Goal: Communication & Community: Answer question/provide support

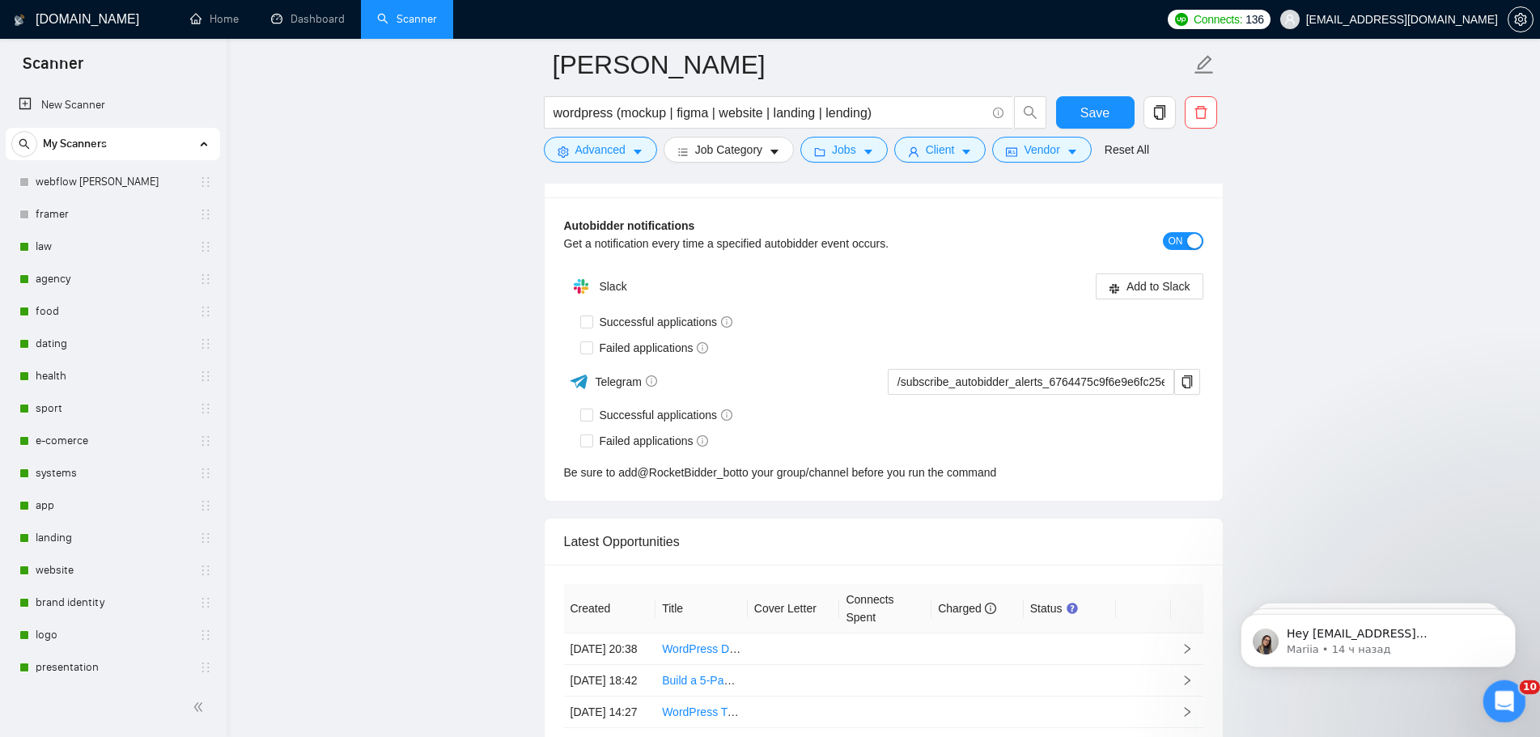
click at [1510, 700] on icon "Открыть службу сообщений Intercom" at bounding box center [1502, 699] width 27 height 27
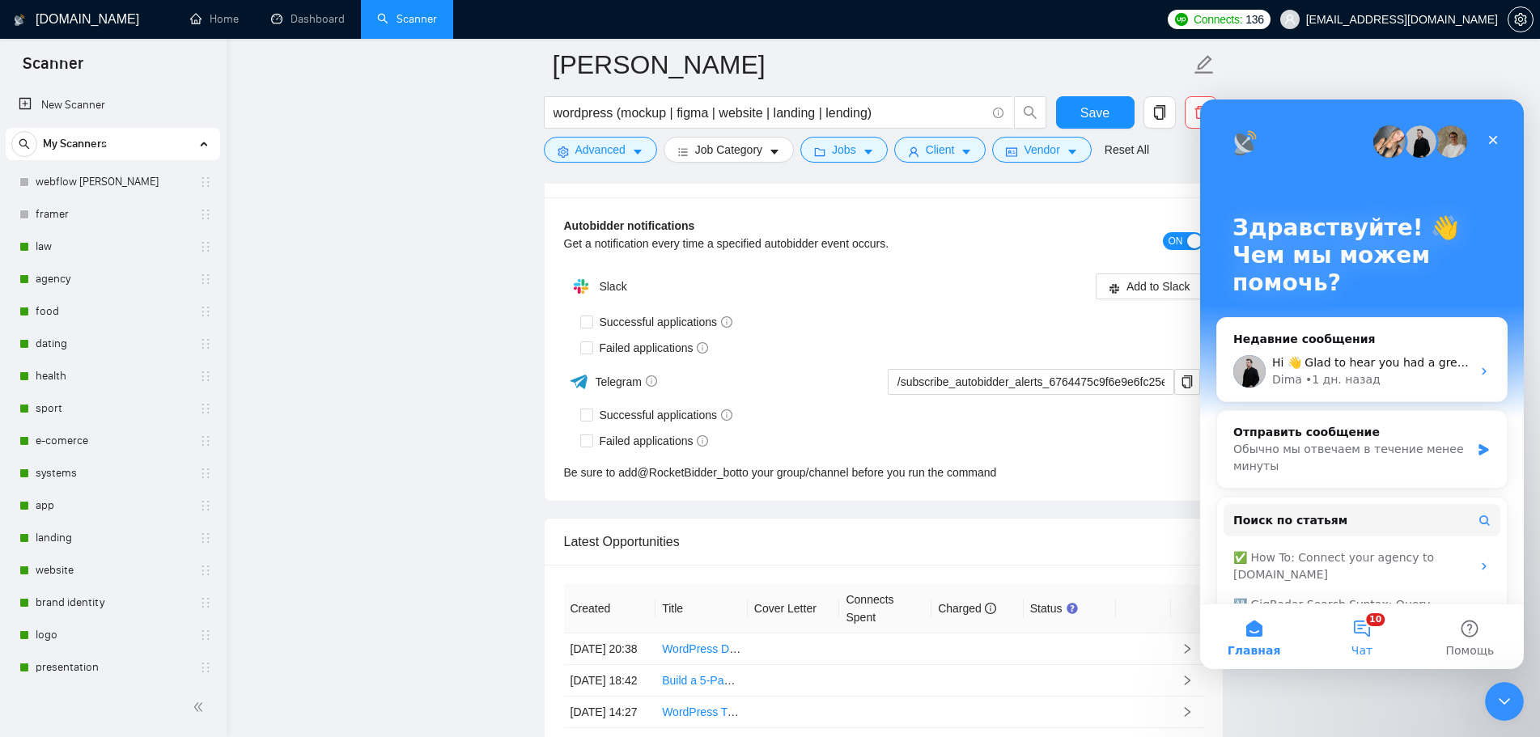
click at [1362, 635] on button "10 Чат" at bounding box center [1361, 636] width 108 height 65
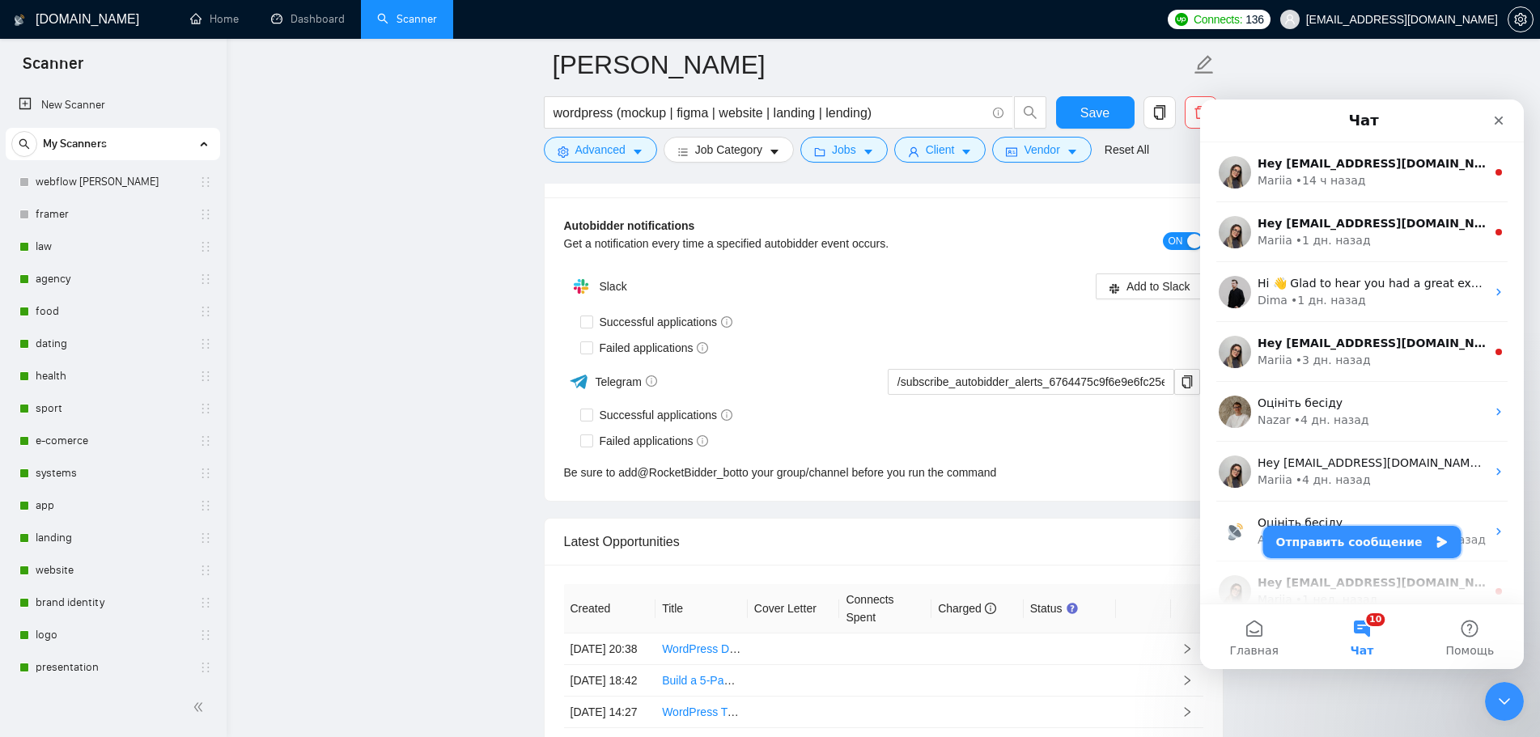
click at [1349, 553] on button "Отправить сообщение" at bounding box center [1362, 542] width 198 height 32
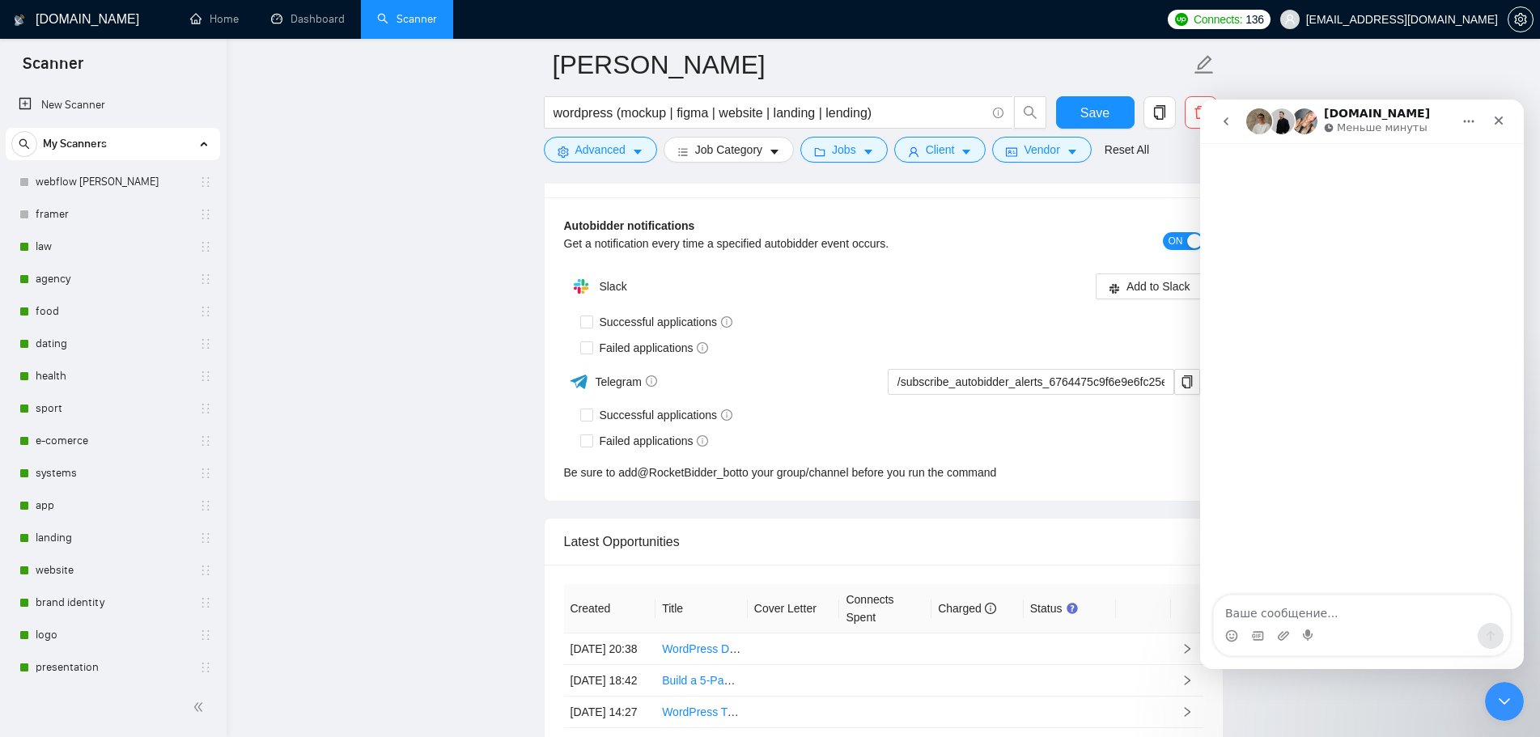
click at [1328, 609] on textarea "Ваше сообщение..." at bounding box center [1362, 609] width 296 height 28
click at [1301, 608] on textarea "Ваше сообщение..." at bounding box center [1362, 609] width 296 height 28
type textarea "П"
click at [1282, 621] on textarea "Ваше сообщение..." at bounding box center [1362, 609] width 296 height 28
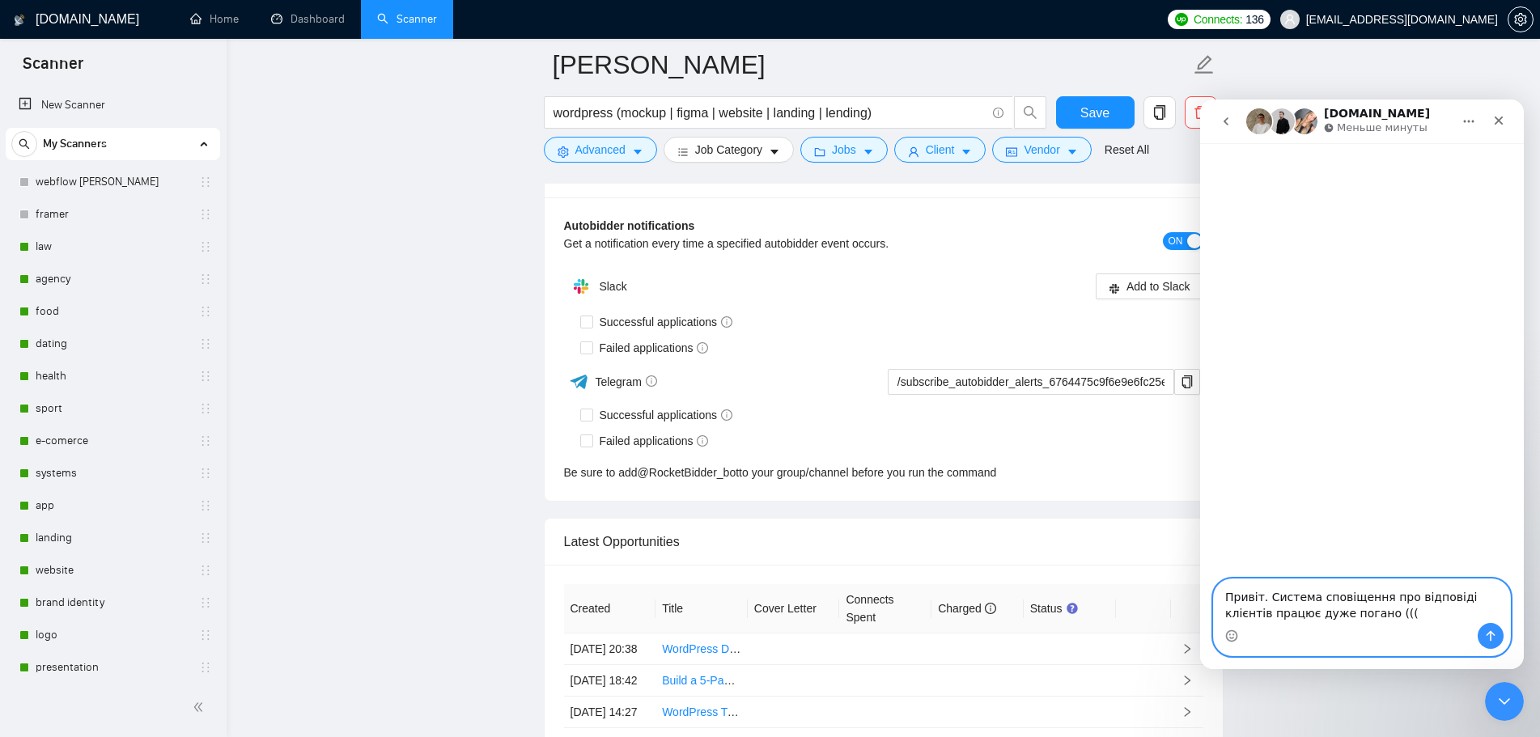
type textarea "Привіт. Система сповіщення про відповіді клієнтів працює дуже погано ((("
click at [1373, 616] on textarea "Привіт. Система сповіщення про відповіді клієнтів працює дуже погано (((" at bounding box center [1362, 601] width 296 height 44
click at [1274, 525] on icon "Remove image 1" at bounding box center [1271, 532] width 15 height 15
click at [1375, 599] on textarea "Привіт. Система сповіщення про відповіді клієнтів працює дуже погано (((" at bounding box center [1362, 601] width 296 height 44
click at [1230, 634] on icon "Средство выбора эмодзи" at bounding box center [1231, 635] width 13 height 13
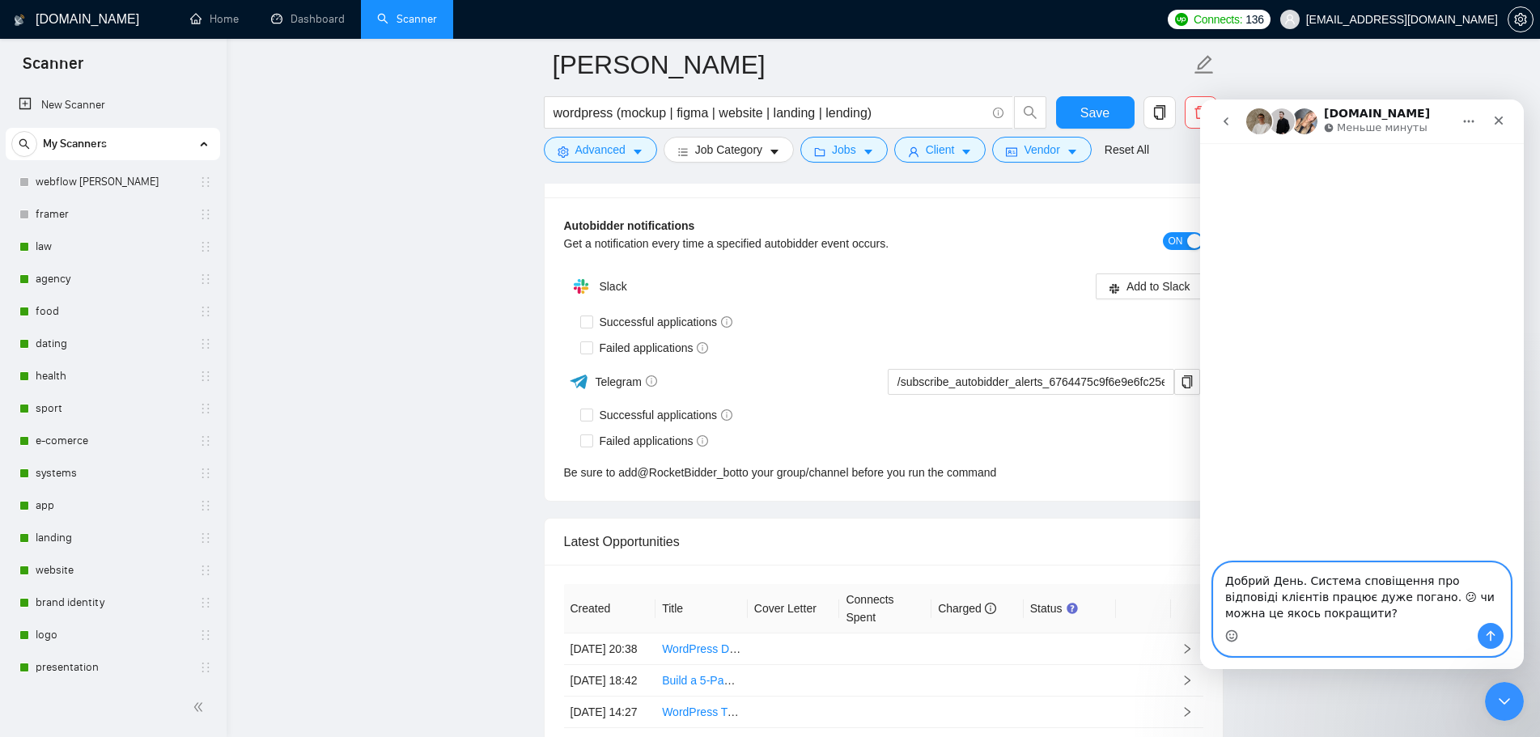
type textarea "Добрий День. Система сповіщення про відповіді клієнтів працює дуже погано. 😕 чи…"
click at [1489, 638] on icon "Отправить сообщение…" at bounding box center [1490, 635] width 13 height 13
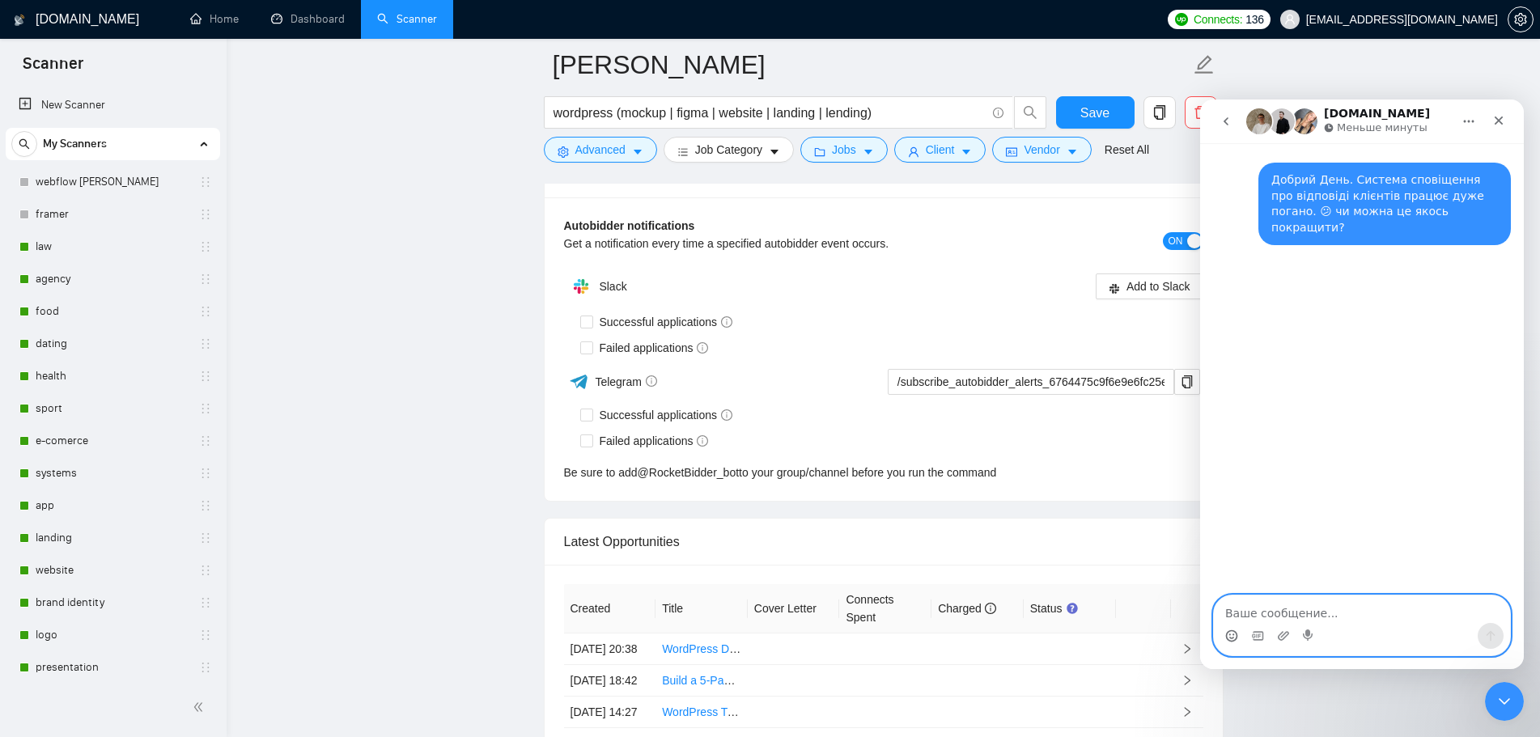
click at [1379, 610] on textarea "Ваше сообщение..." at bounding box center [1362, 609] width 296 height 28
click at [1352, 608] on textarea "Ваше сообщение..." at bounding box center [1362, 609] width 296 height 28
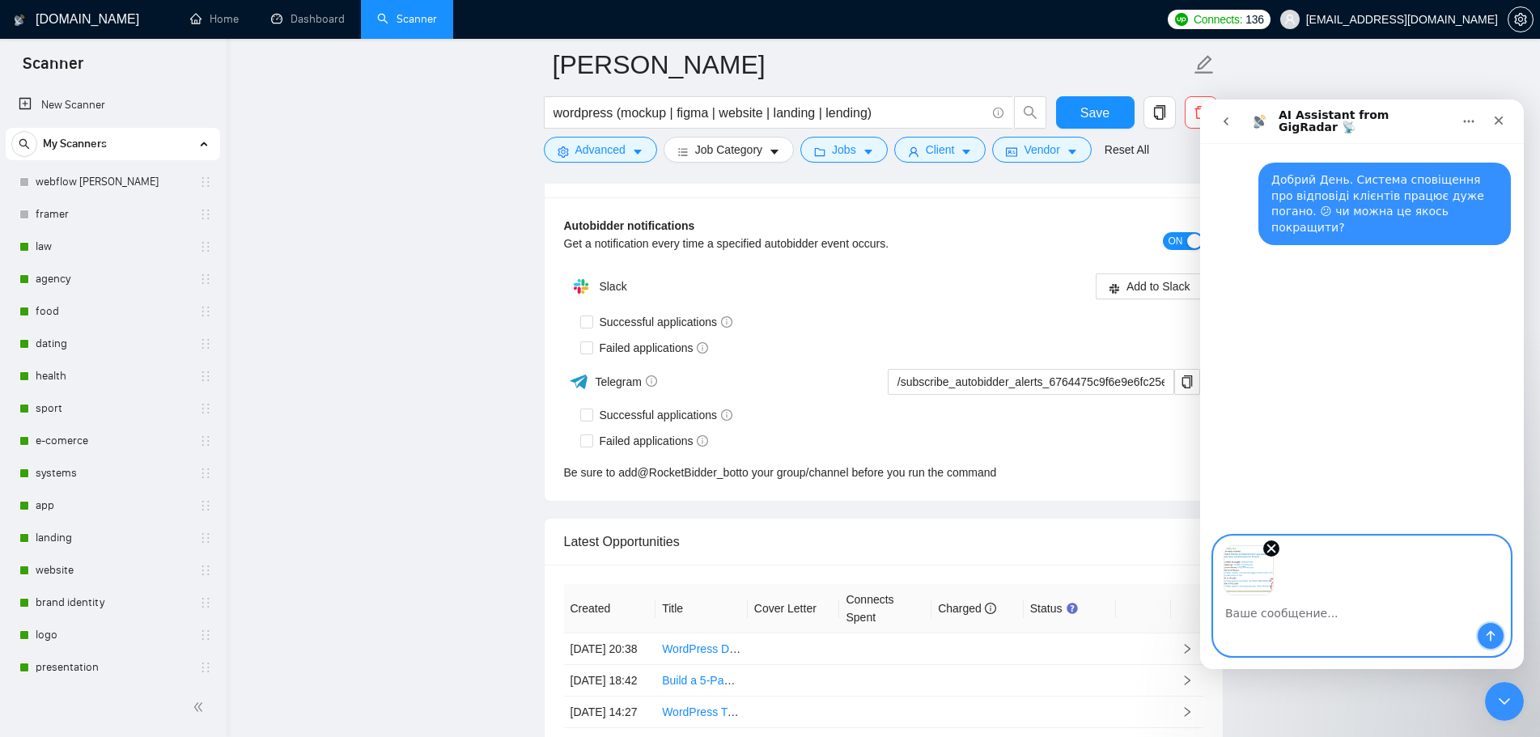
click at [1493, 642] on icon "Отправить сообщение…" at bounding box center [1490, 635] width 13 height 13
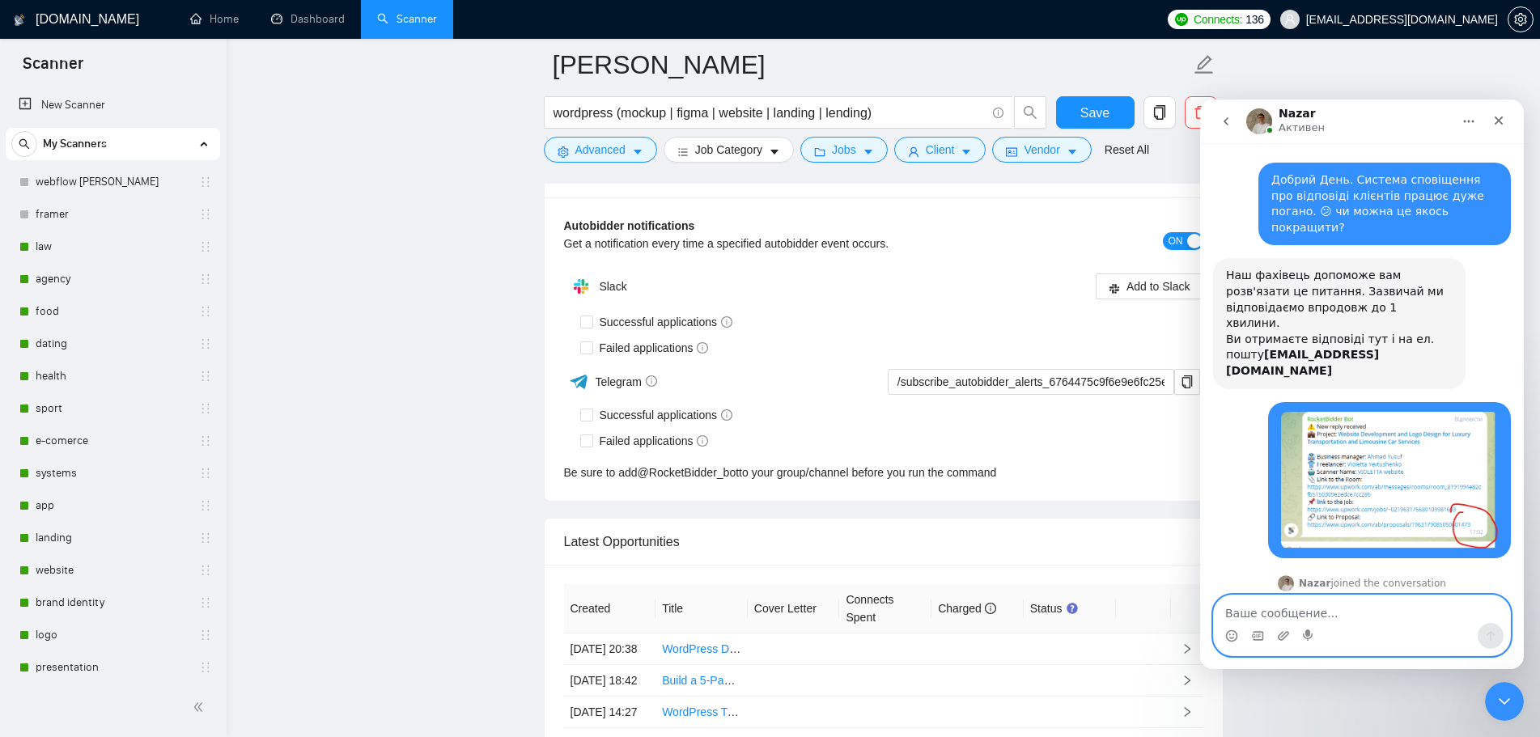
scroll to position [98, 0]
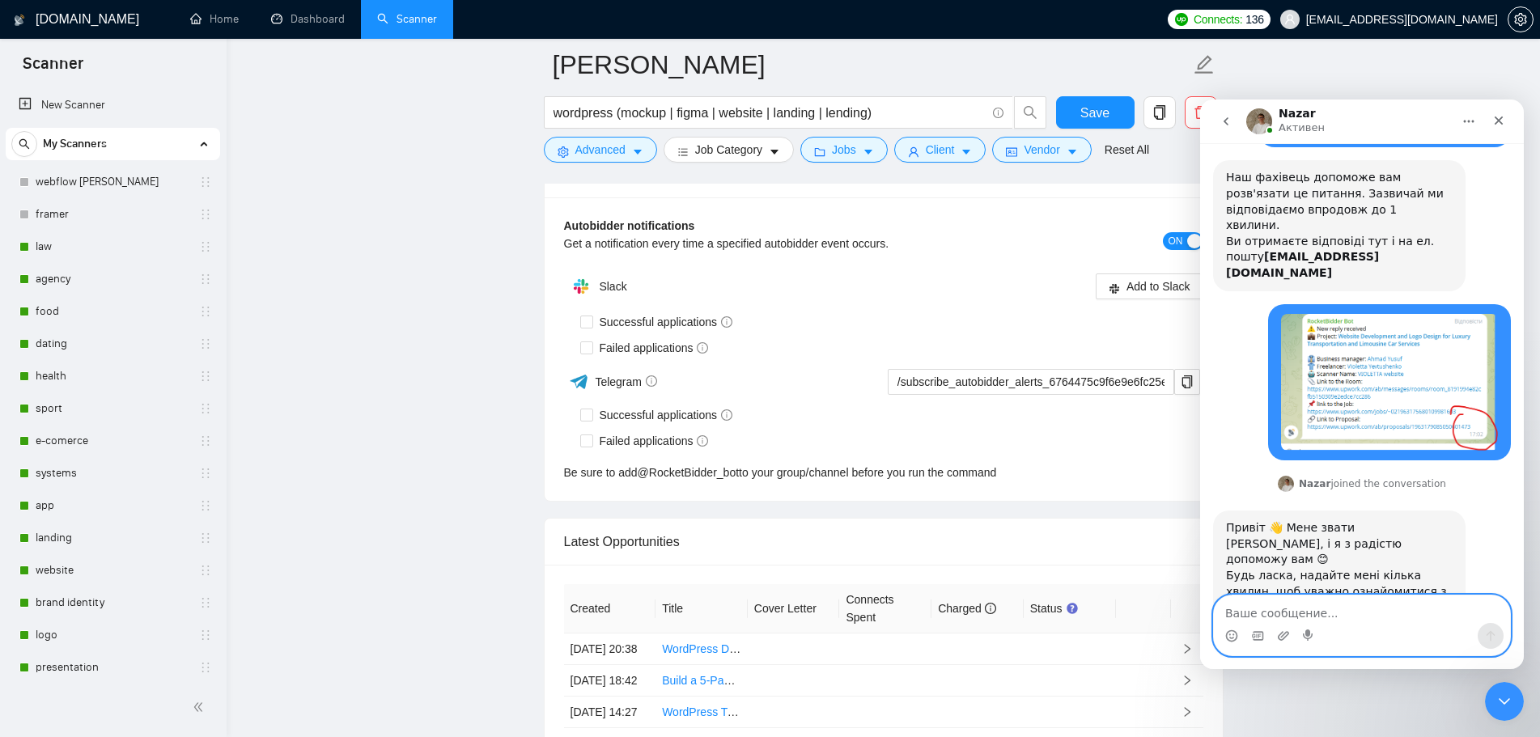
click at [1323, 616] on textarea "Ваше сообщение..." at bounding box center [1362, 609] width 296 height 28
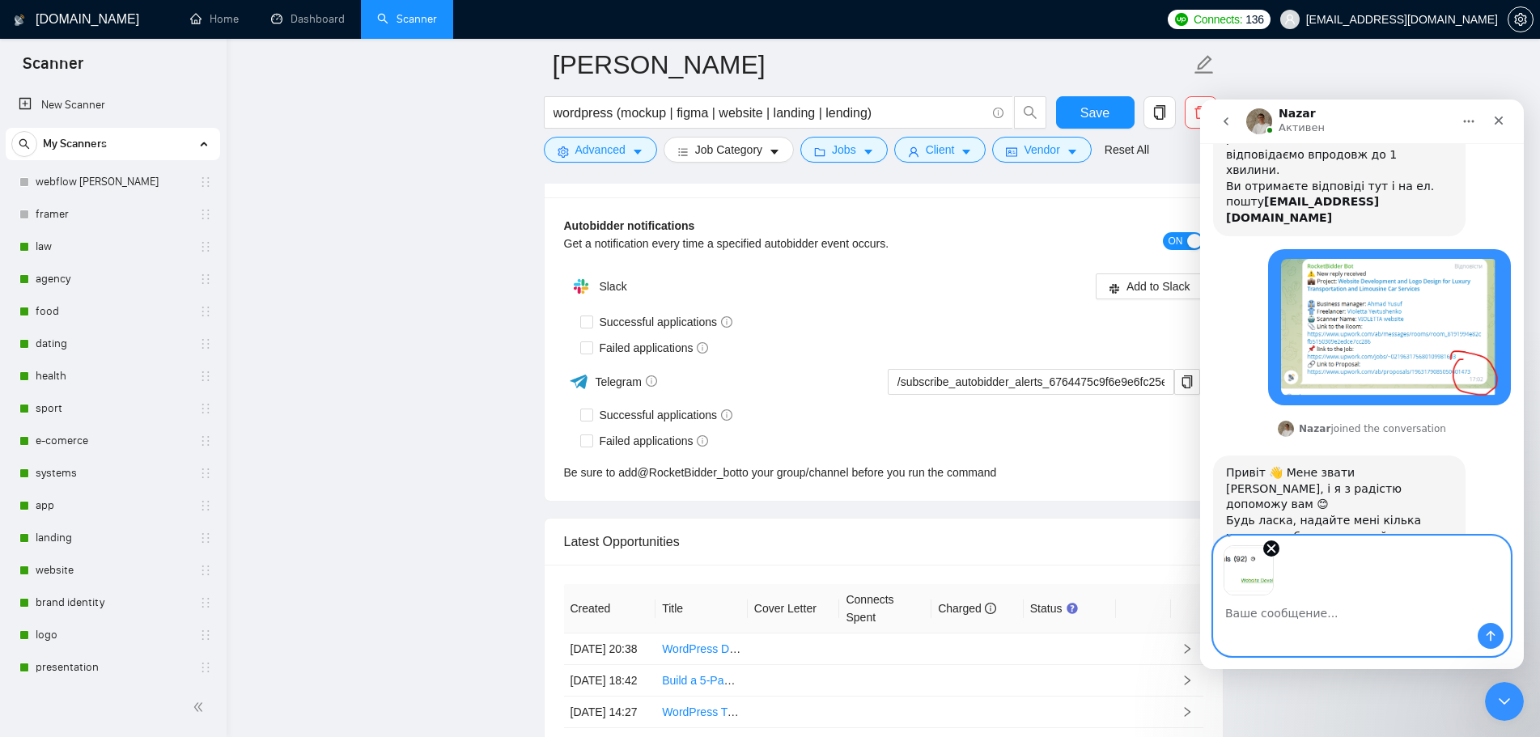
scroll to position [157, 0]
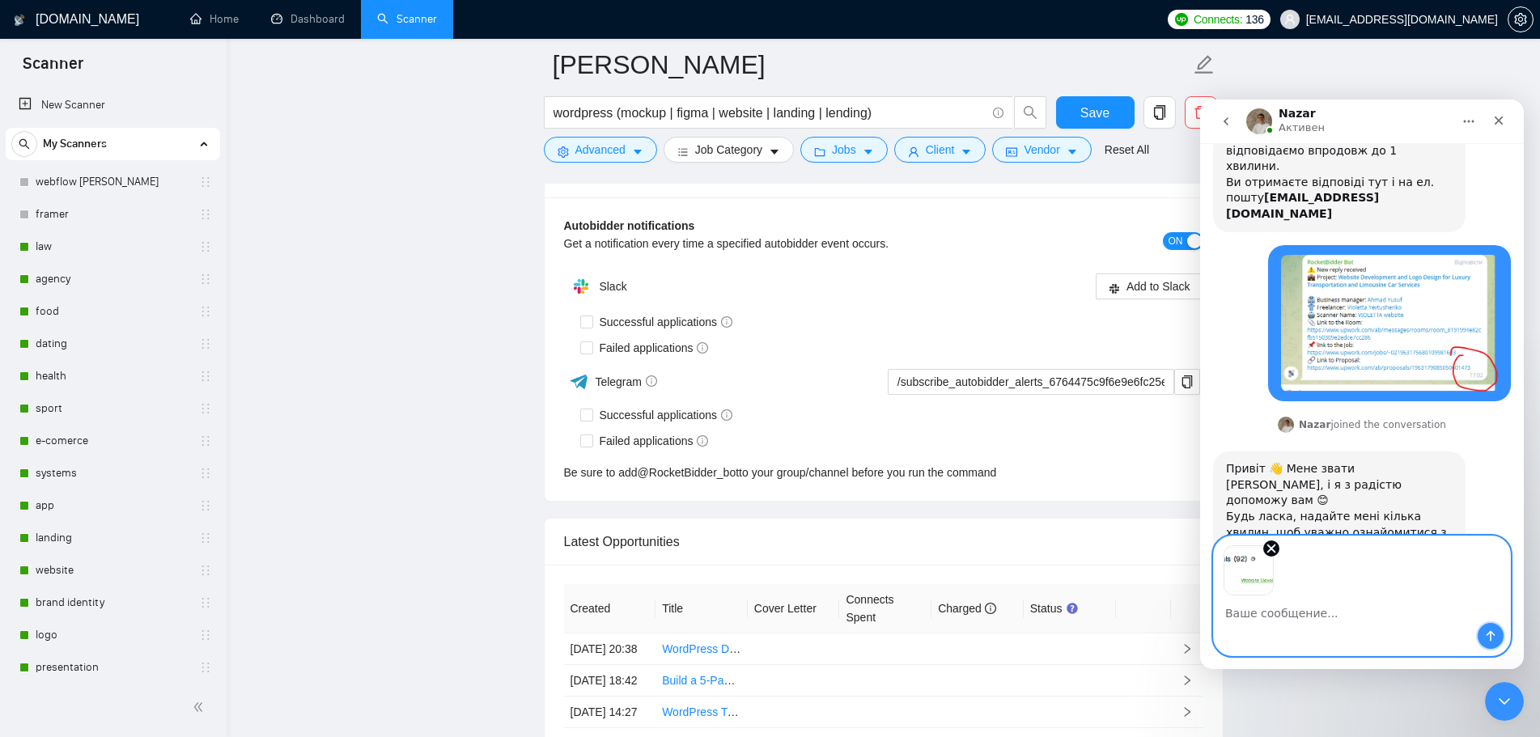
click at [1493, 641] on icon "Отправить сообщение…" at bounding box center [1490, 635] width 13 height 13
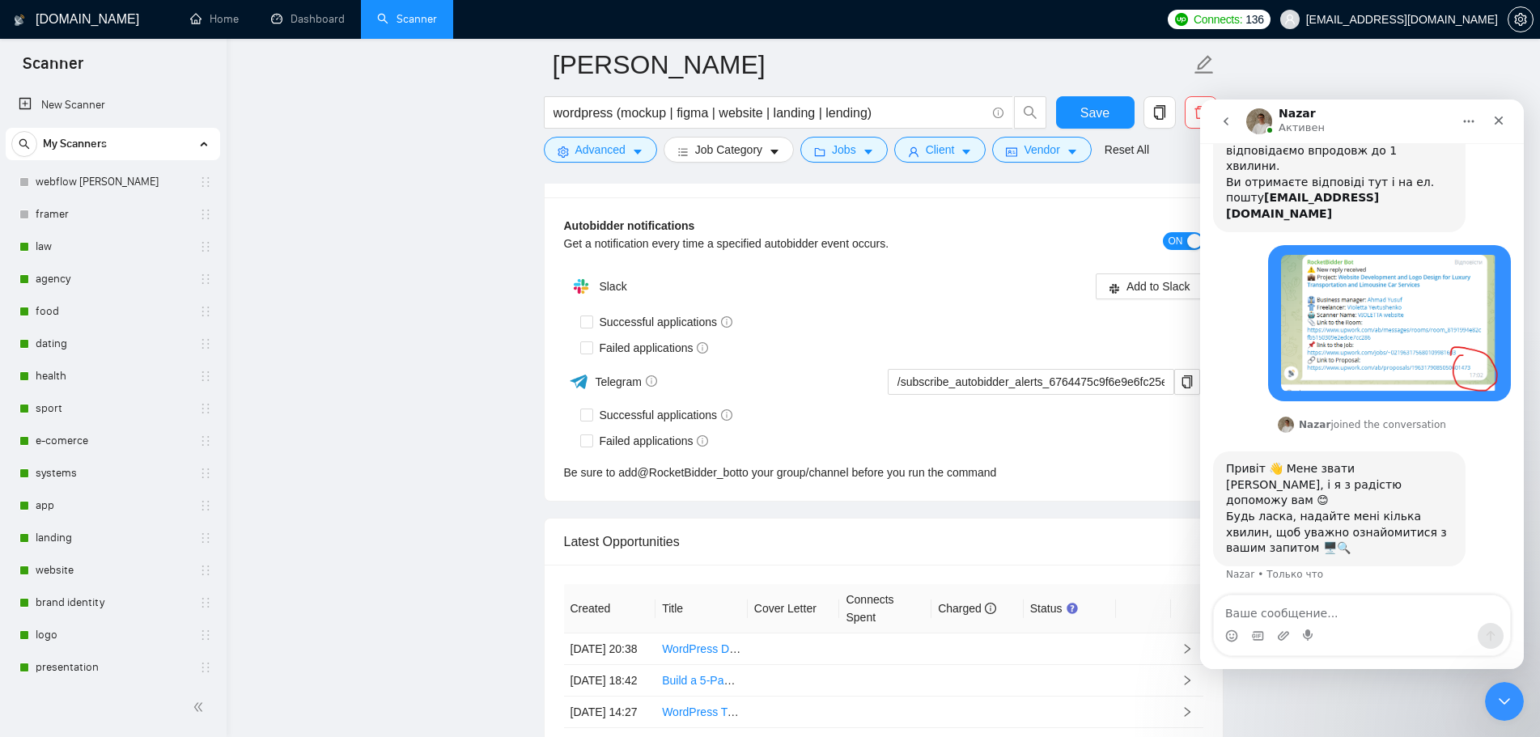
scroll to position [194, 0]
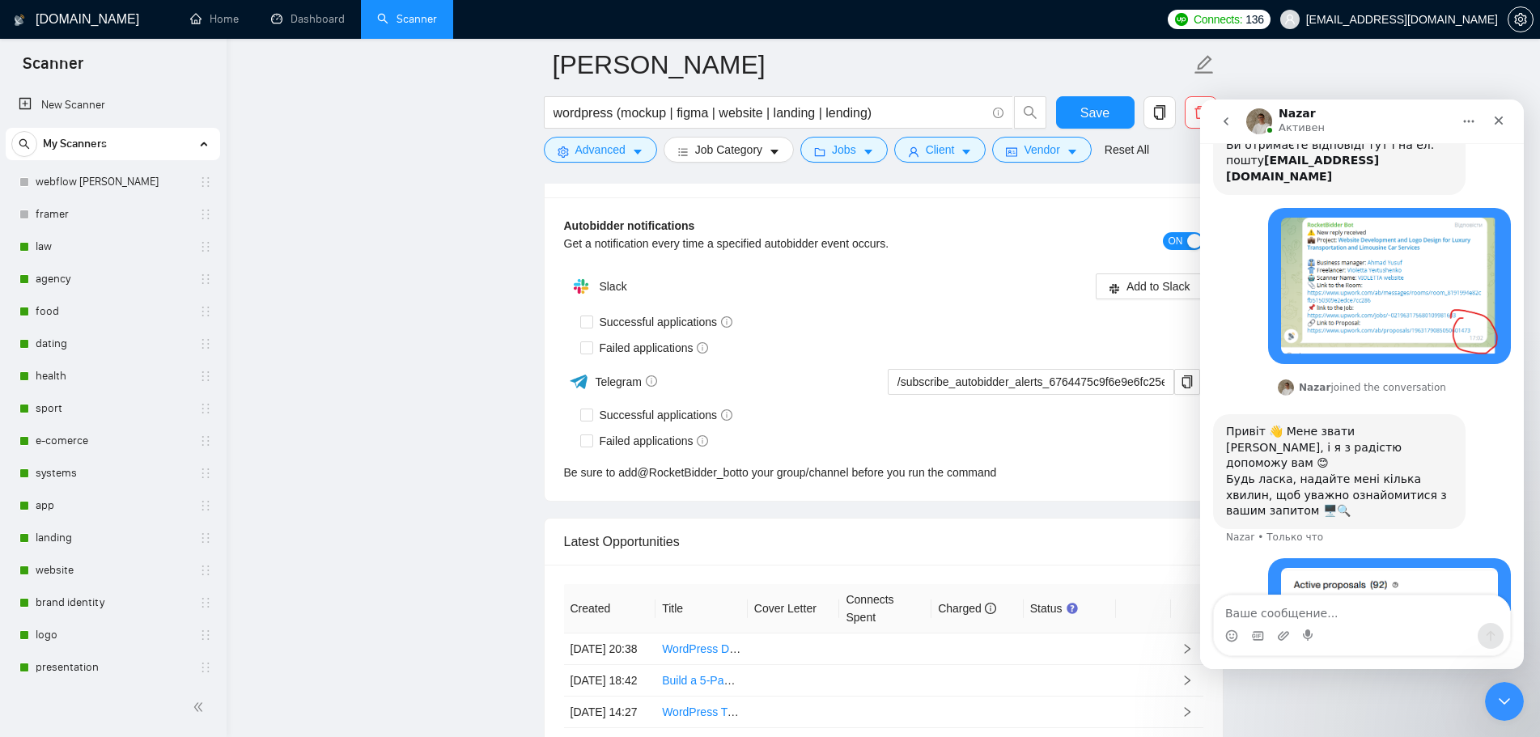
click at [1350, 568] on img "yabr87@gmail.com говорит…" at bounding box center [1389, 600] width 217 height 64
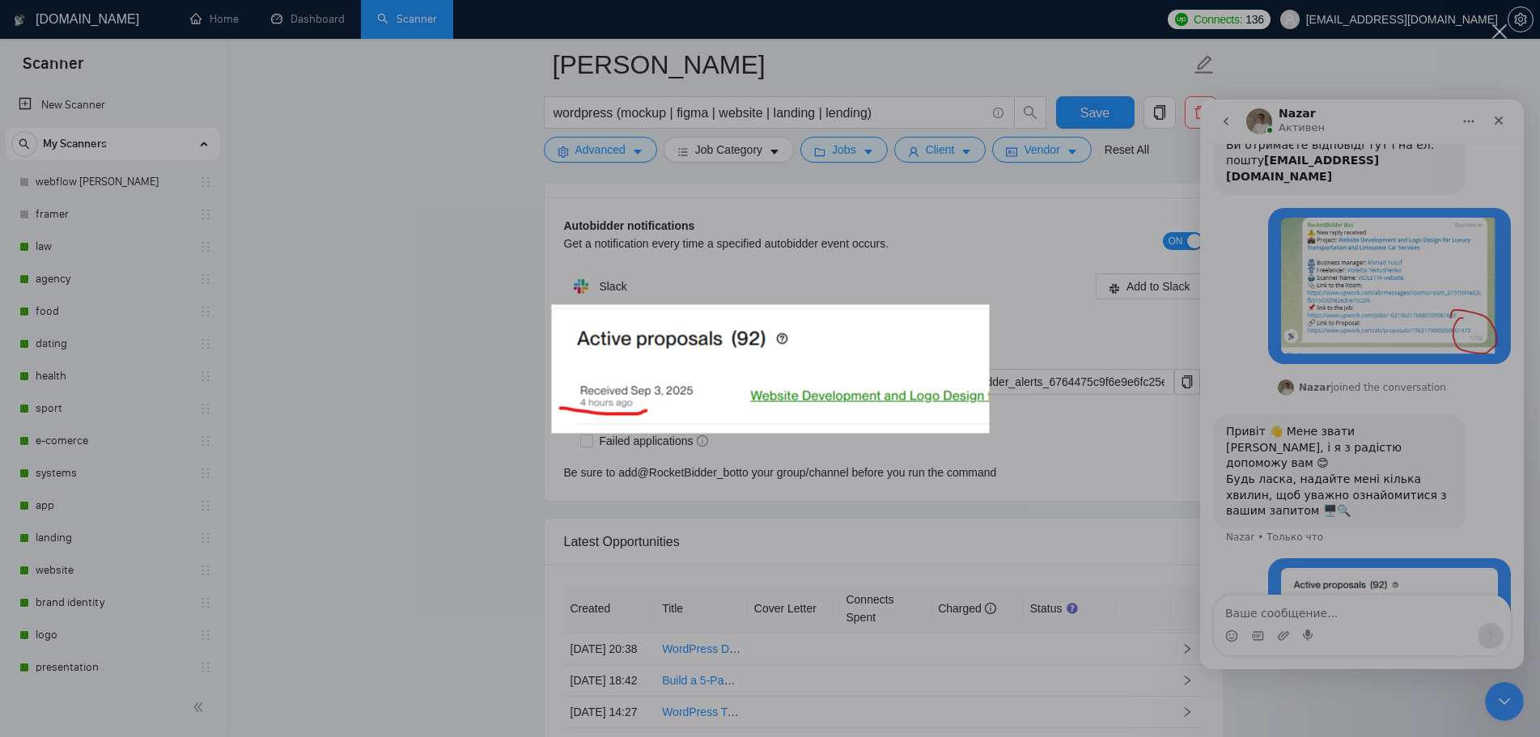
click at [1408, 273] on div "Мессенджер Intercom" at bounding box center [770, 368] width 1540 height 737
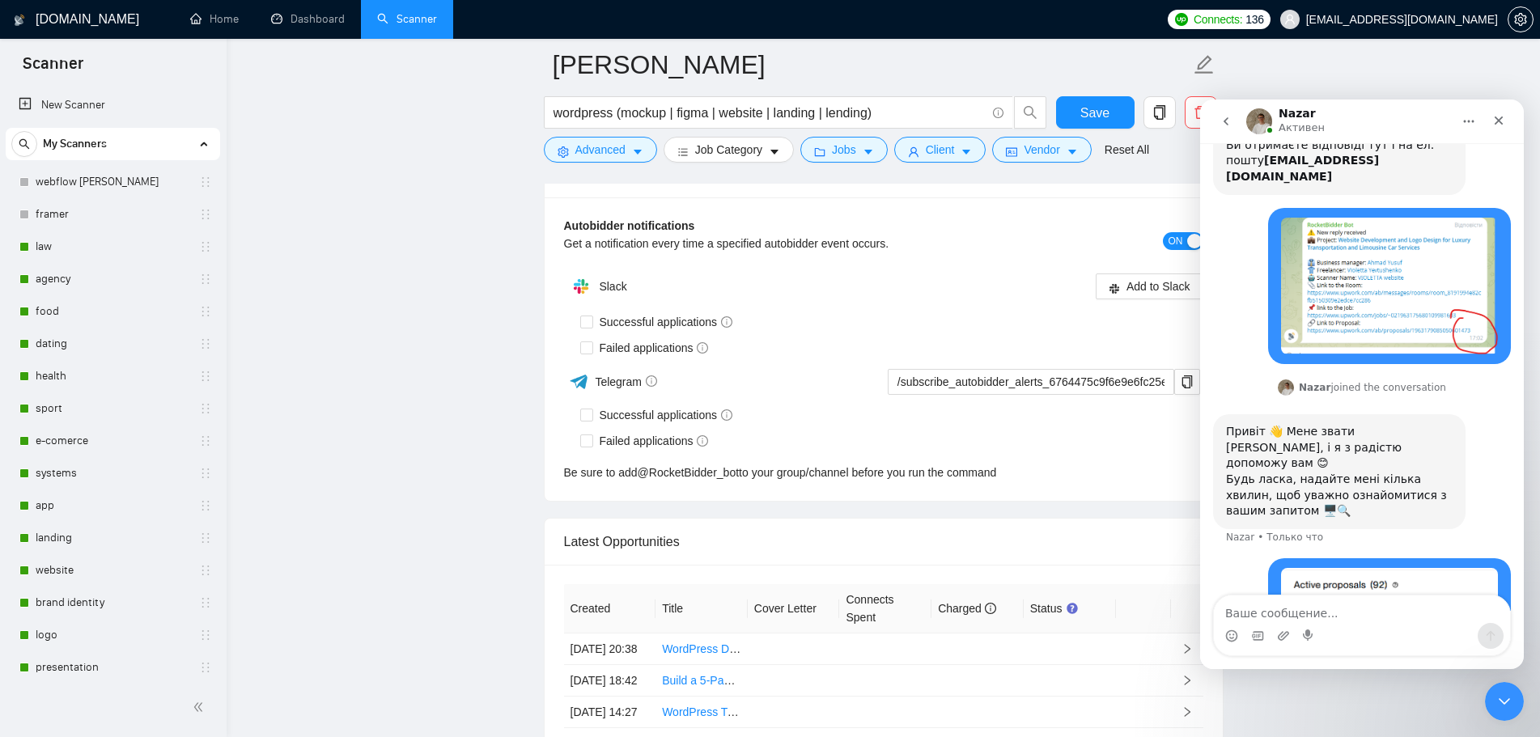
click at [1457, 288] on img "yabr87@gmail.com говорит…" at bounding box center [1389, 287] width 217 height 138
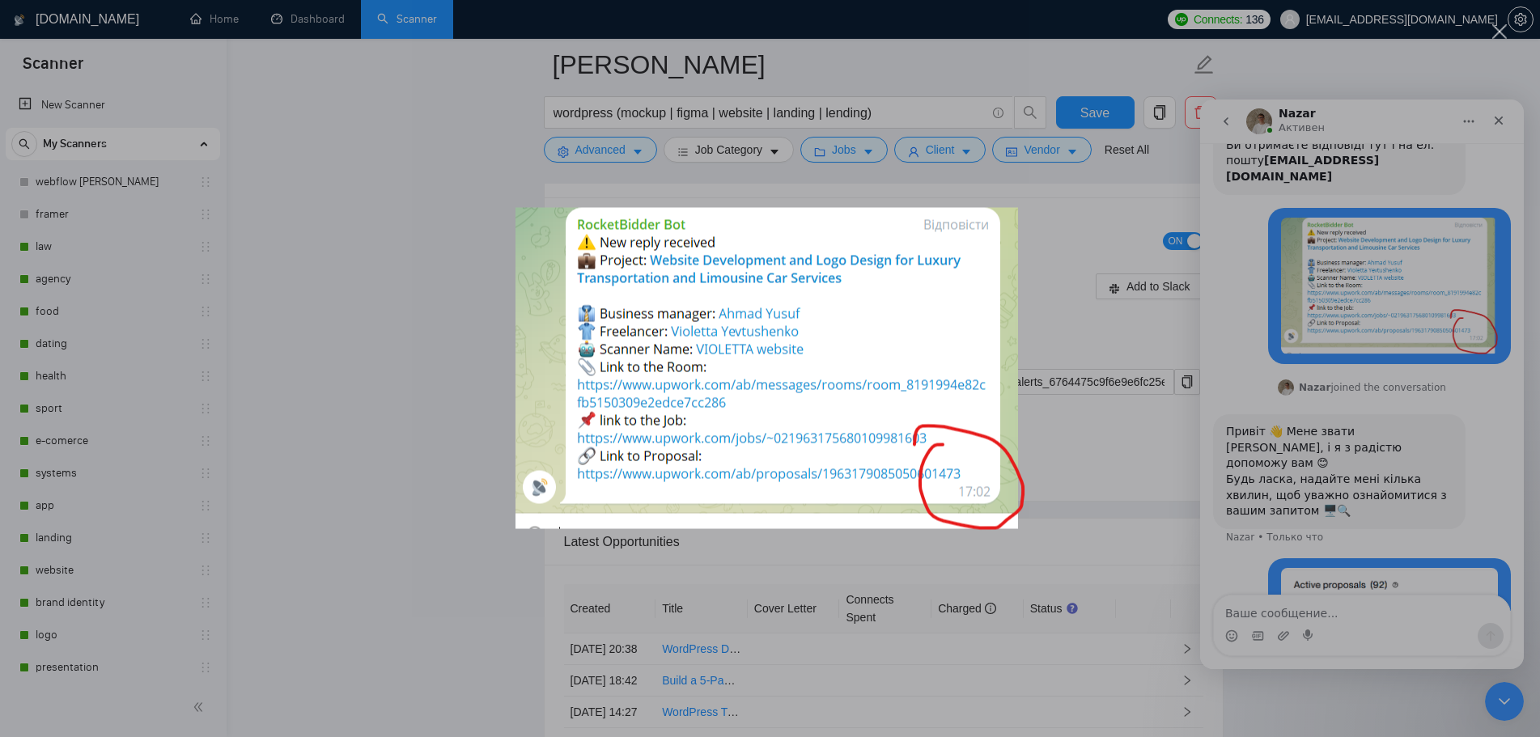
click at [1240, 542] on div "Мессенджер Intercom" at bounding box center [770, 368] width 1540 height 737
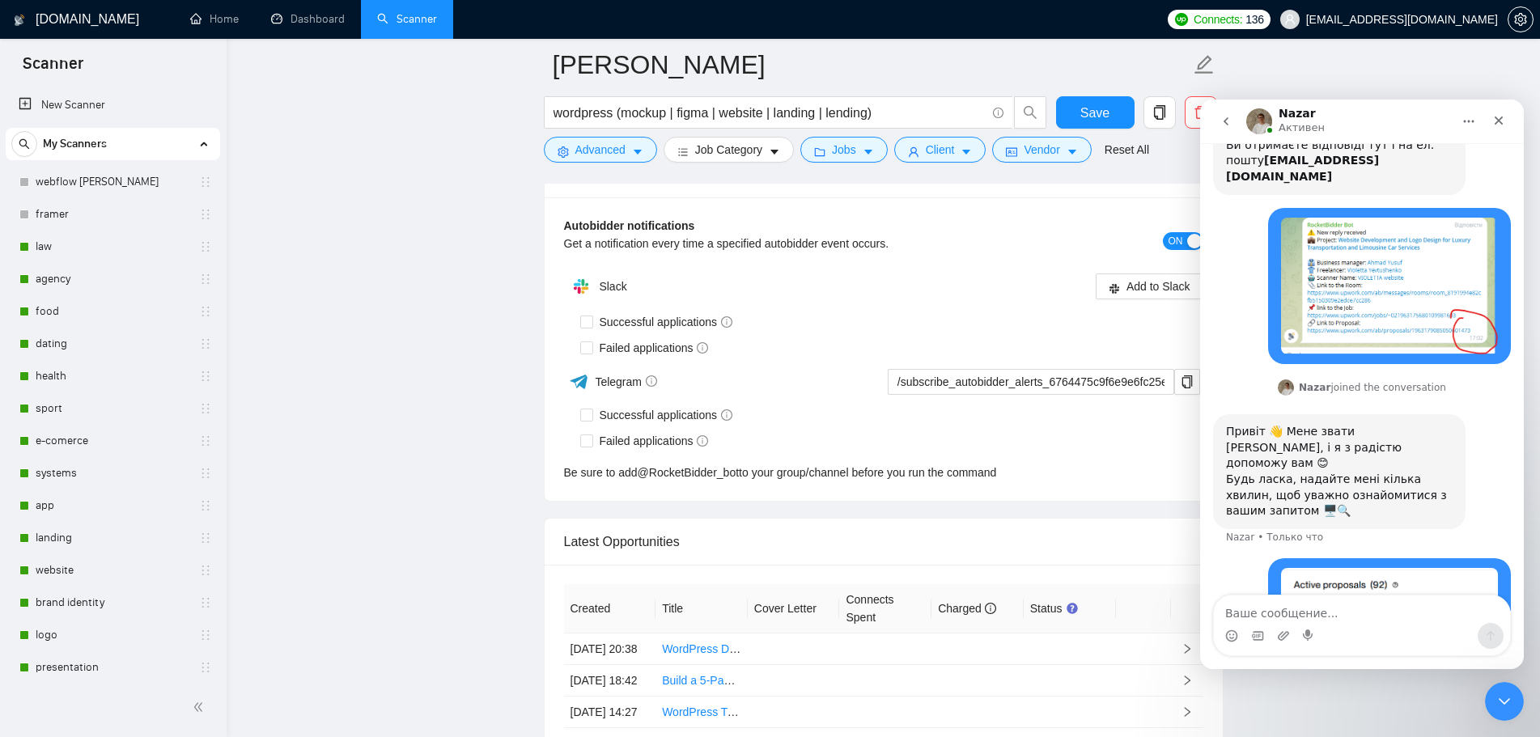
click at [1396, 256] on img "yabr87@gmail.com говорит…" at bounding box center [1389, 287] width 217 height 138
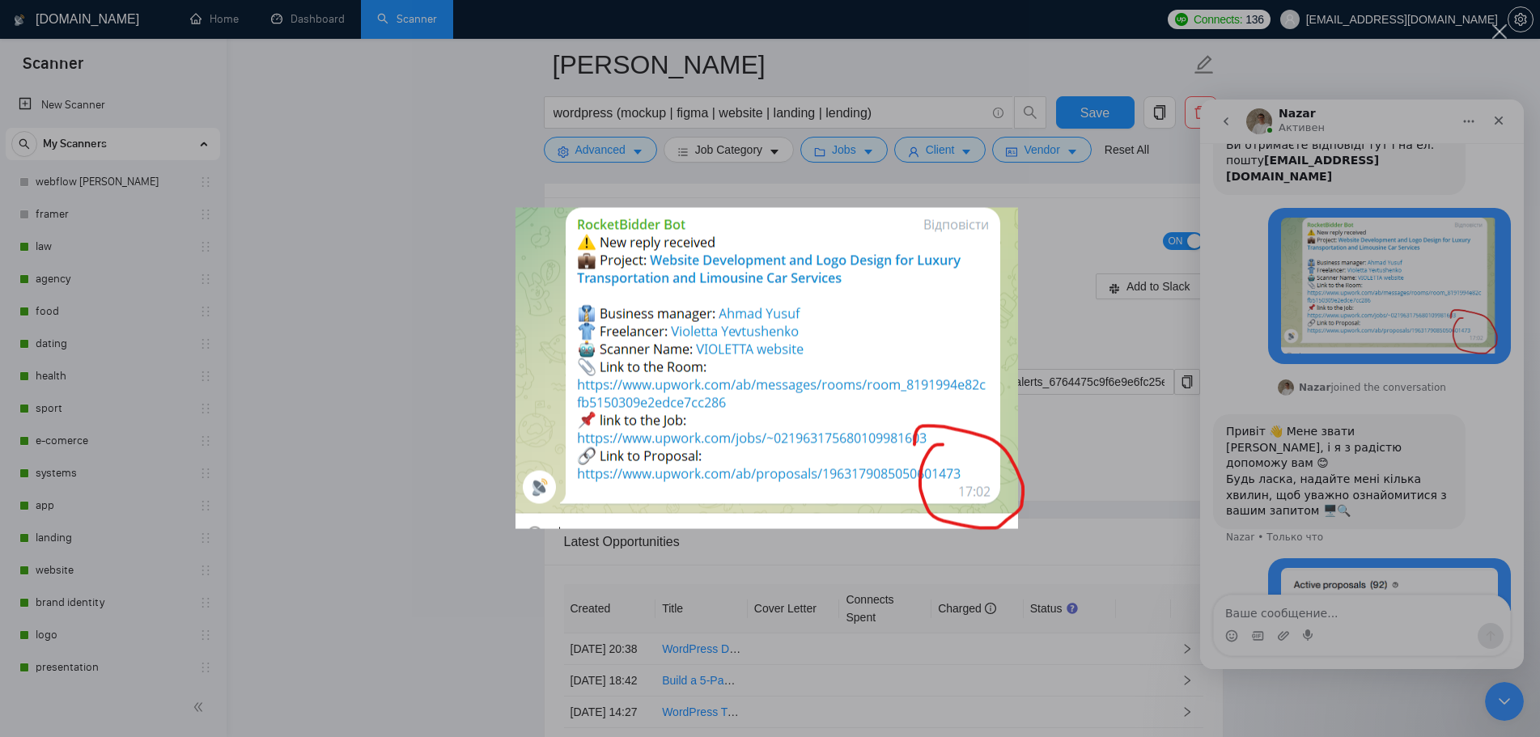
click at [1427, 475] on div "Мессенджер Intercom" at bounding box center [770, 368] width 1540 height 737
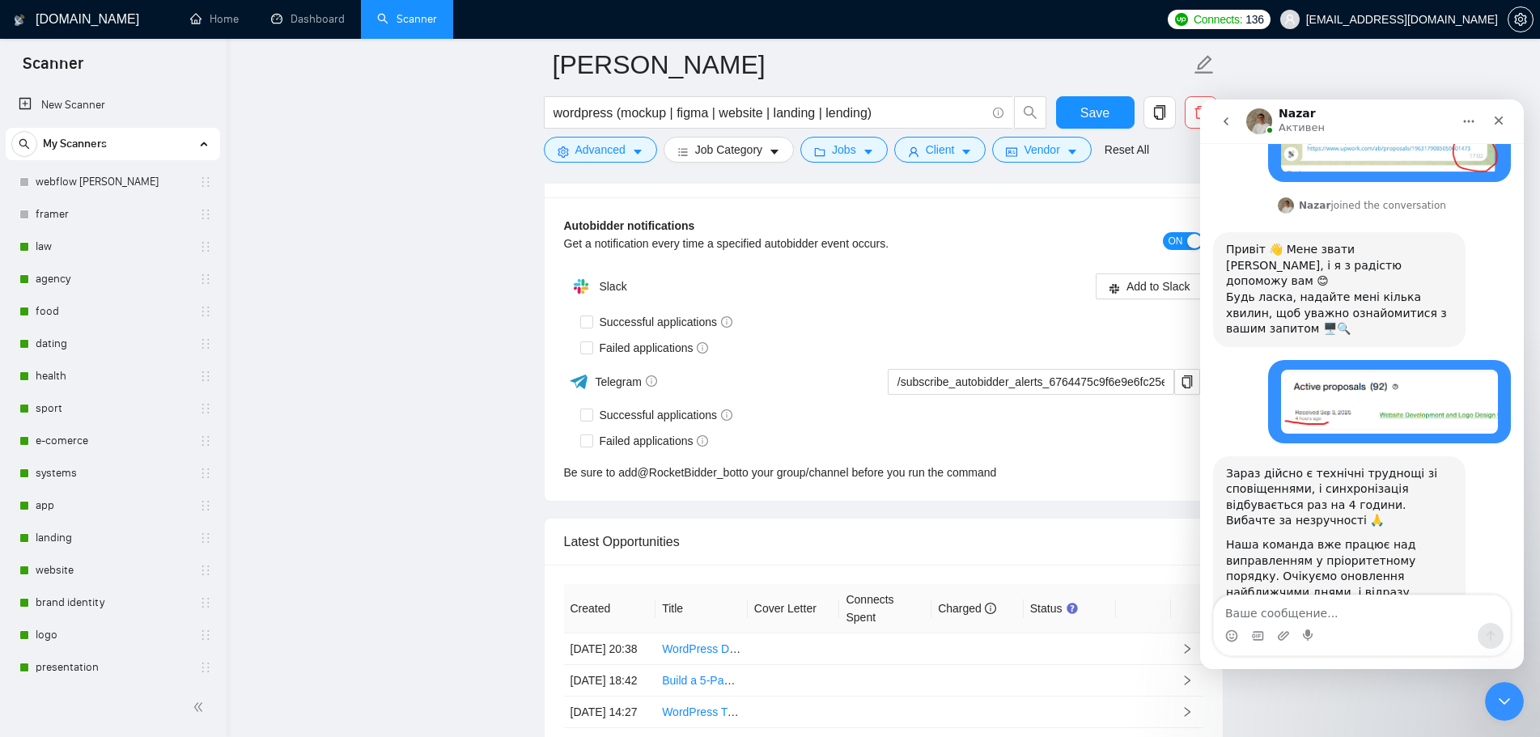
scroll to position [378, 0]
click at [1358, 616] on textarea "Ваше сообщение..." at bounding box center [1362, 609] width 296 height 28
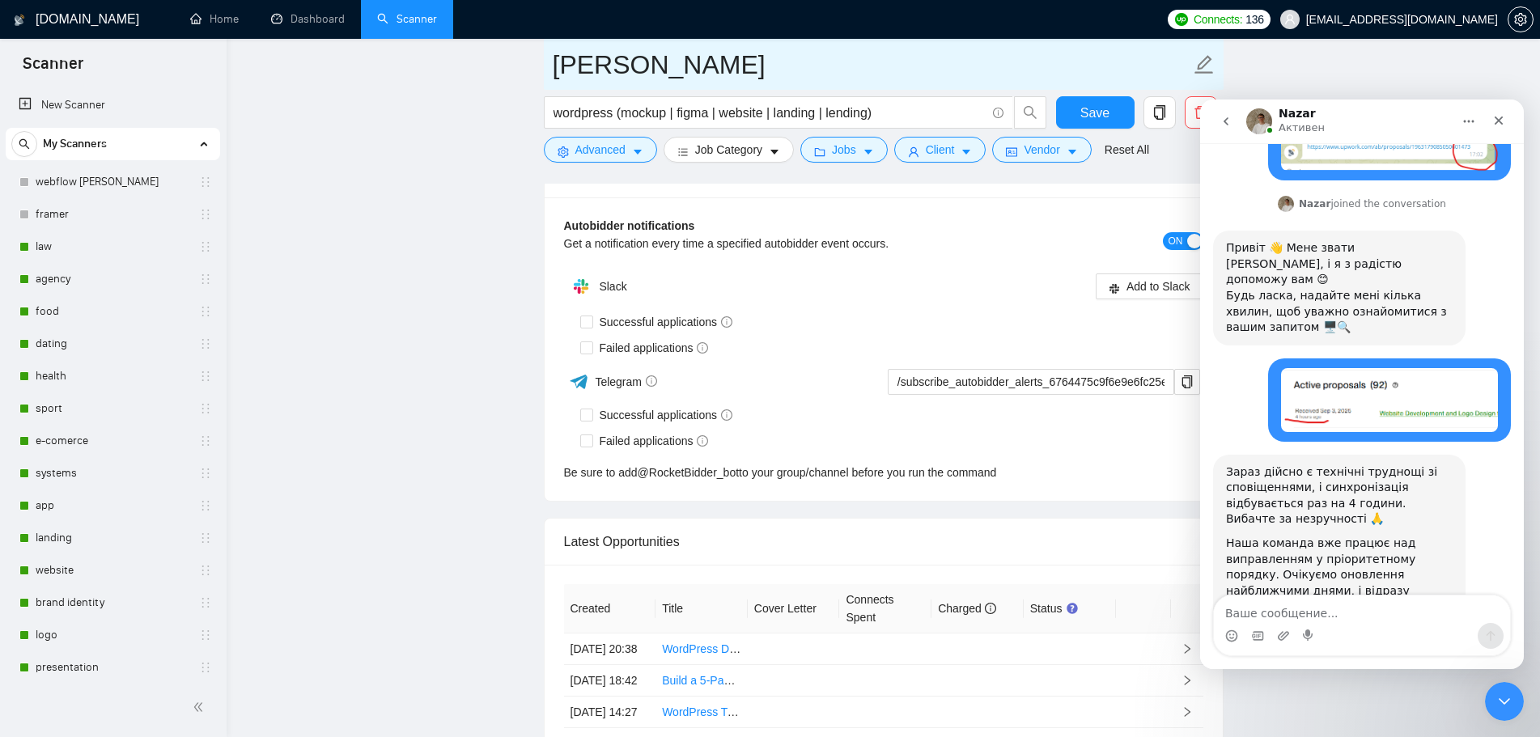
click at [933, 61] on input "[PERSON_NAME]" at bounding box center [871, 64] width 637 height 40
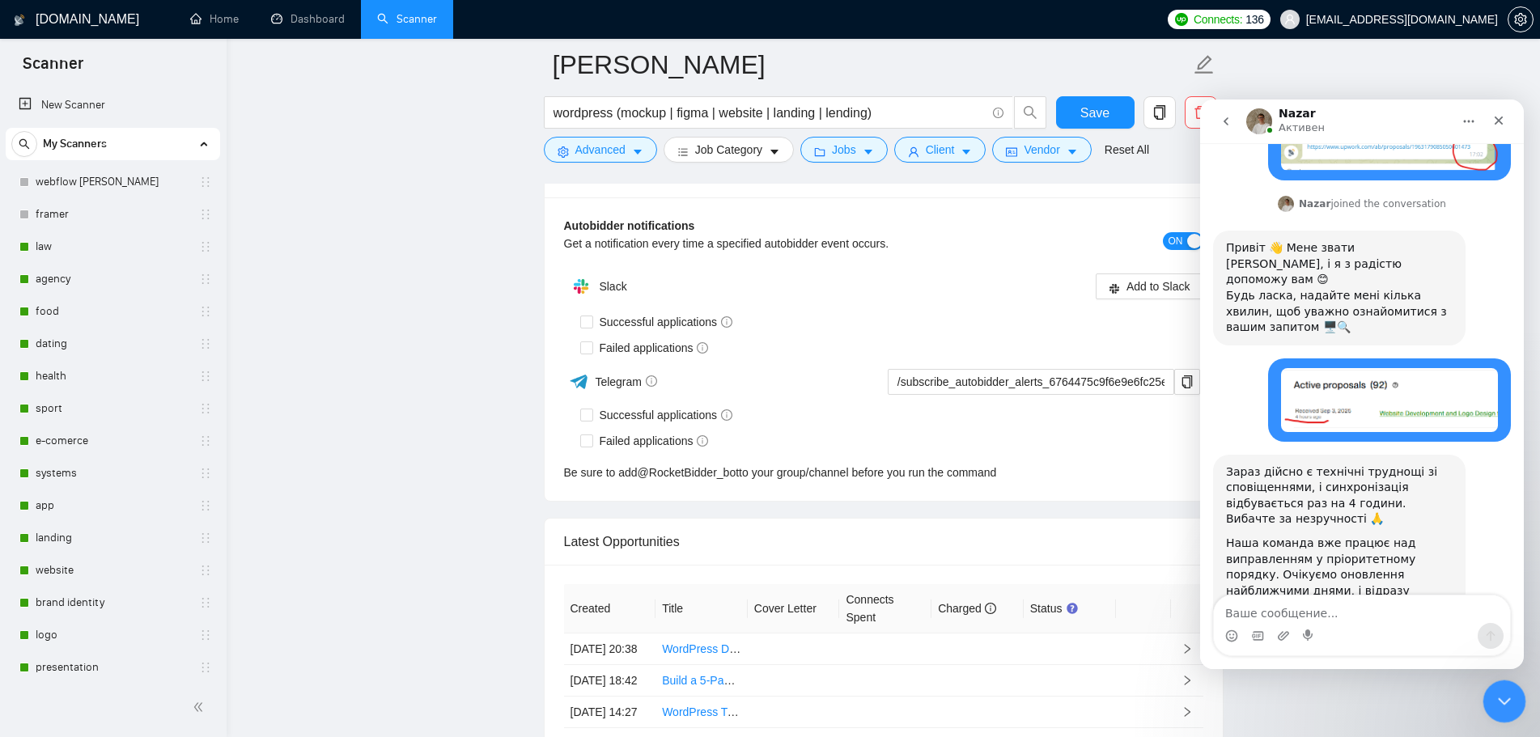
click at [1496, 706] on icon "Закрыть службу сообщений Intercom" at bounding box center [1501, 698] width 19 height 19
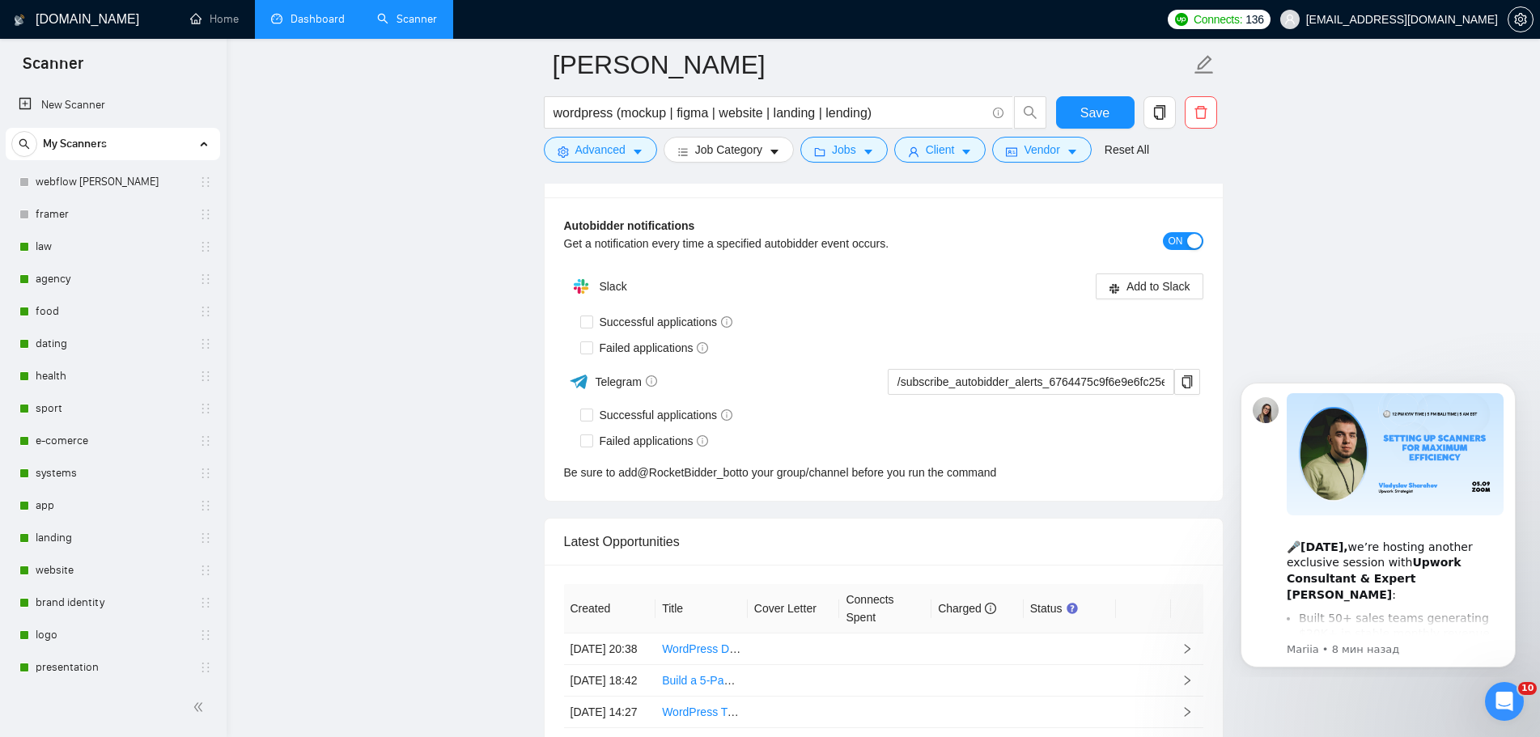
click at [322, 26] on link "Dashboard" at bounding box center [308, 19] width 74 height 14
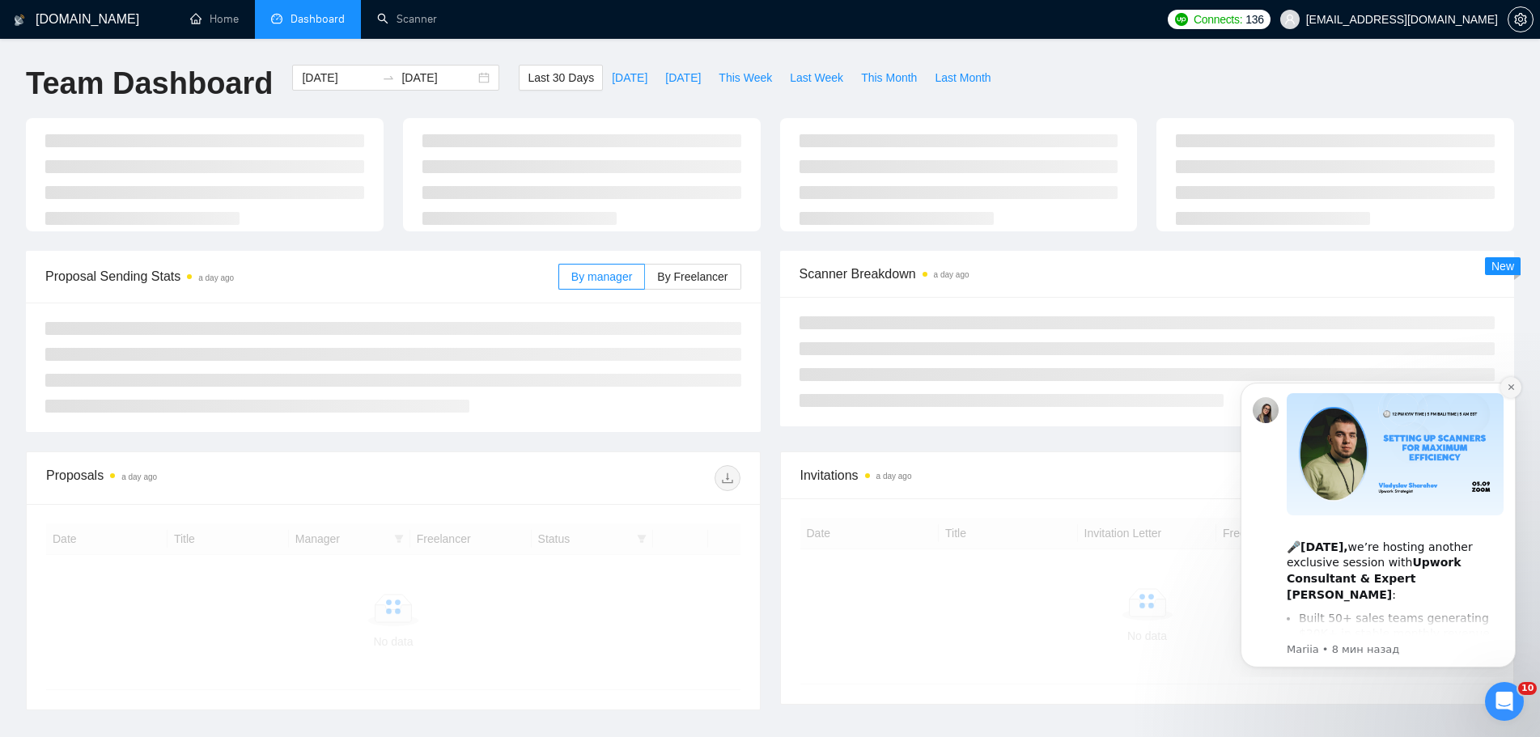
click at [1510, 392] on icon "Dismiss notification" at bounding box center [1510, 387] width 9 height 9
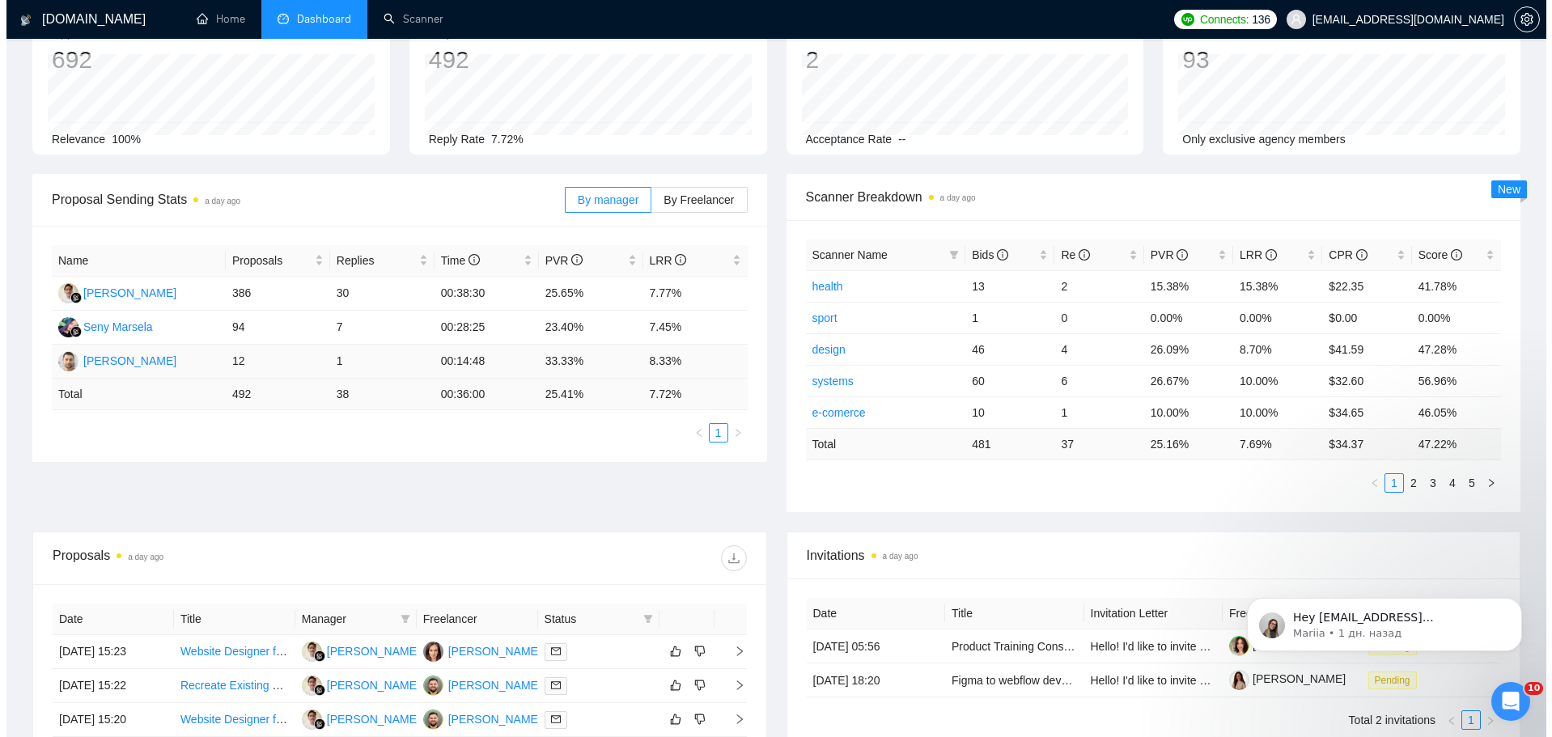
scroll to position [243, 0]
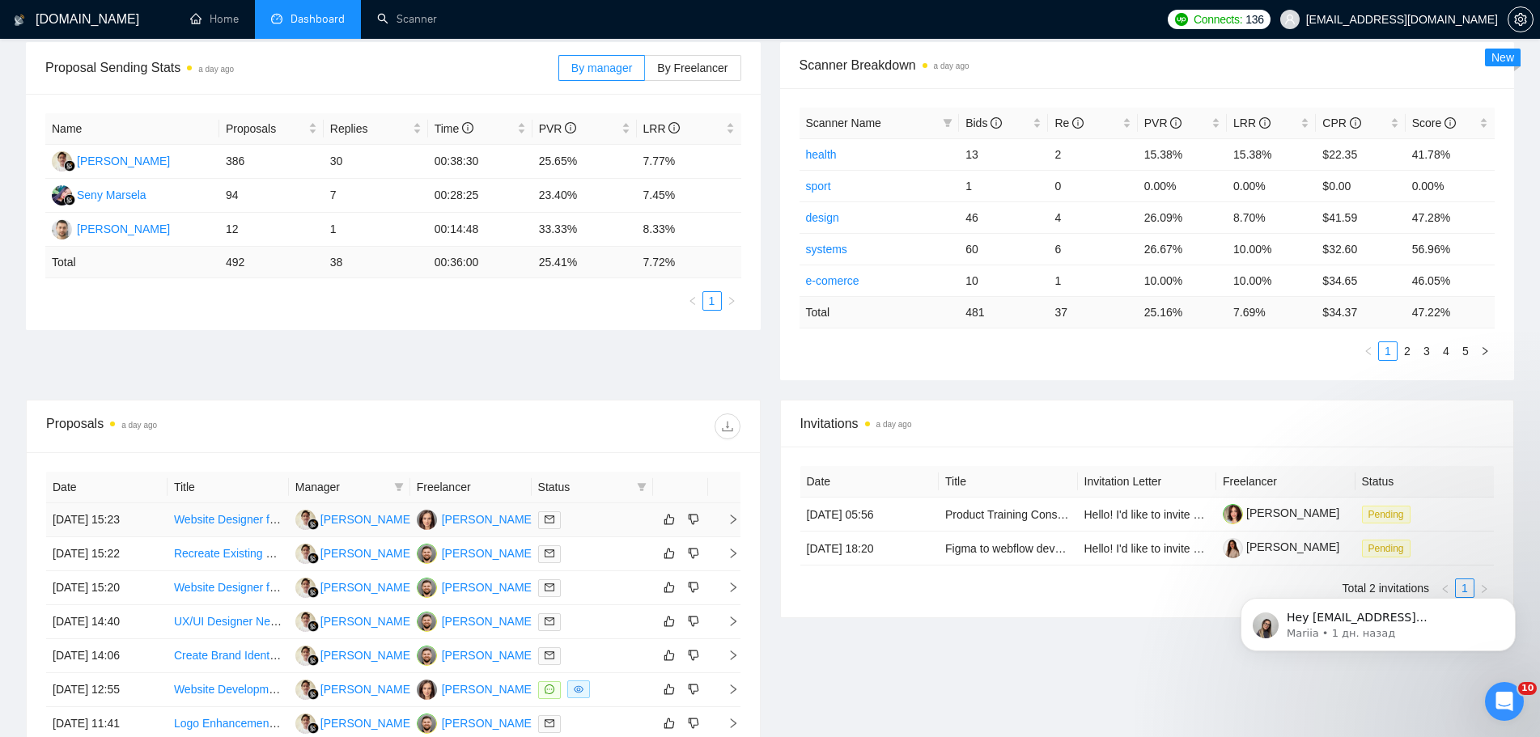
click at [140, 523] on td "[DATE] 15:23" at bounding box center [106, 520] width 121 height 34
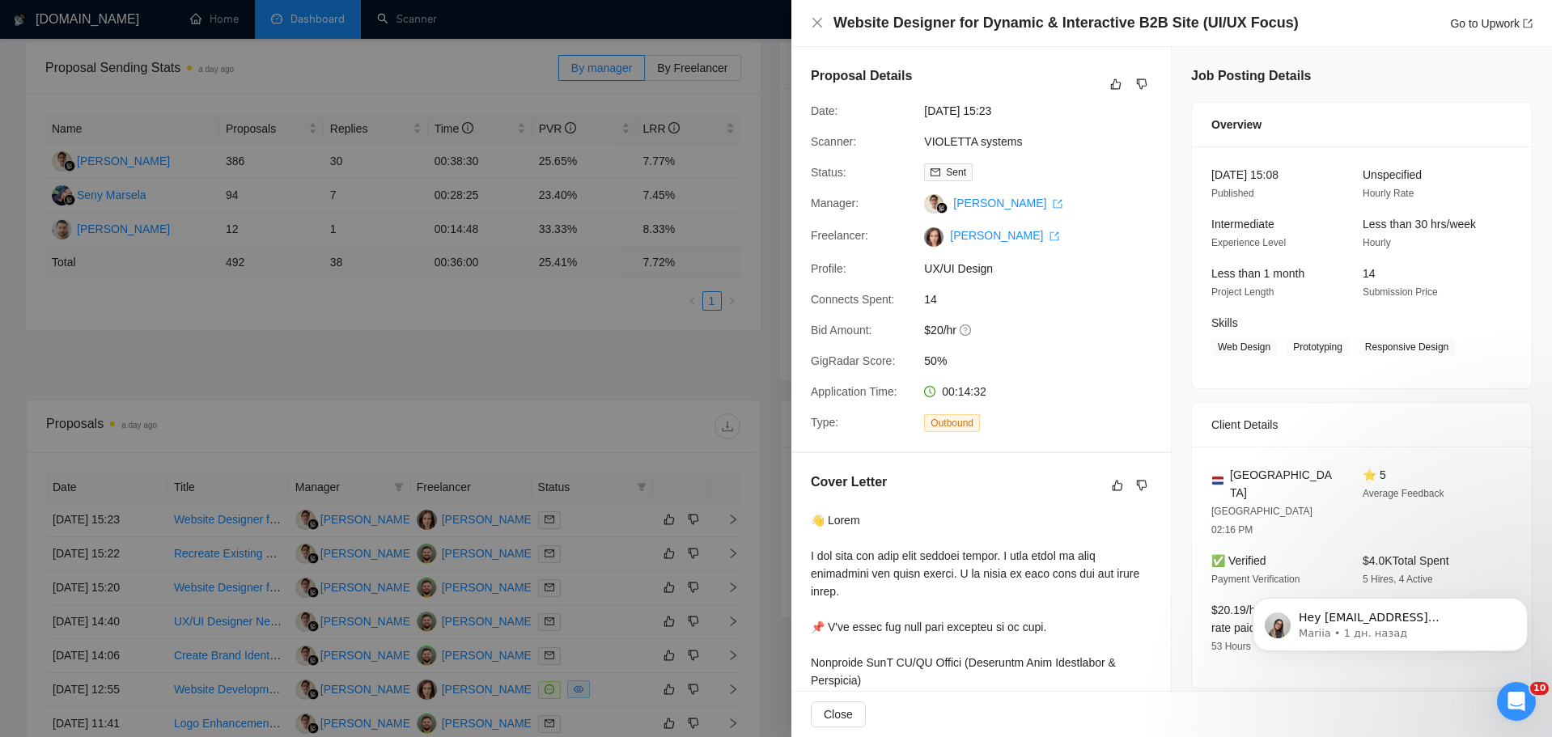
click at [712, 383] on div at bounding box center [776, 368] width 1552 height 737
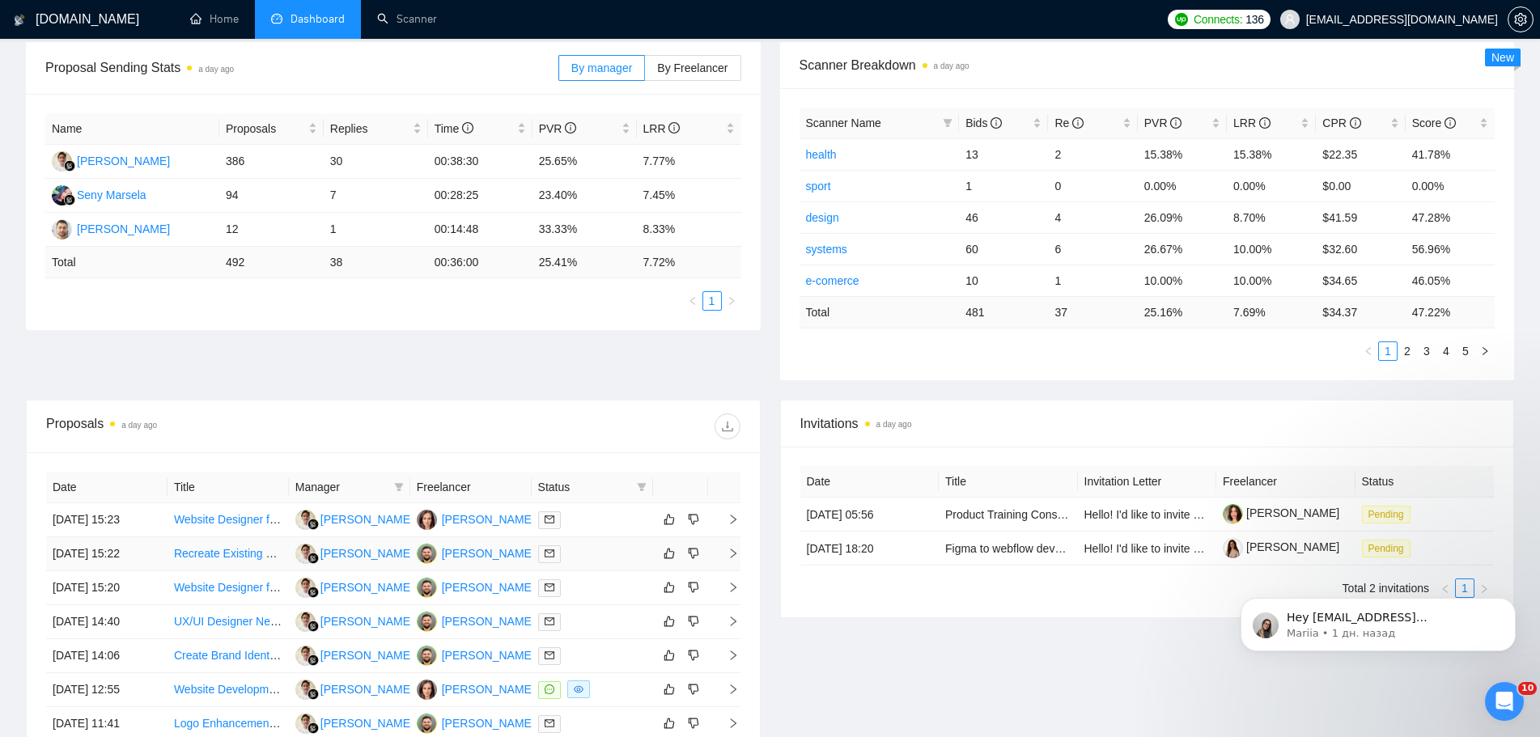
click at [128, 553] on td "[DATE] 15:22" at bounding box center [106, 554] width 121 height 34
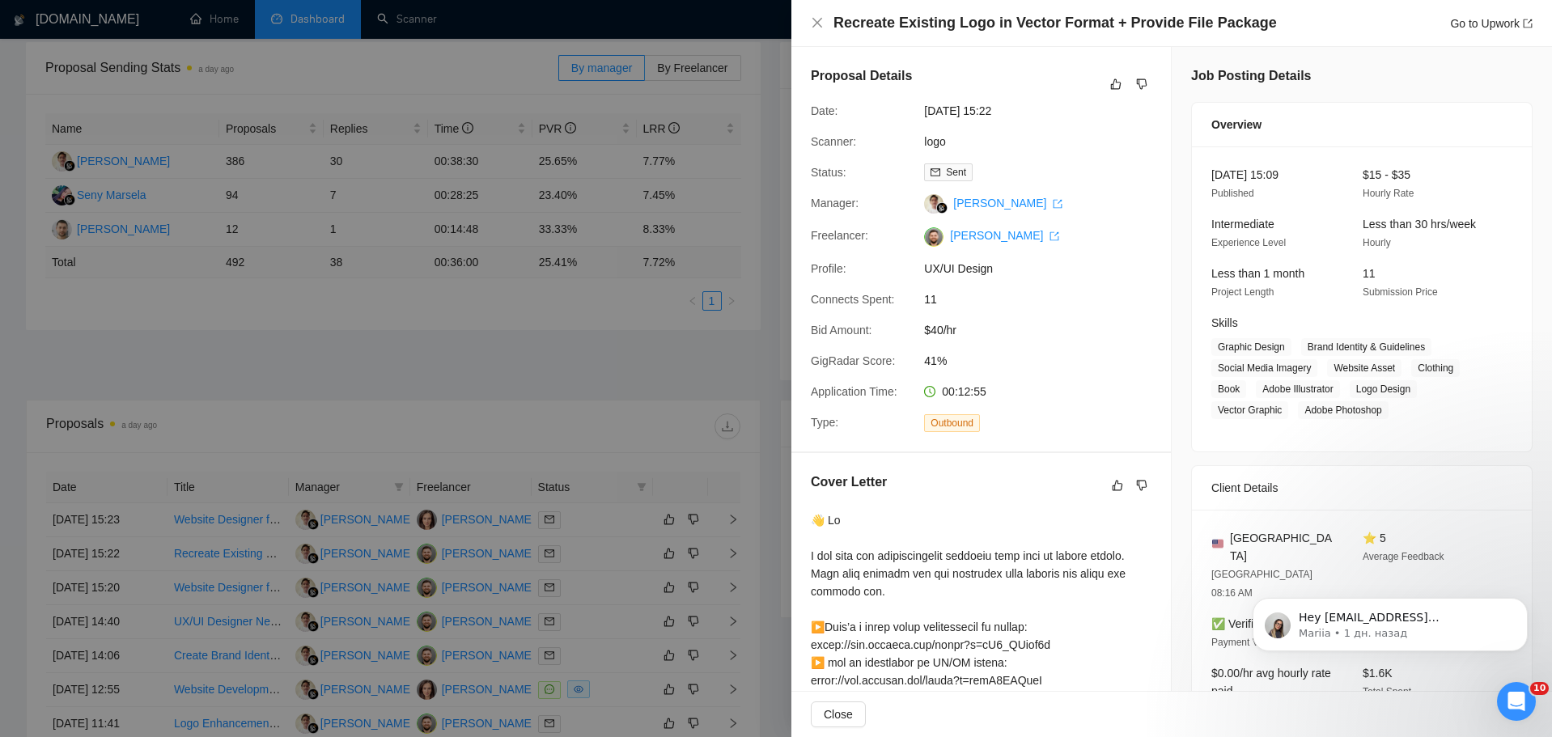
click at [124, 582] on div at bounding box center [776, 368] width 1552 height 737
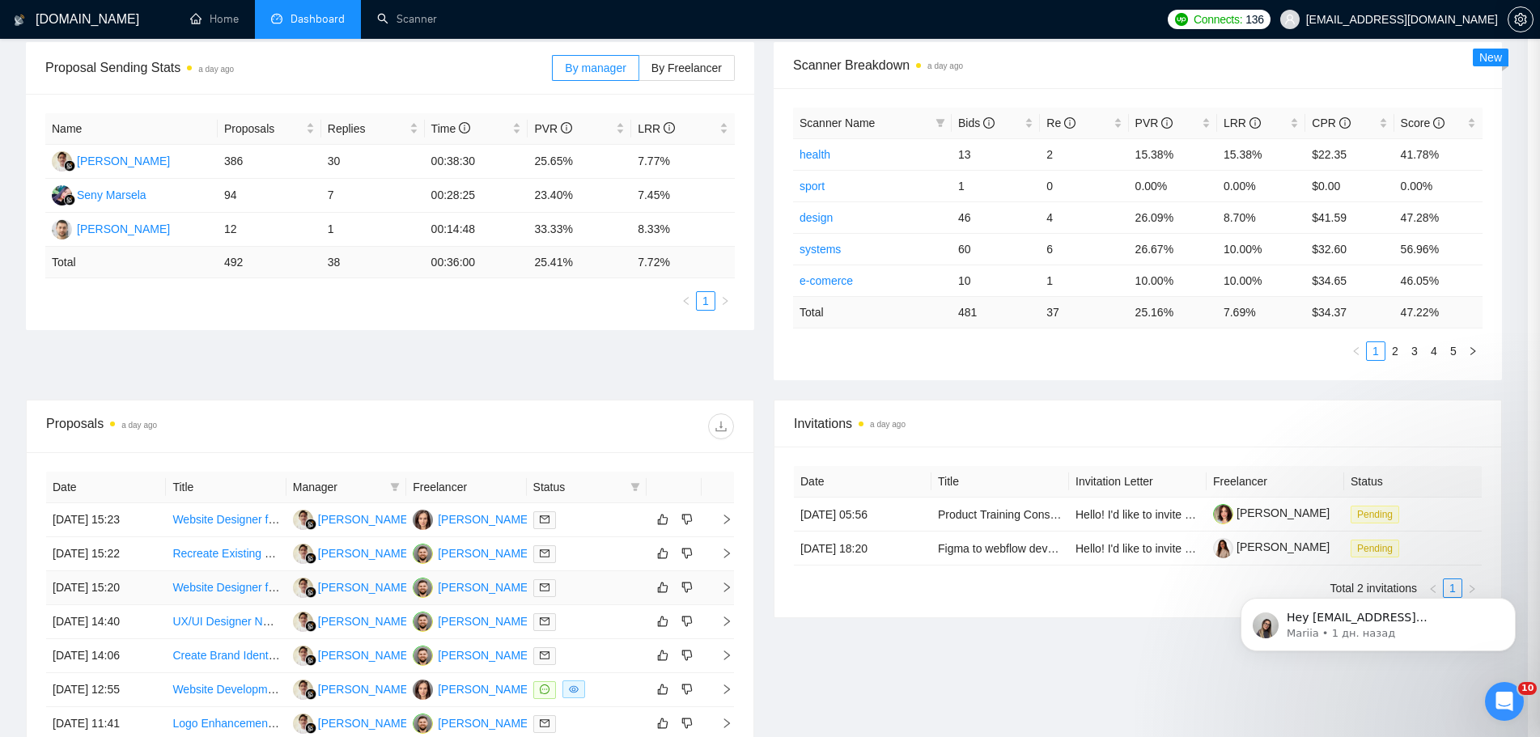
click at [129, 587] on td "[DATE] 15:20" at bounding box center [106, 588] width 120 height 34
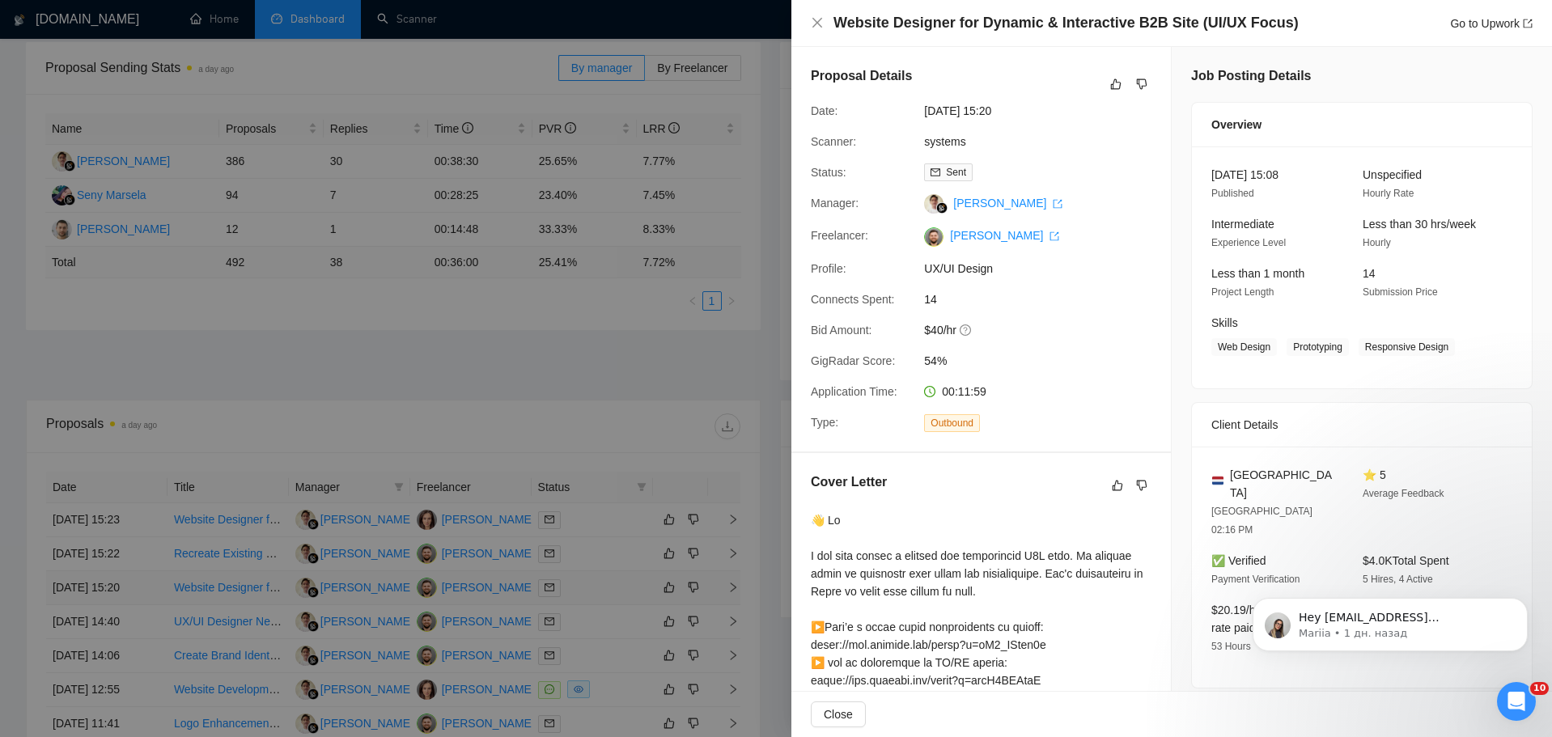
click at [129, 587] on div at bounding box center [776, 368] width 1552 height 737
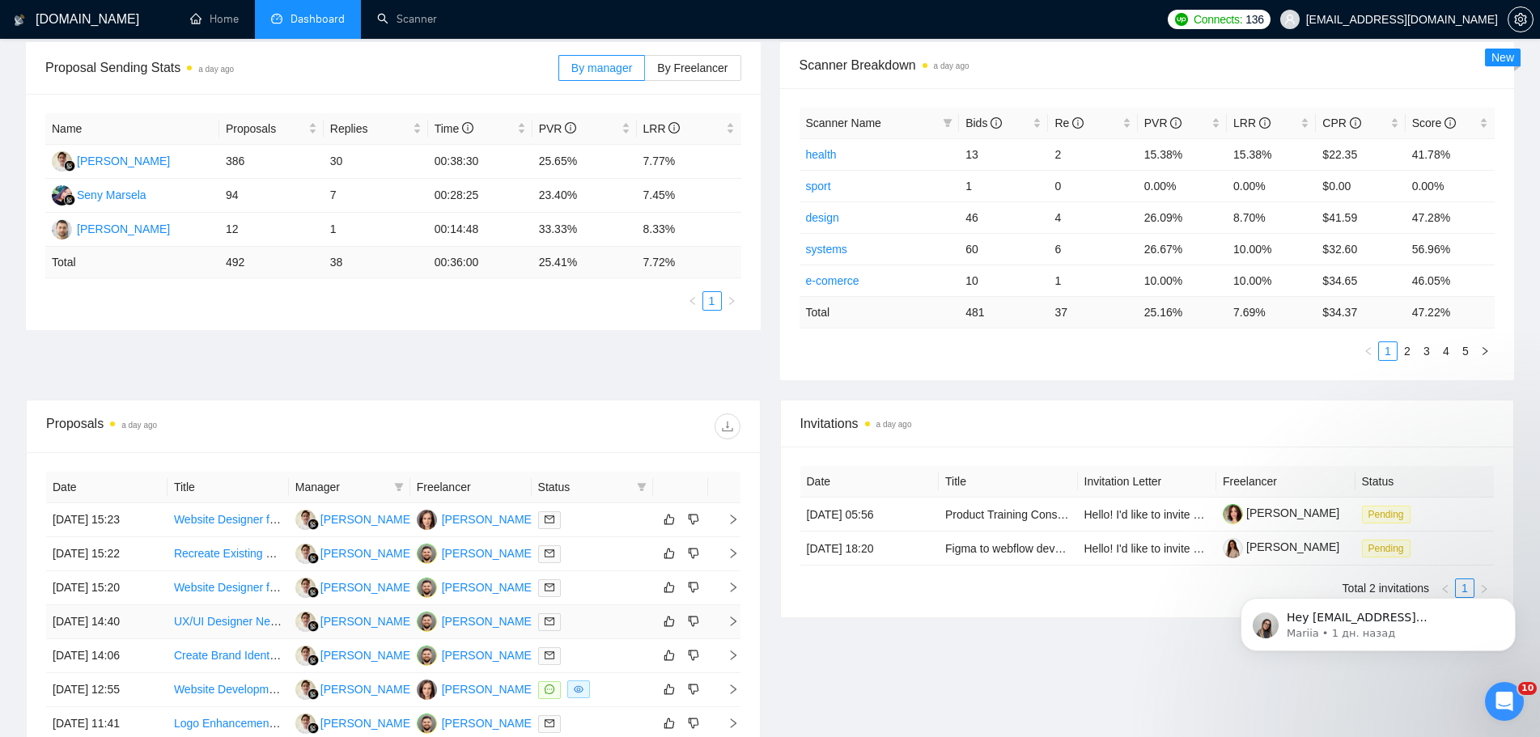
click at [125, 616] on td "[DATE] 14:40" at bounding box center [106, 622] width 121 height 34
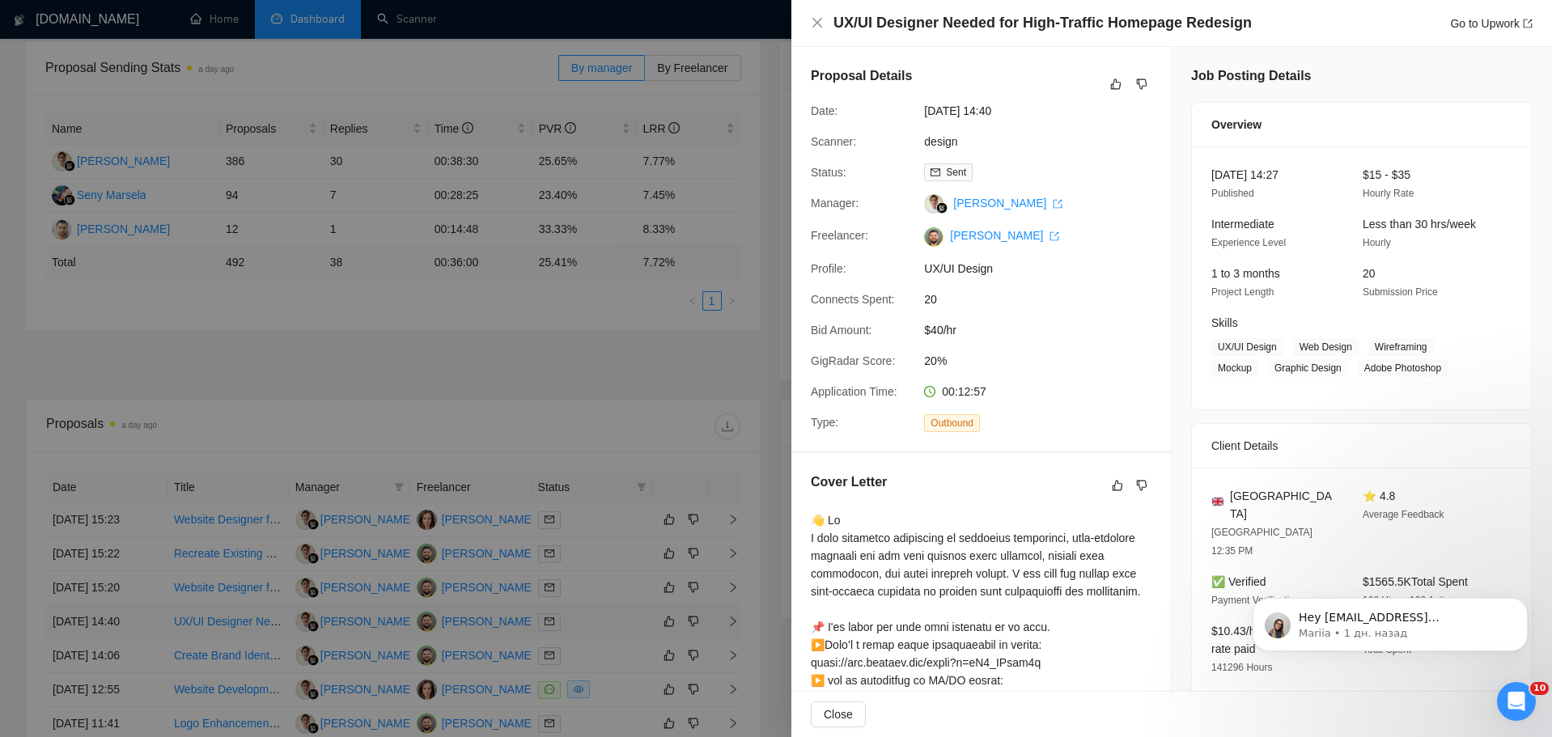
click at [125, 616] on div at bounding box center [776, 368] width 1552 height 737
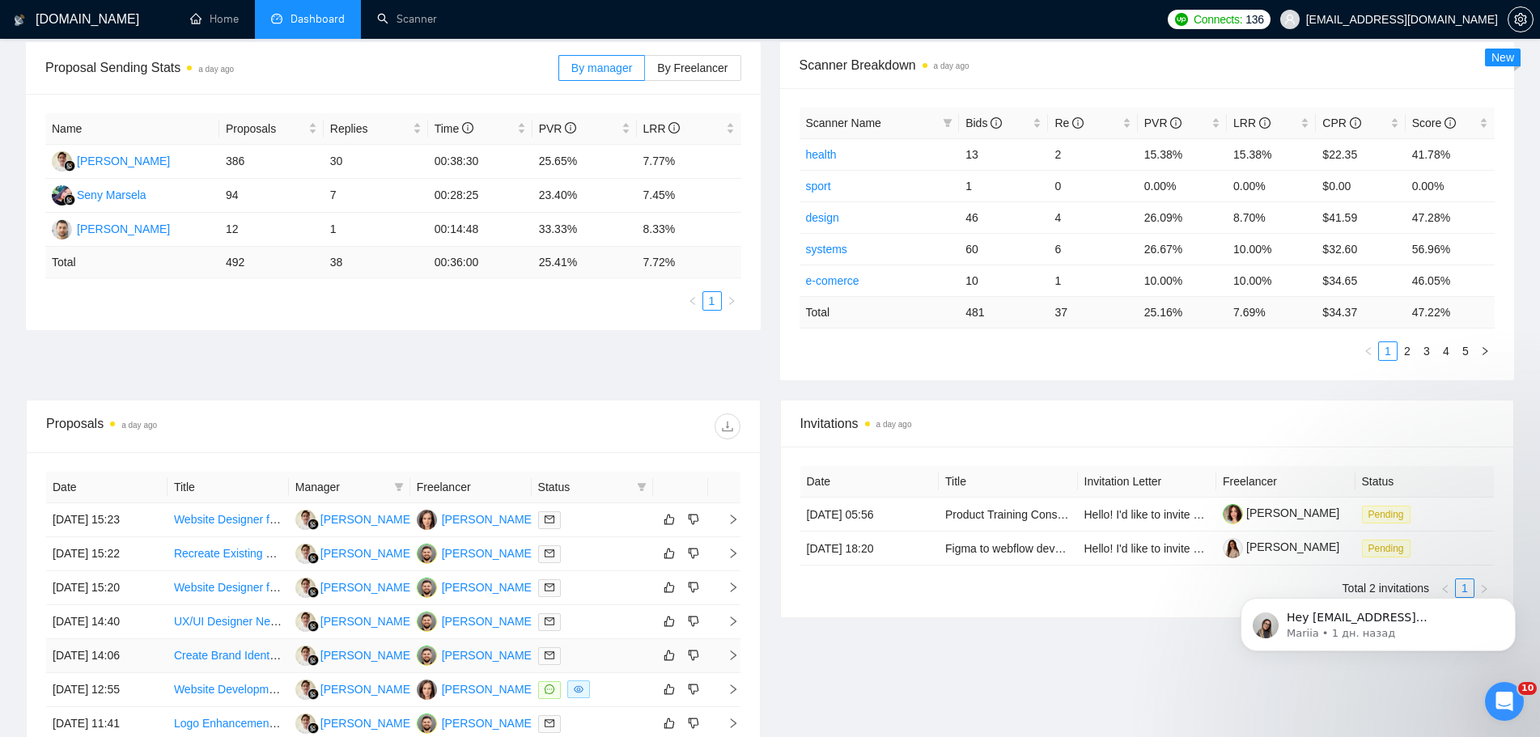
click at [138, 655] on td "[DATE] 14:06" at bounding box center [106, 656] width 121 height 34
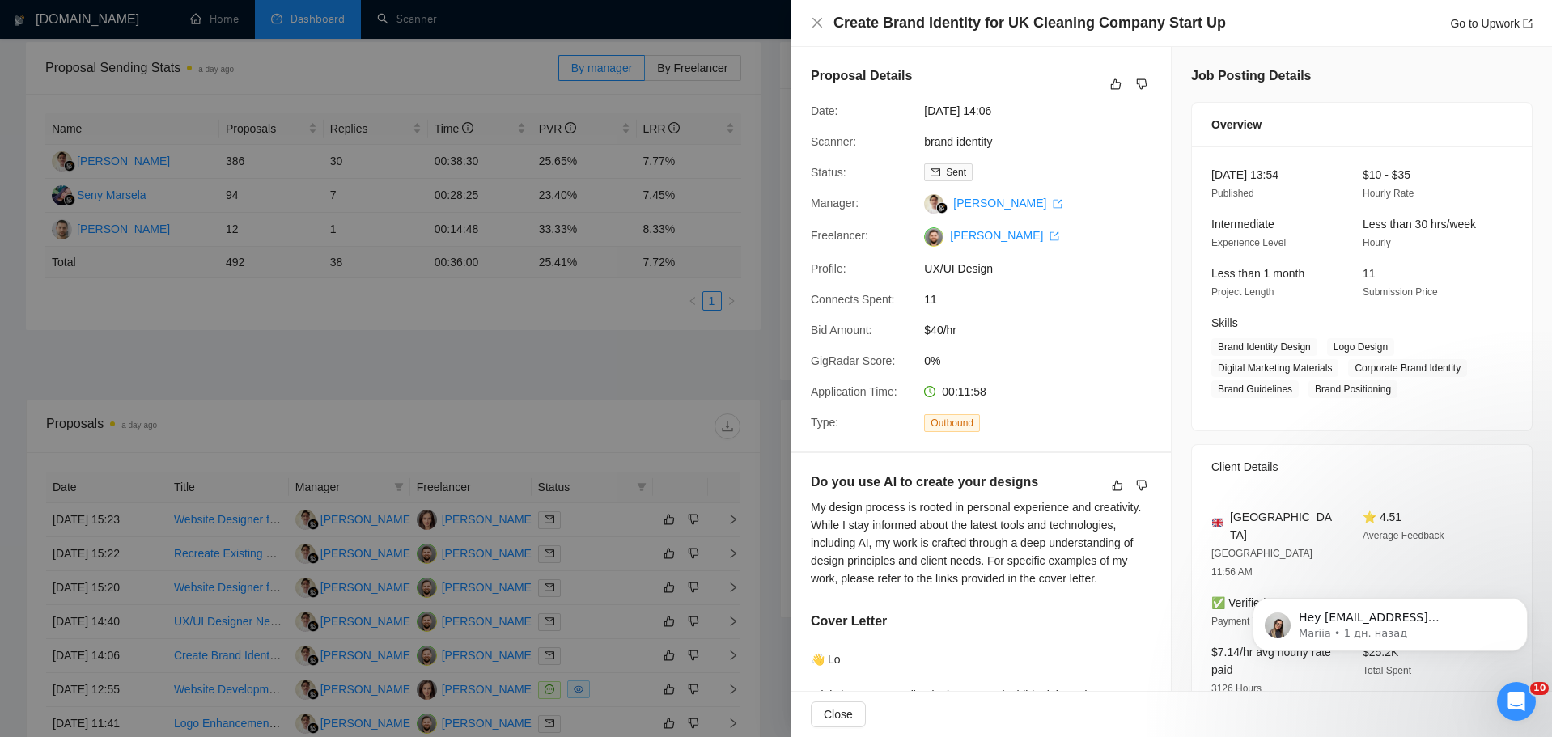
click at [138, 655] on div at bounding box center [776, 368] width 1552 height 737
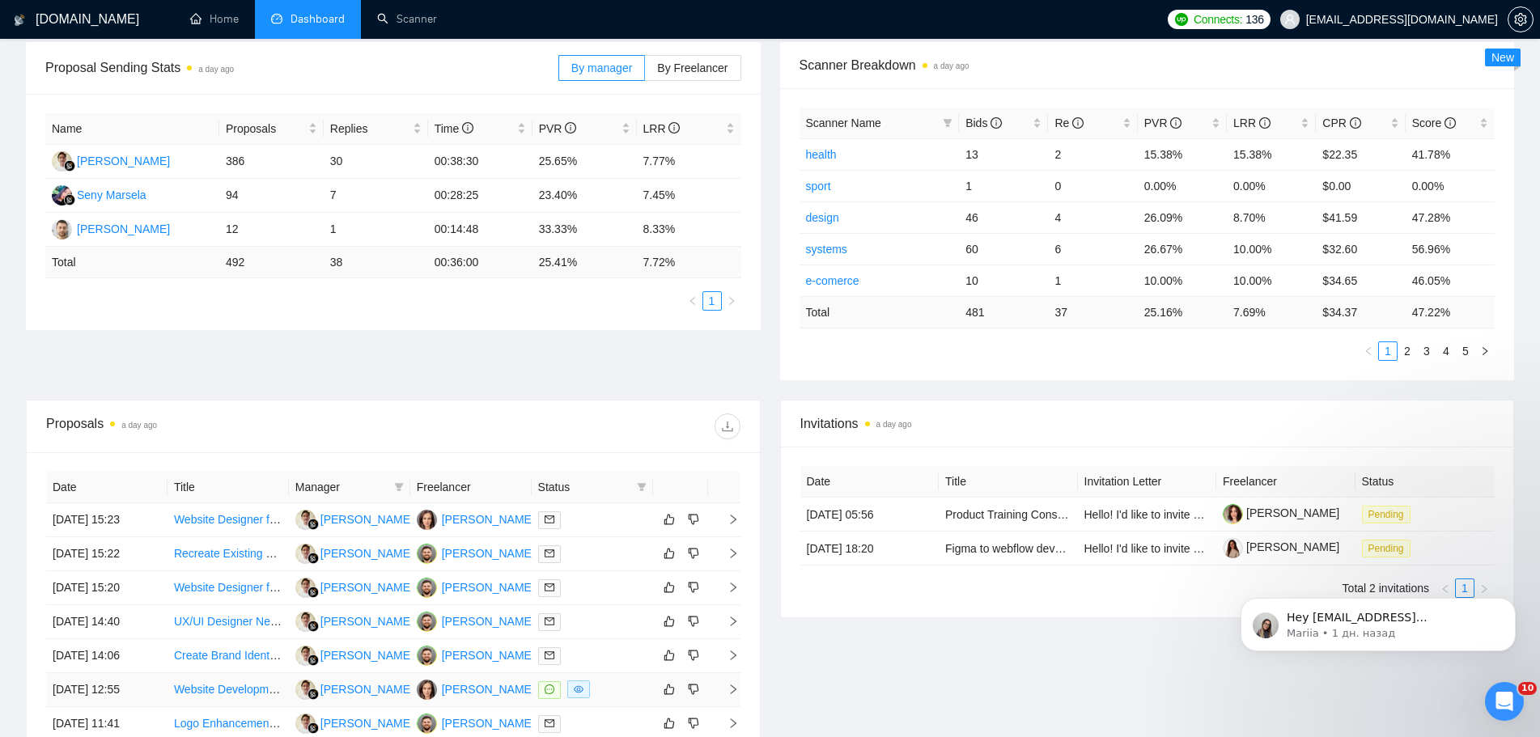
click at [133, 693] on td "[DATE] 12:55" at bounding box center [106, 690] width 121 height 34
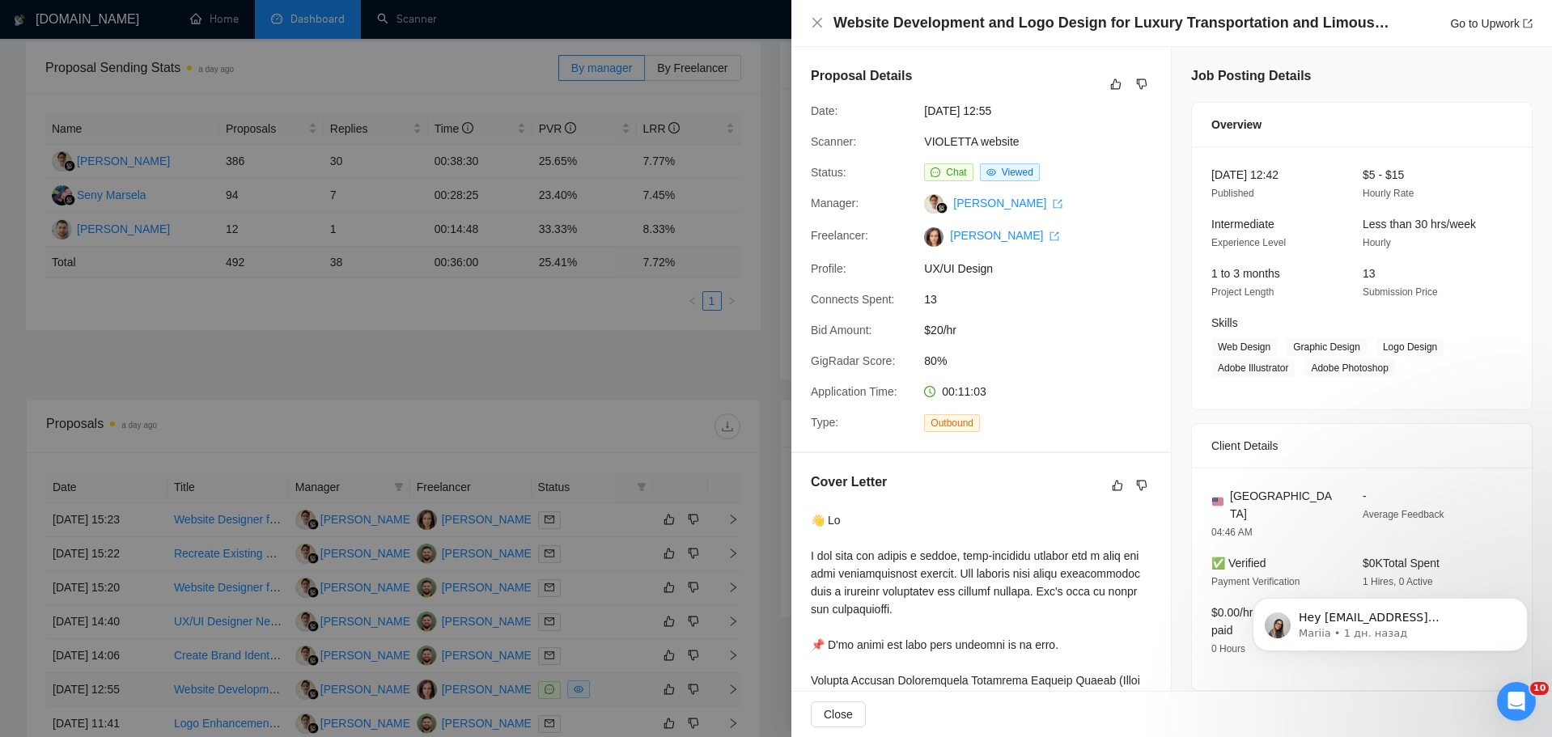
click at [133, 693] on div at bounding box center [776, 368] width 1552 height 737
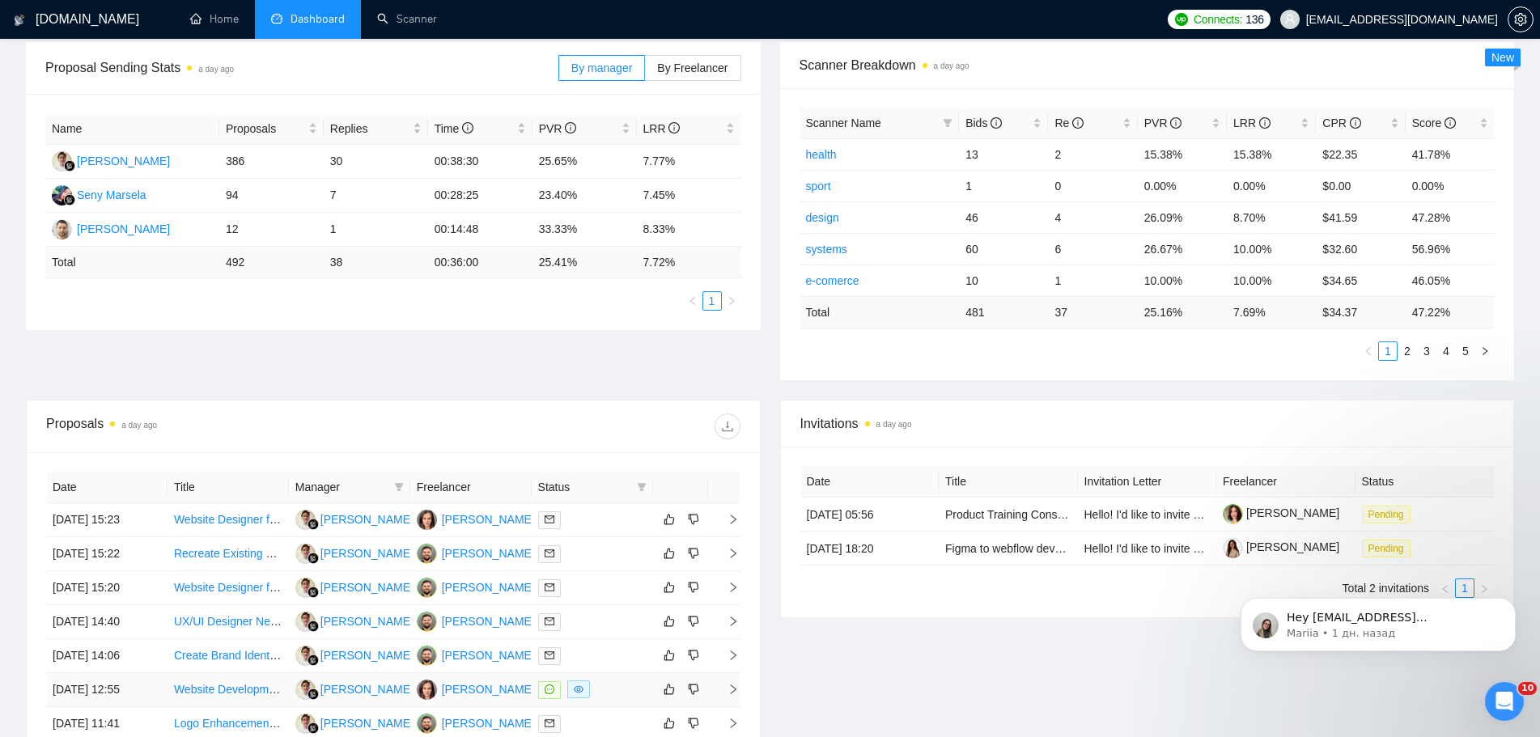
click at [128, 692] on td "[DATE] 12:55" at bounding box center [106, 690] width 121 height 34
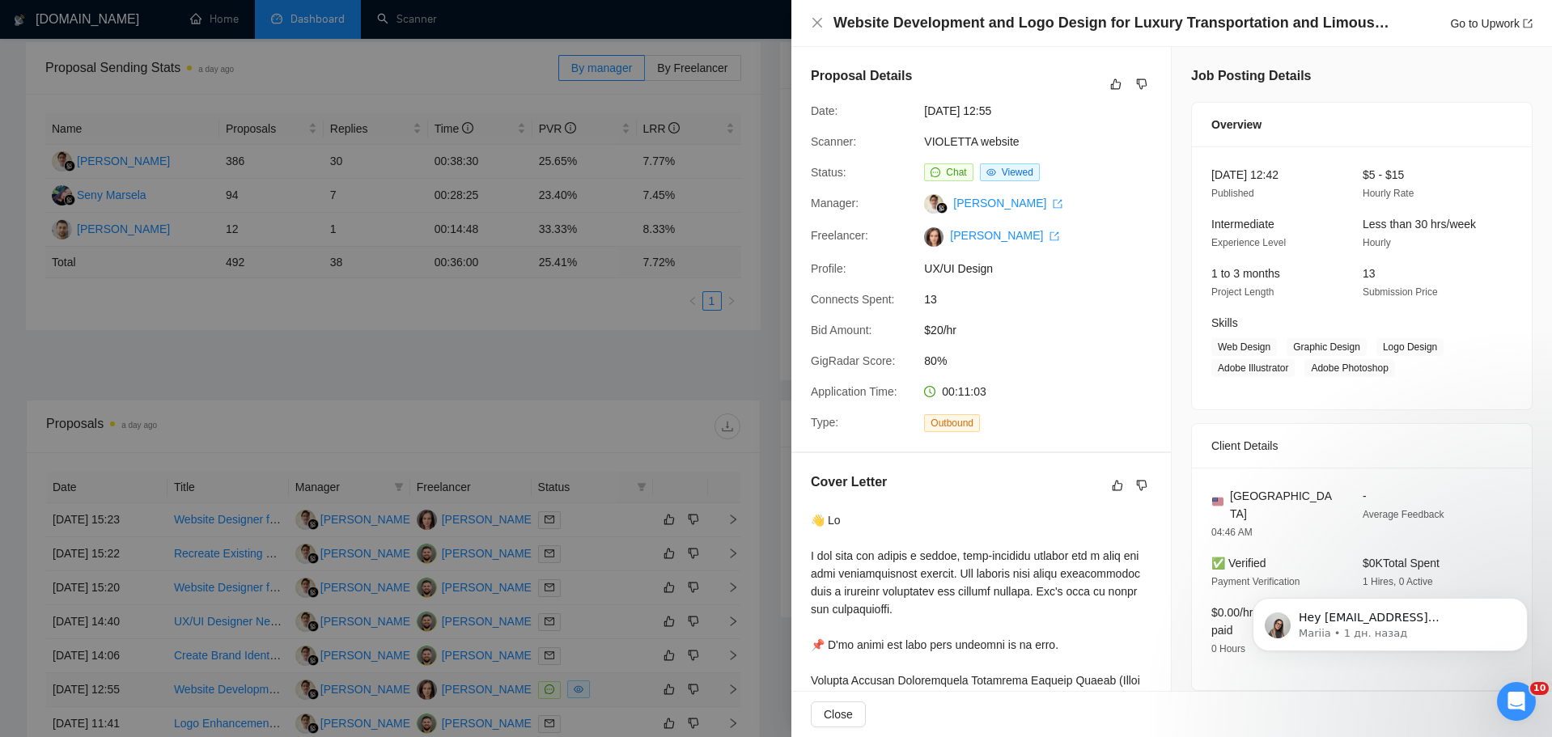
click at [128, 692] on div at bounding box center [776, 368] width 1552 height 737
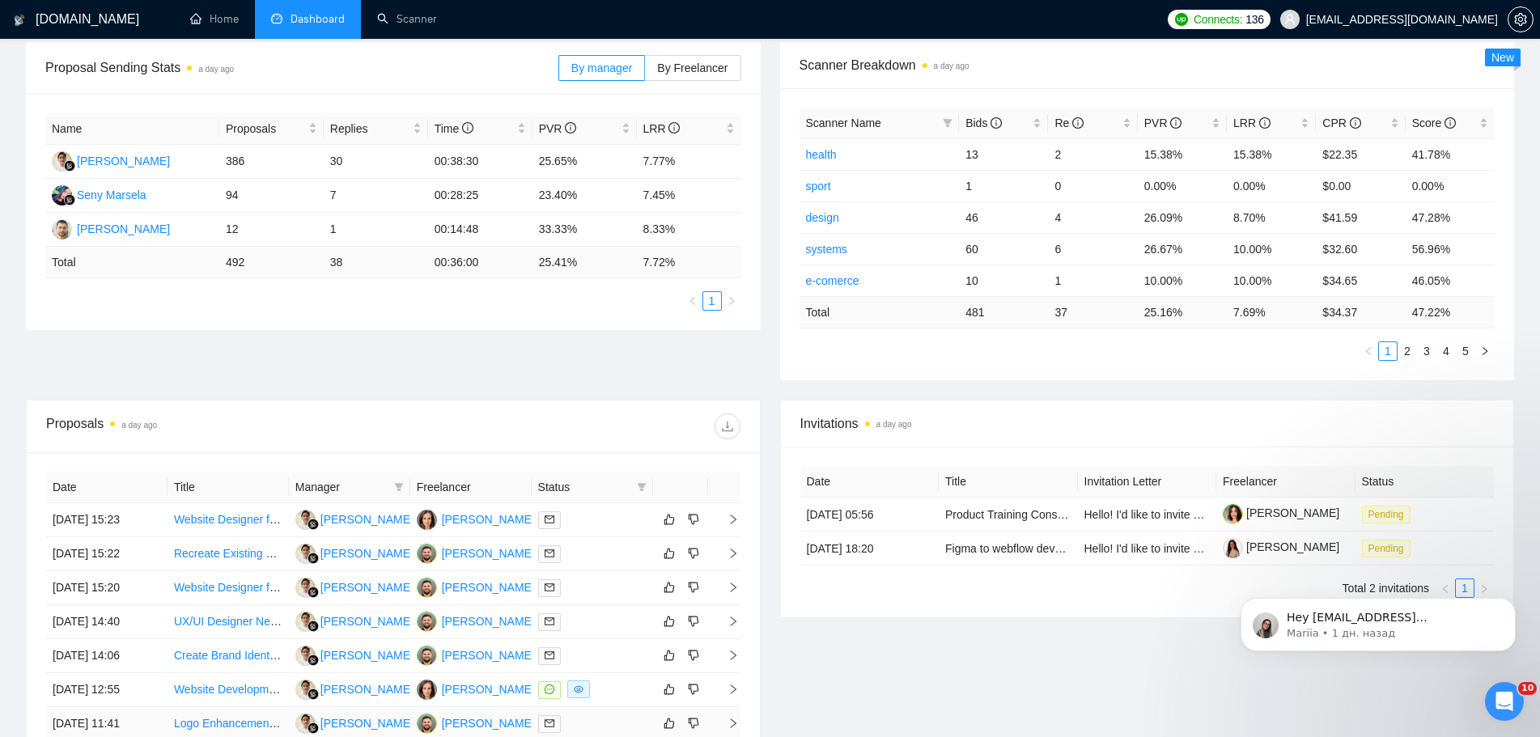
click at [124, 717] on td "[DATE] 11:41" at bounding box center [106, 724] width 121 height 34
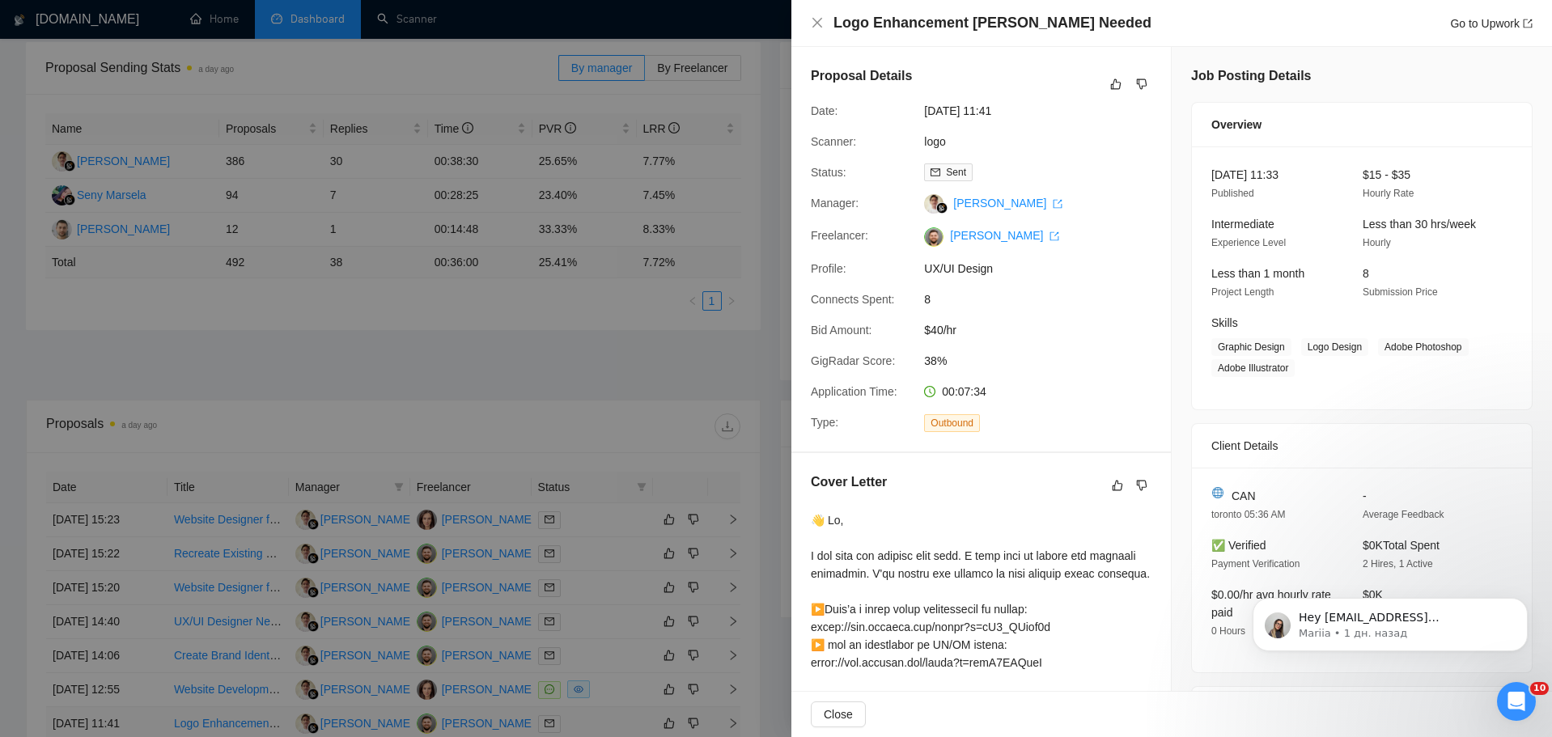
click at [124, 718] on div at bounding box center [776, 368] width 1552 height 737
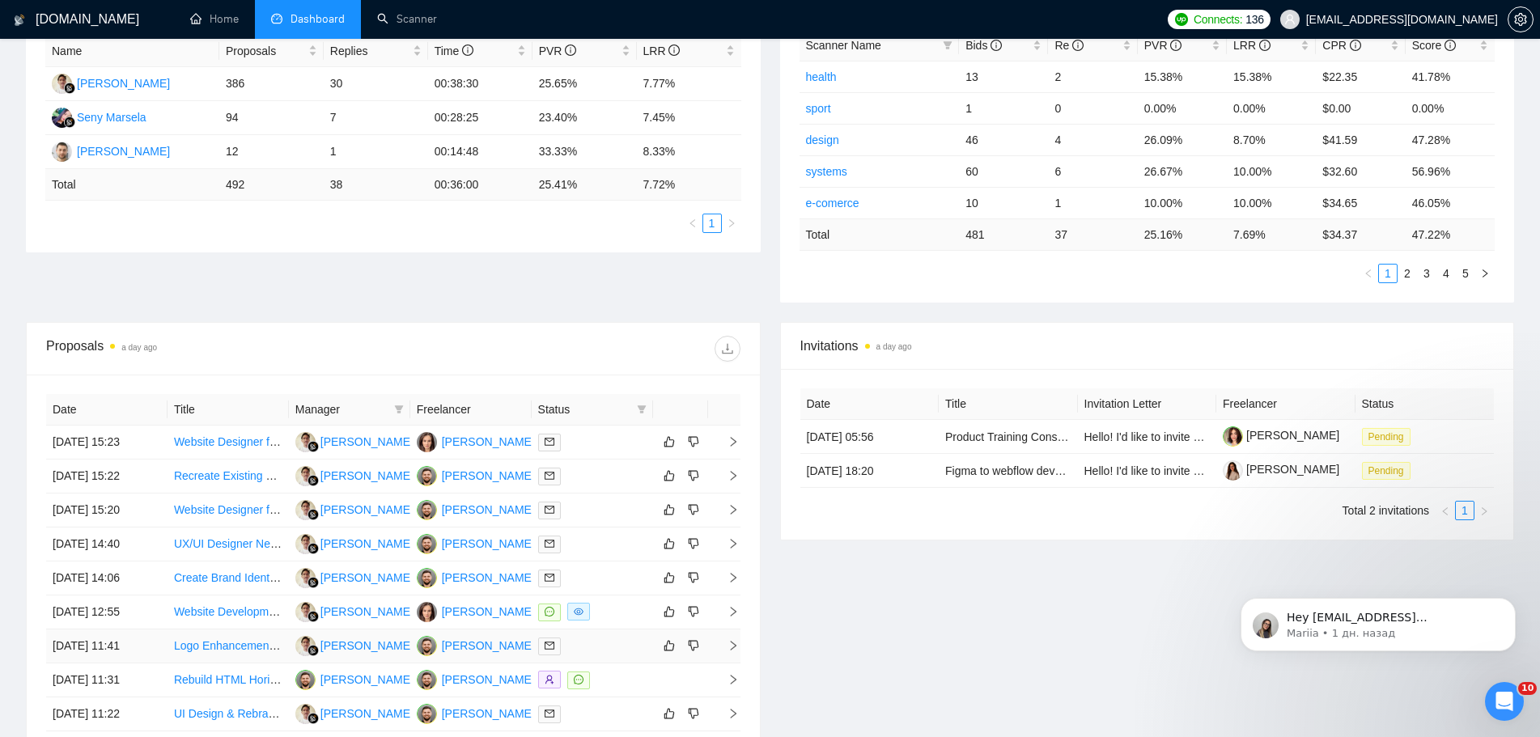
scroll to position [324, 0]
click at [129, 674] on td "[DATE] 11:31" at bounding box center [106, 677] width 121 height 34
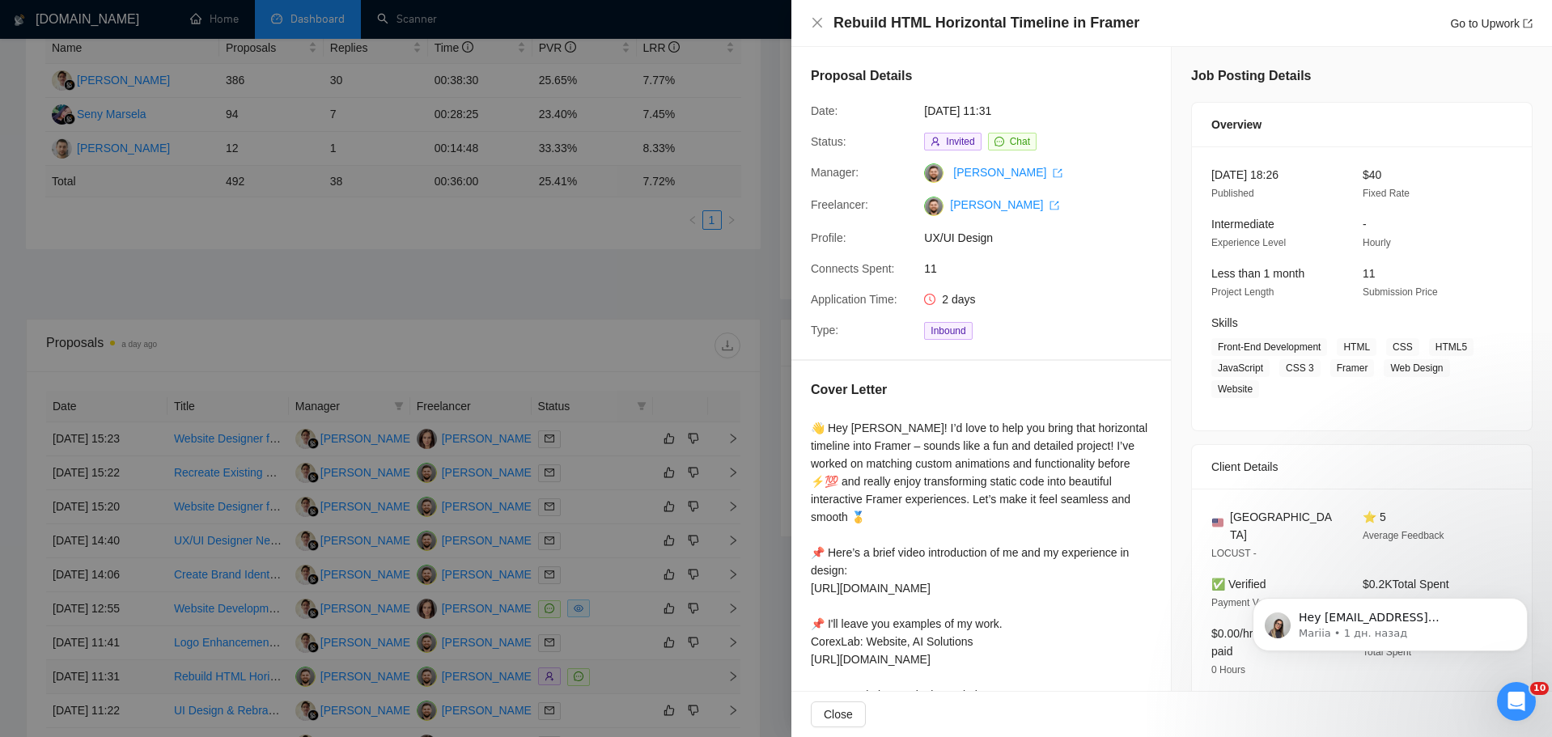
click at [129, 674] on div at bounding box center [776, 368] width 1552 height 737
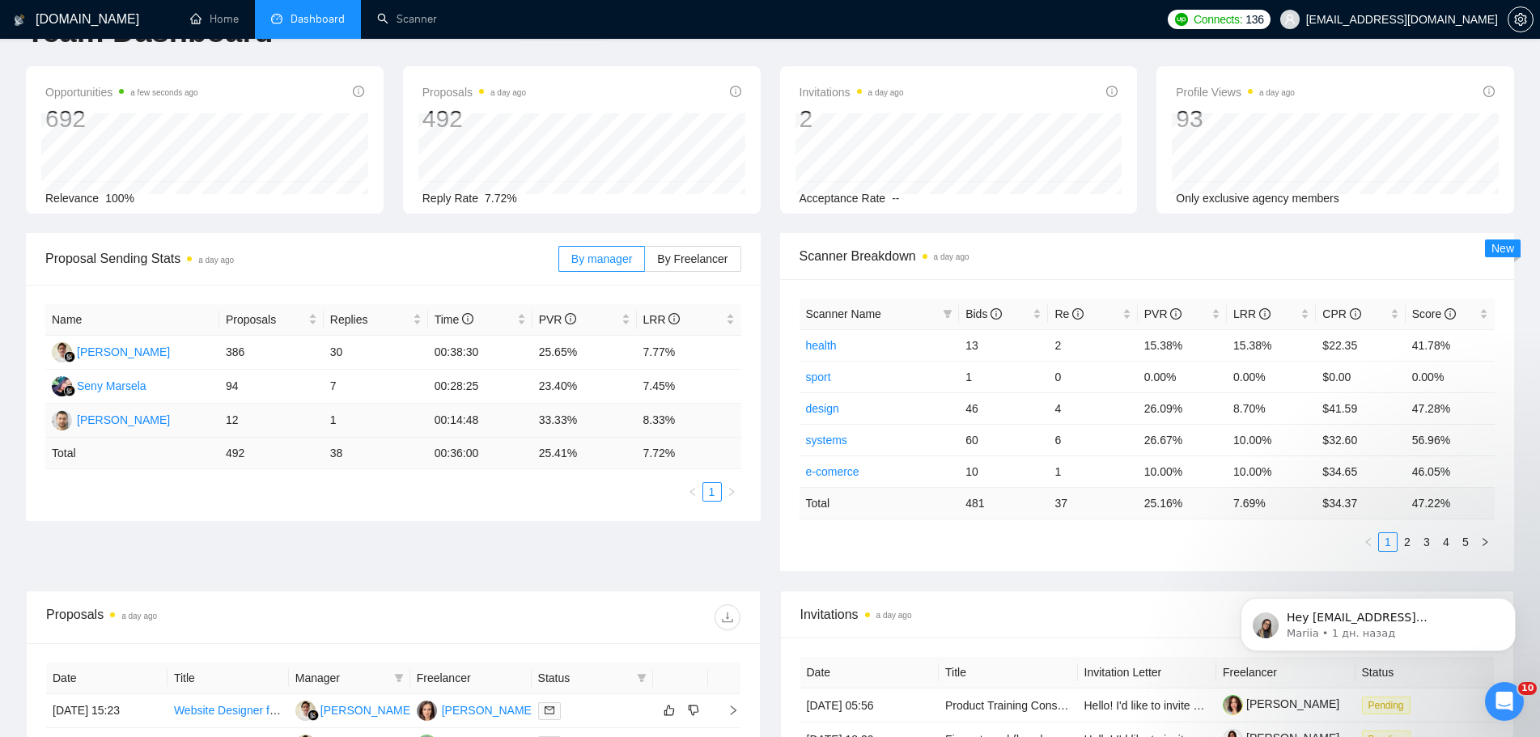
scroll to position [0, 0]
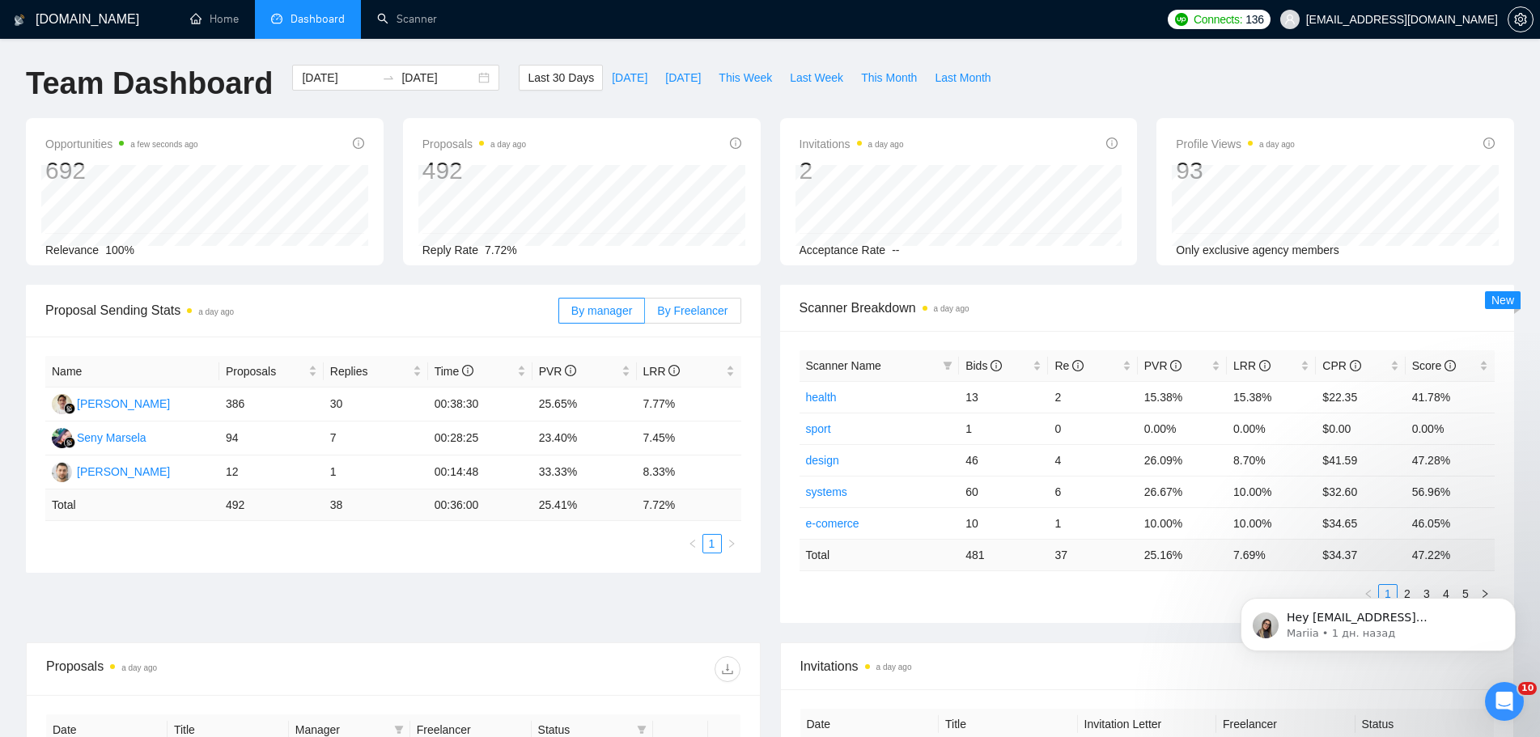
click at [722, 306] on span "By Freelancer" at bounding box center [692, 310] width 70 height 13
click at [645, 315] on input "By Freelancer" at bounding box center [645, 315] width 0 height 0
click at [1509, 603] on icon "Dismiss notification" at bounding box center [1510, 602] width 9 height 9
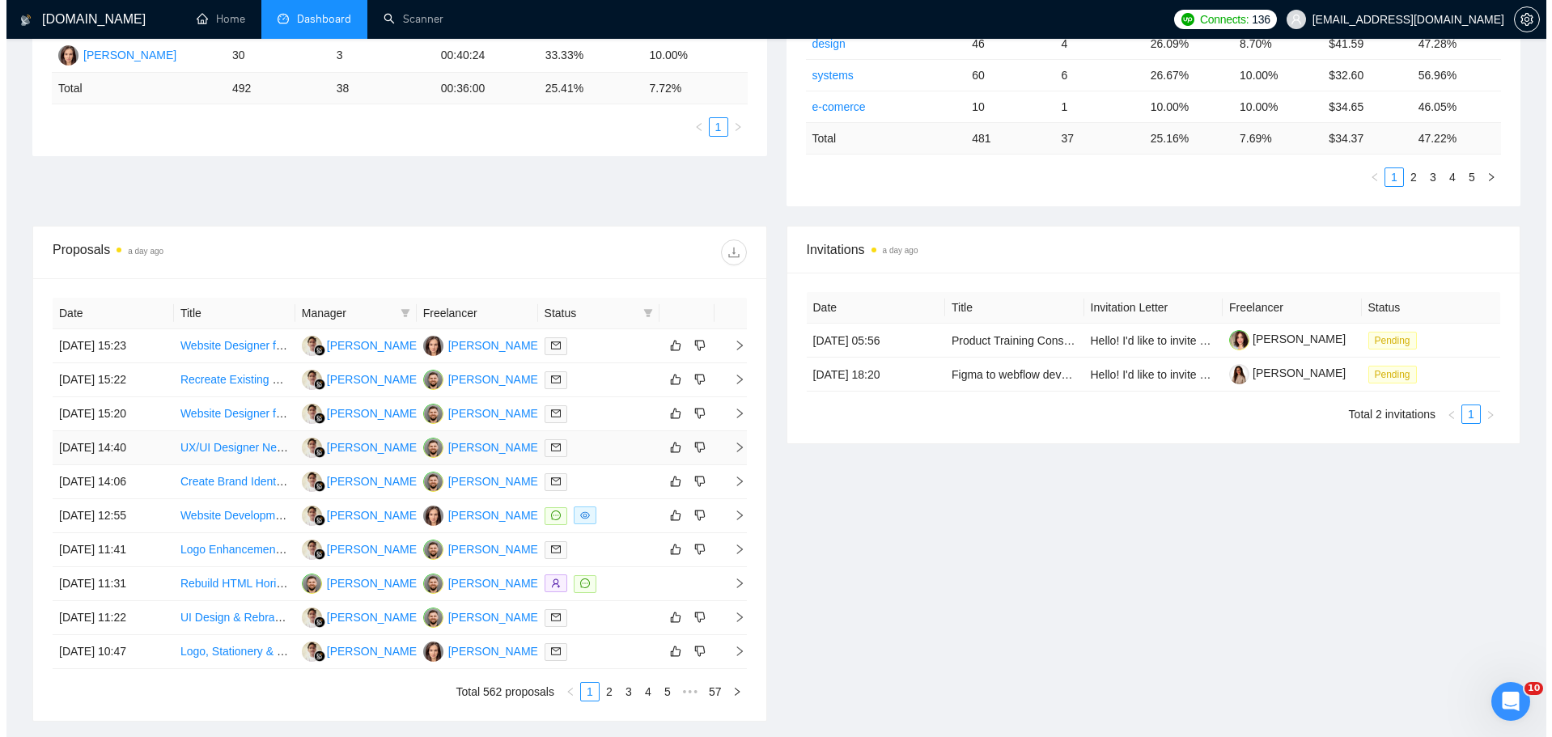
scroll to position [545, 0]
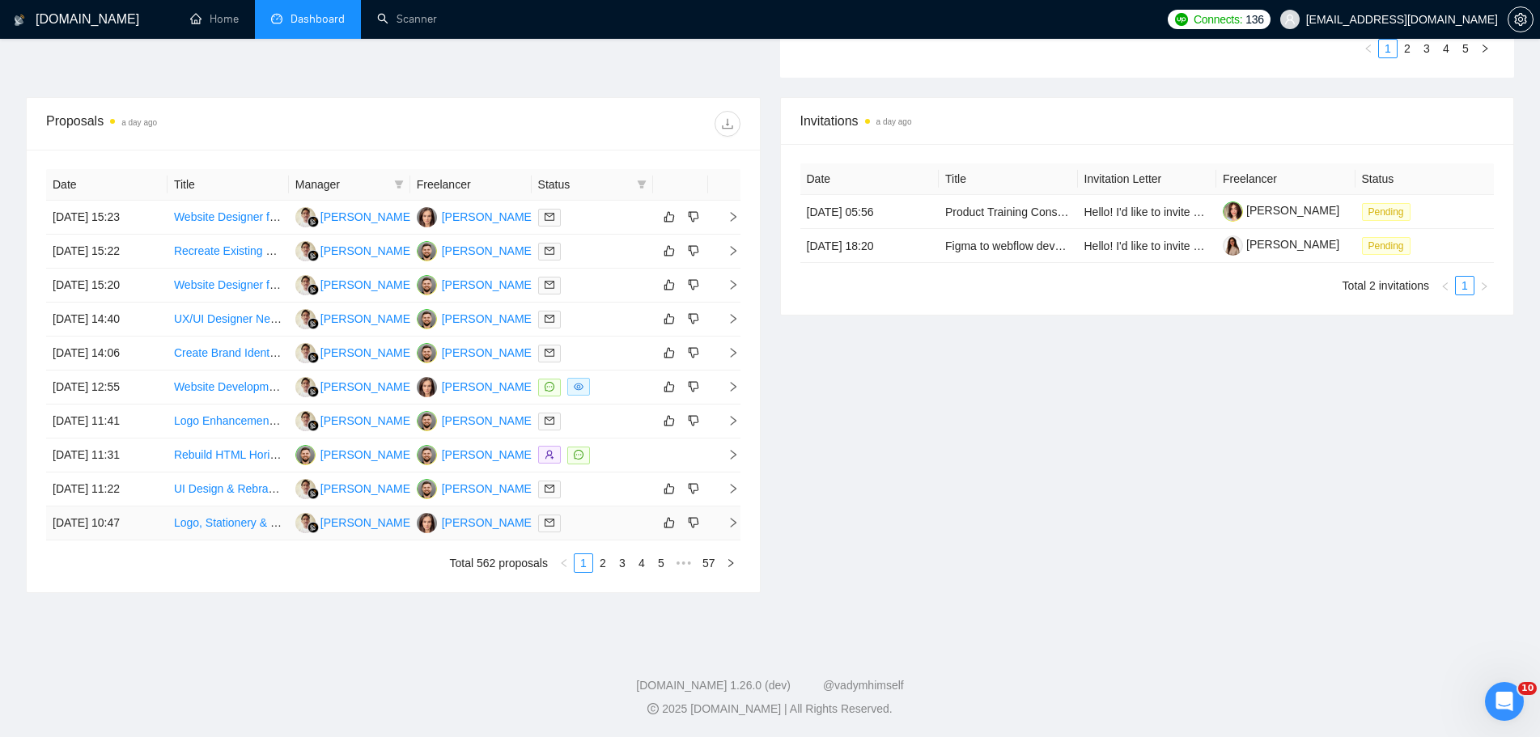
click at [132, 522] on td "[DATE] 10:47" at bounding box center [106, 523] width 121 height 34
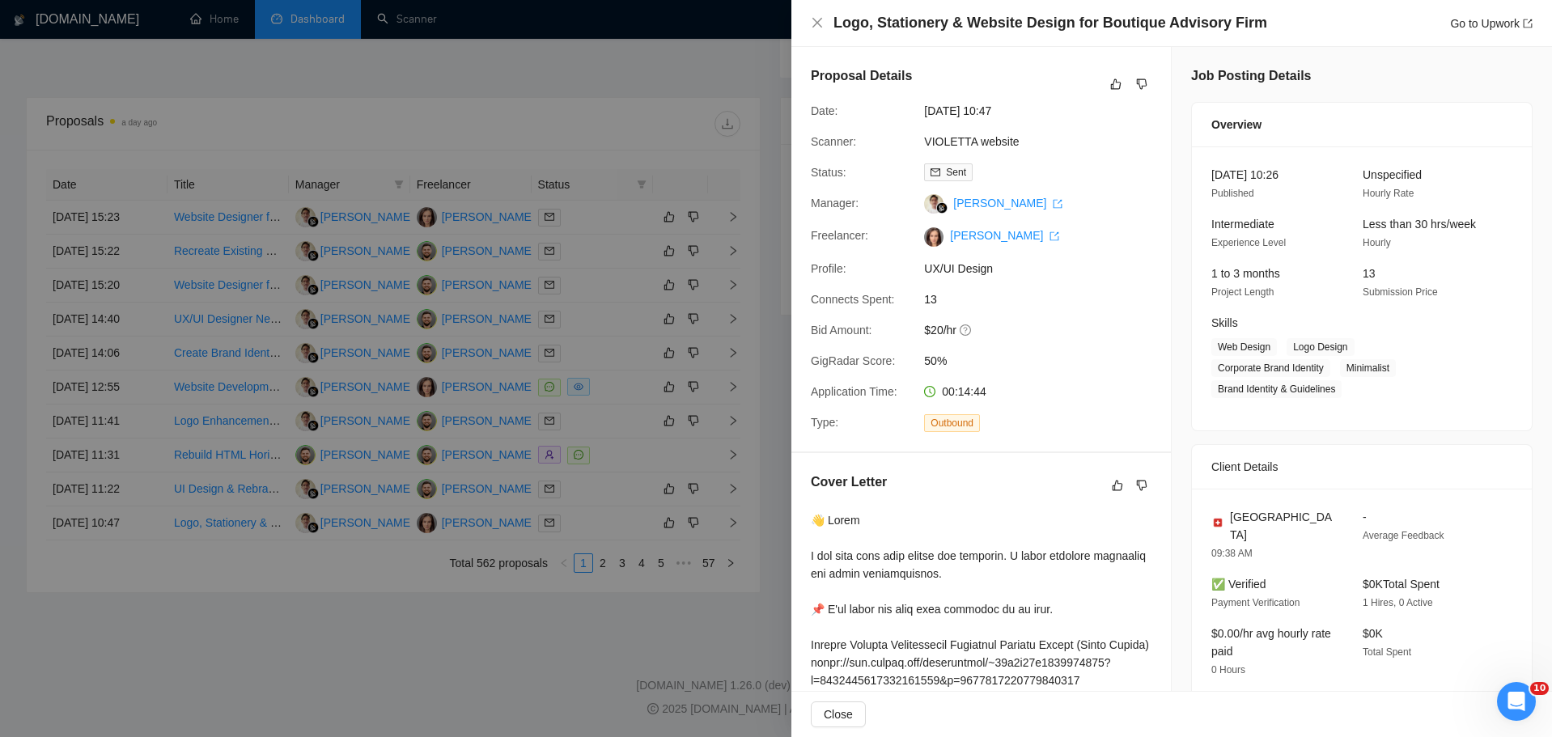
click at [471, 665] on div at bounding box center [776, 368] width 1552 height 737
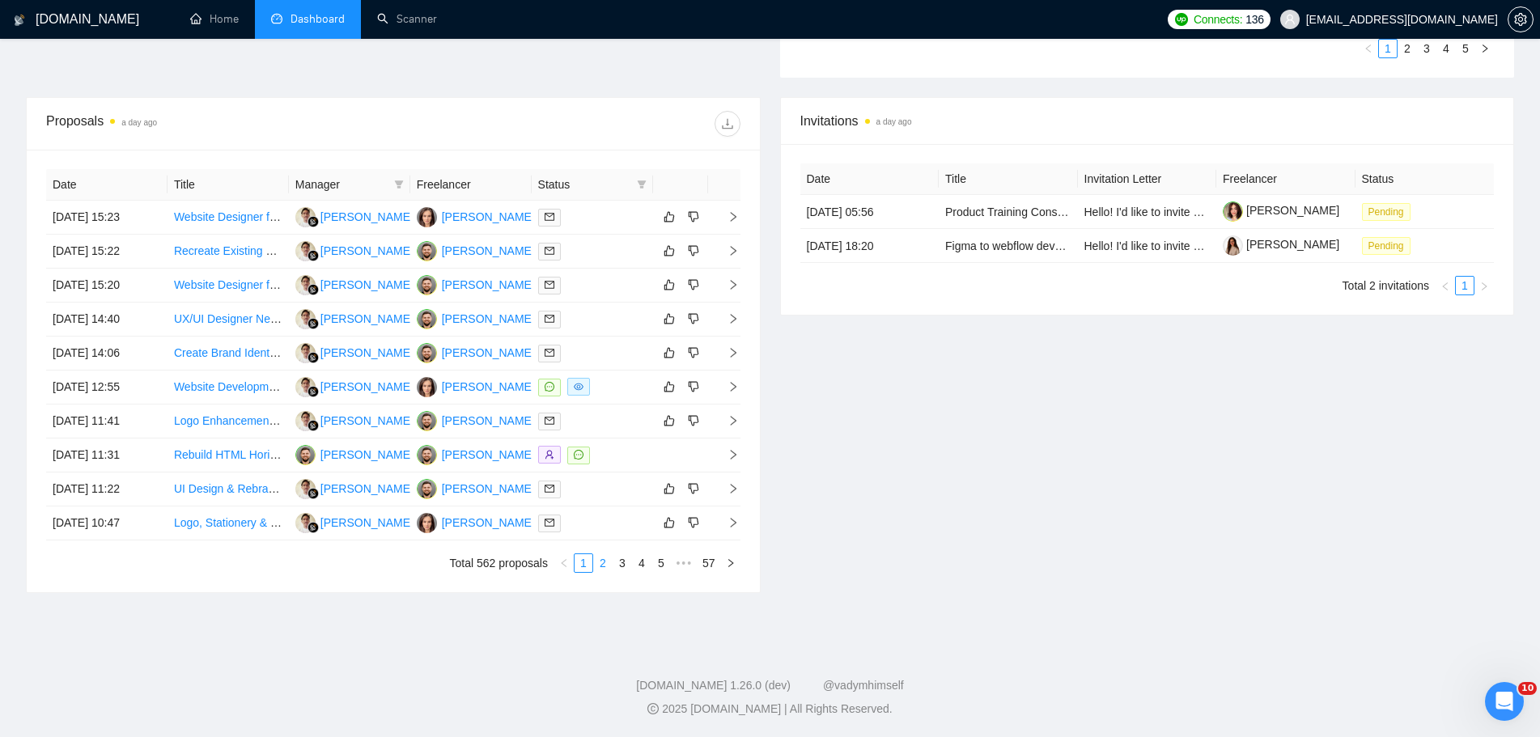
click at [606, 563] on link "2" at bounding box center [603, 563] width 18 height 18
click at [148, 221] on td "[DATE] 10:46" at bounding box center [106, 218] width 121 height 34
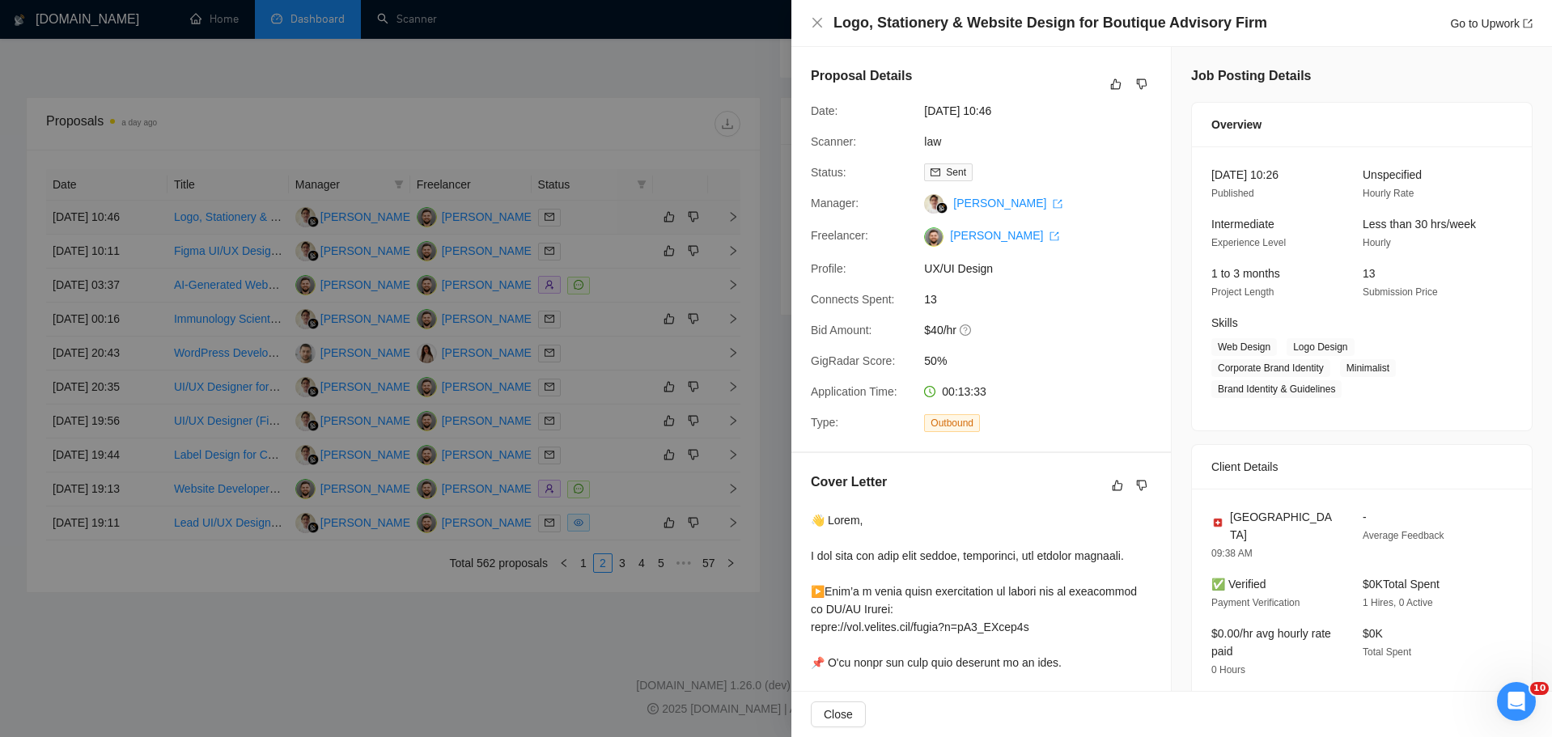
click at [148, 221] on div at bounding box center [776, 368] width 1552 height 737
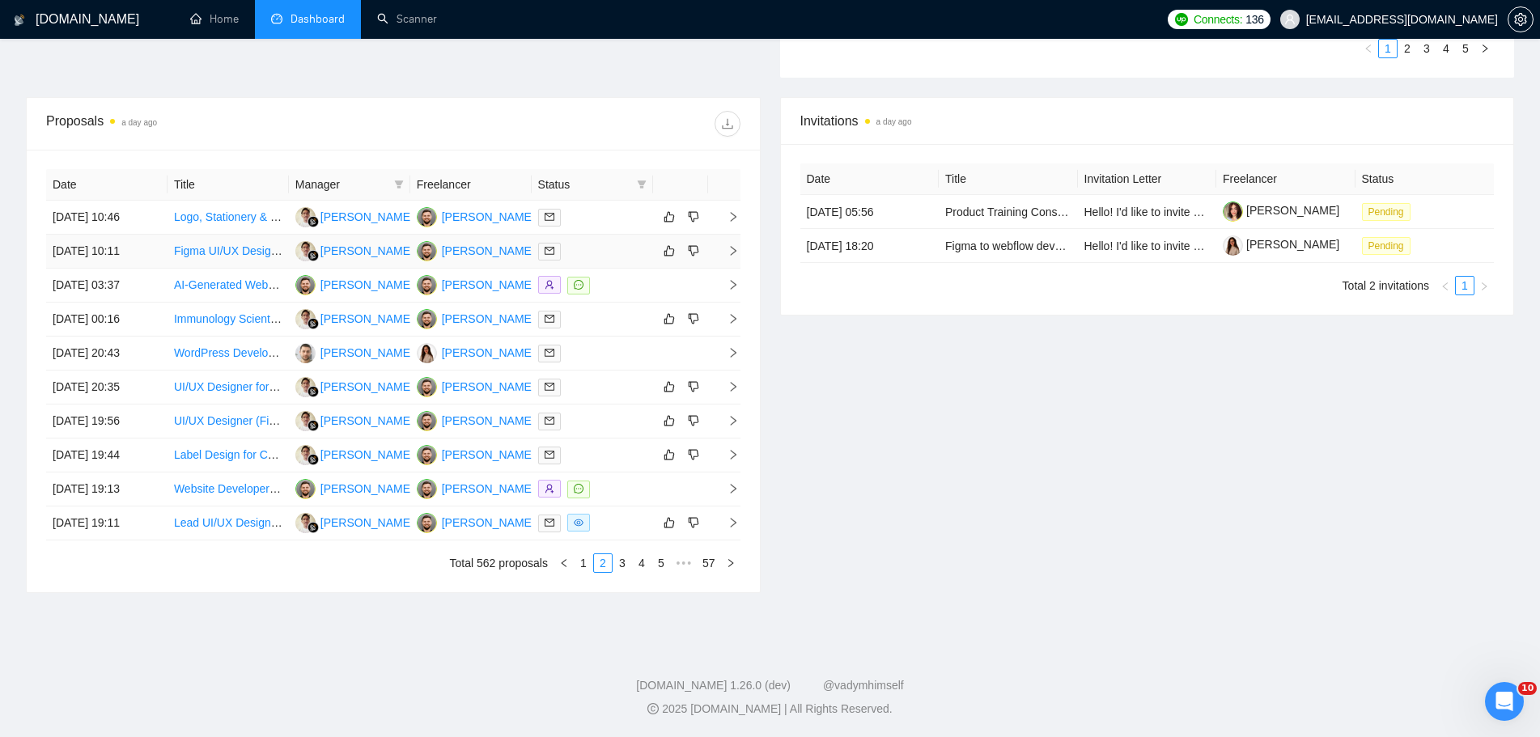
click at [112, 250] on td "[DATE] 10:11" at bounding box center [106, 252] width 121 height 34
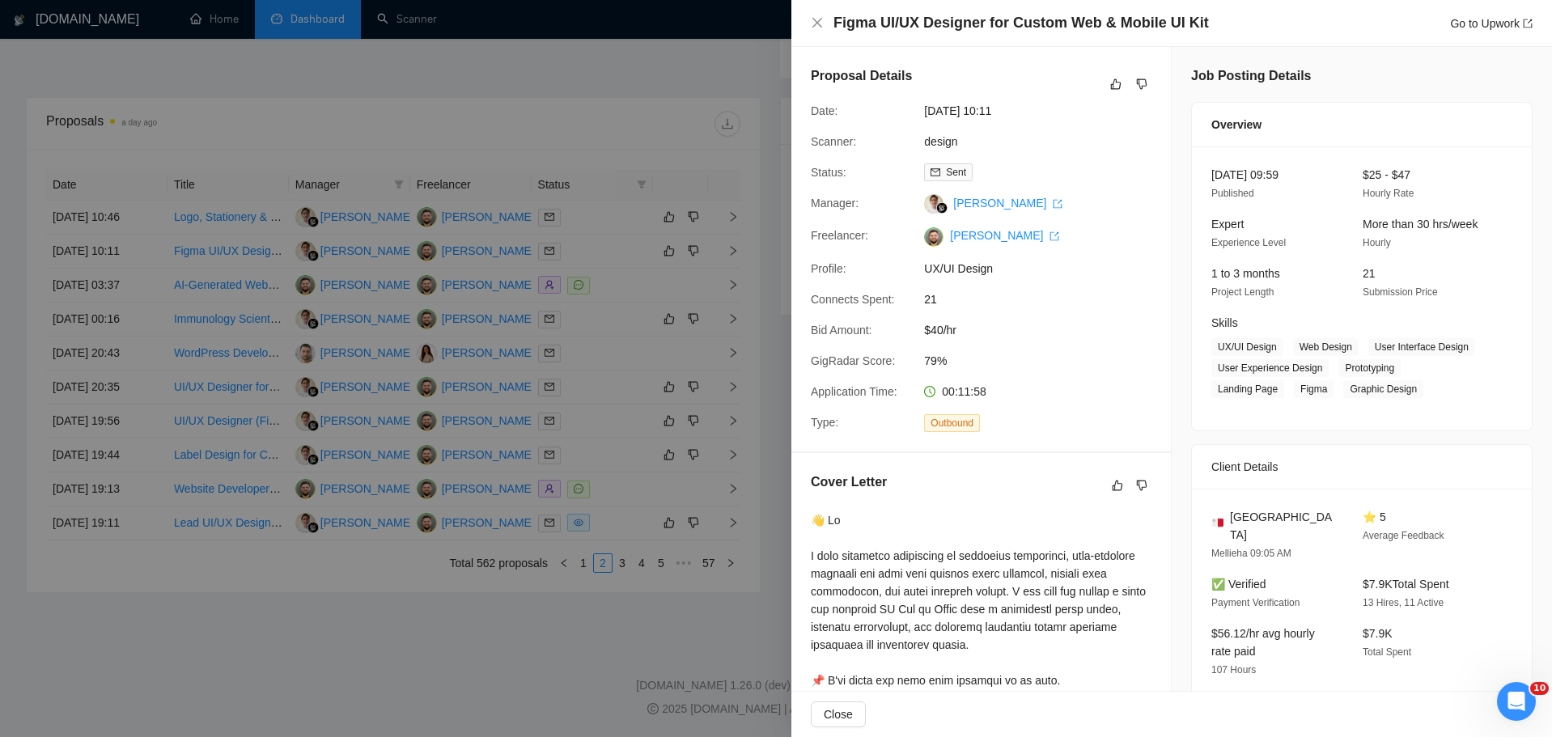
click at [112, 250] on div at bounding box center [776, 368] width 1552 height 737
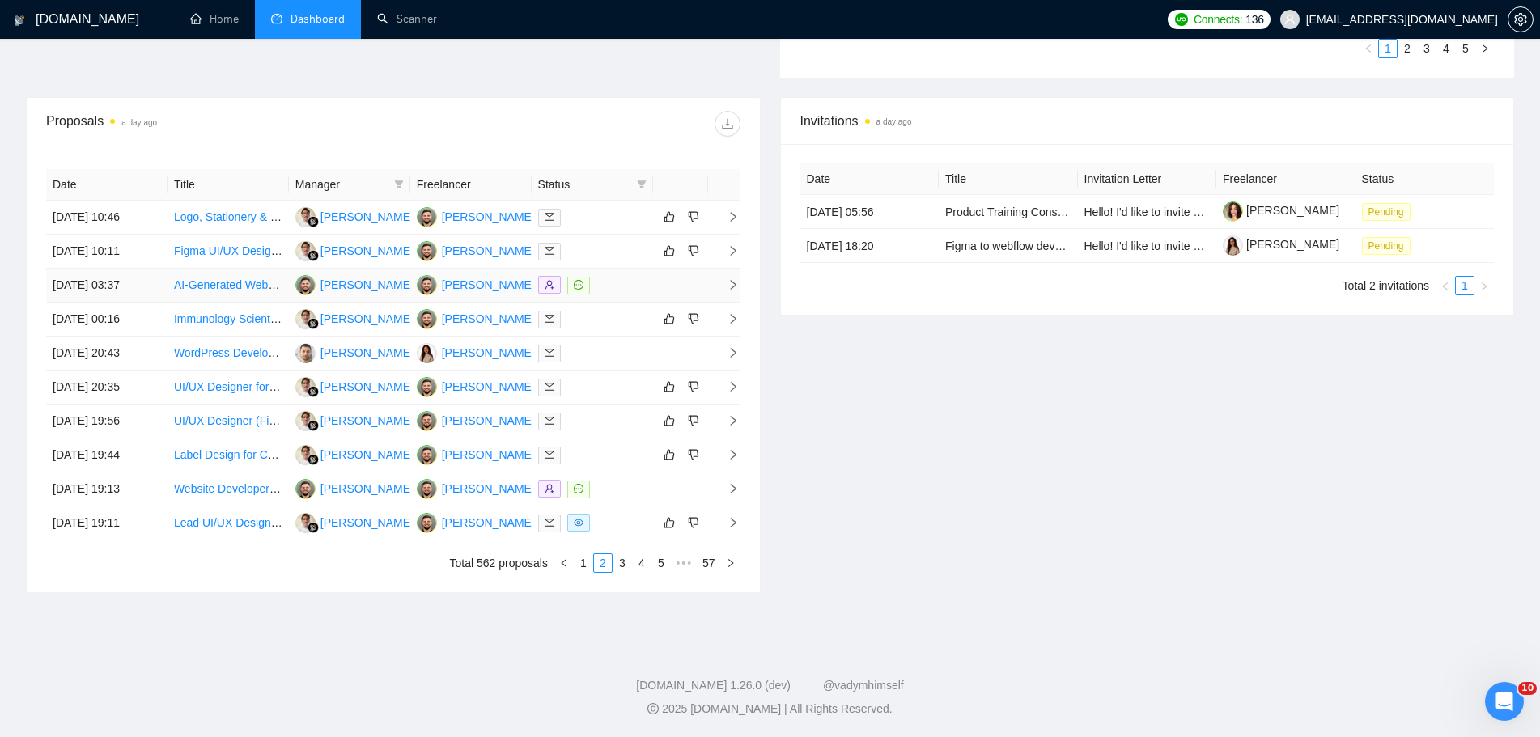
click at [89, 291] on td "[DATE] 03:37" at bounding box center [106, 286] width 121 height 34
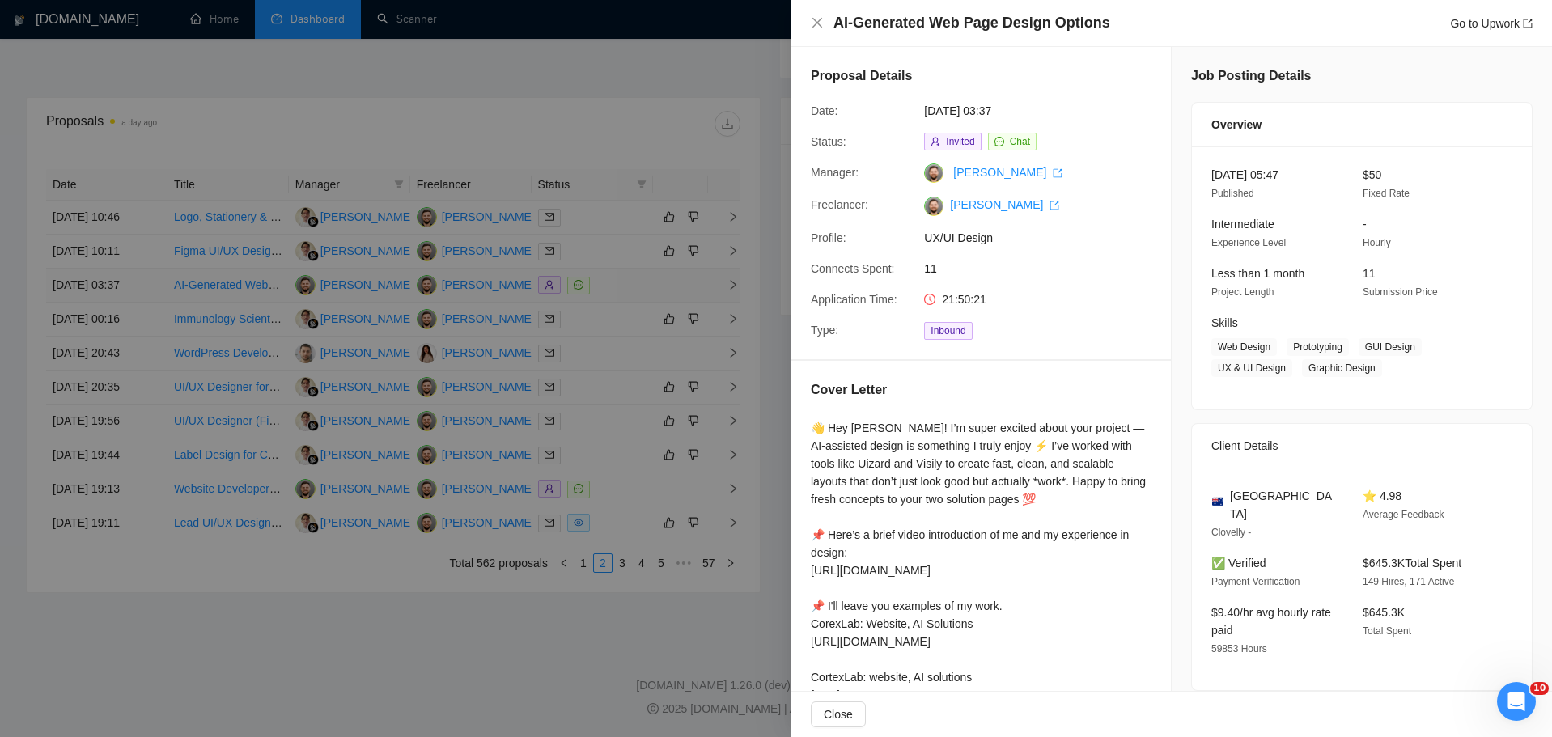
click at [89, 291] on div at bounding box center [776, 368] width 1552 height 737
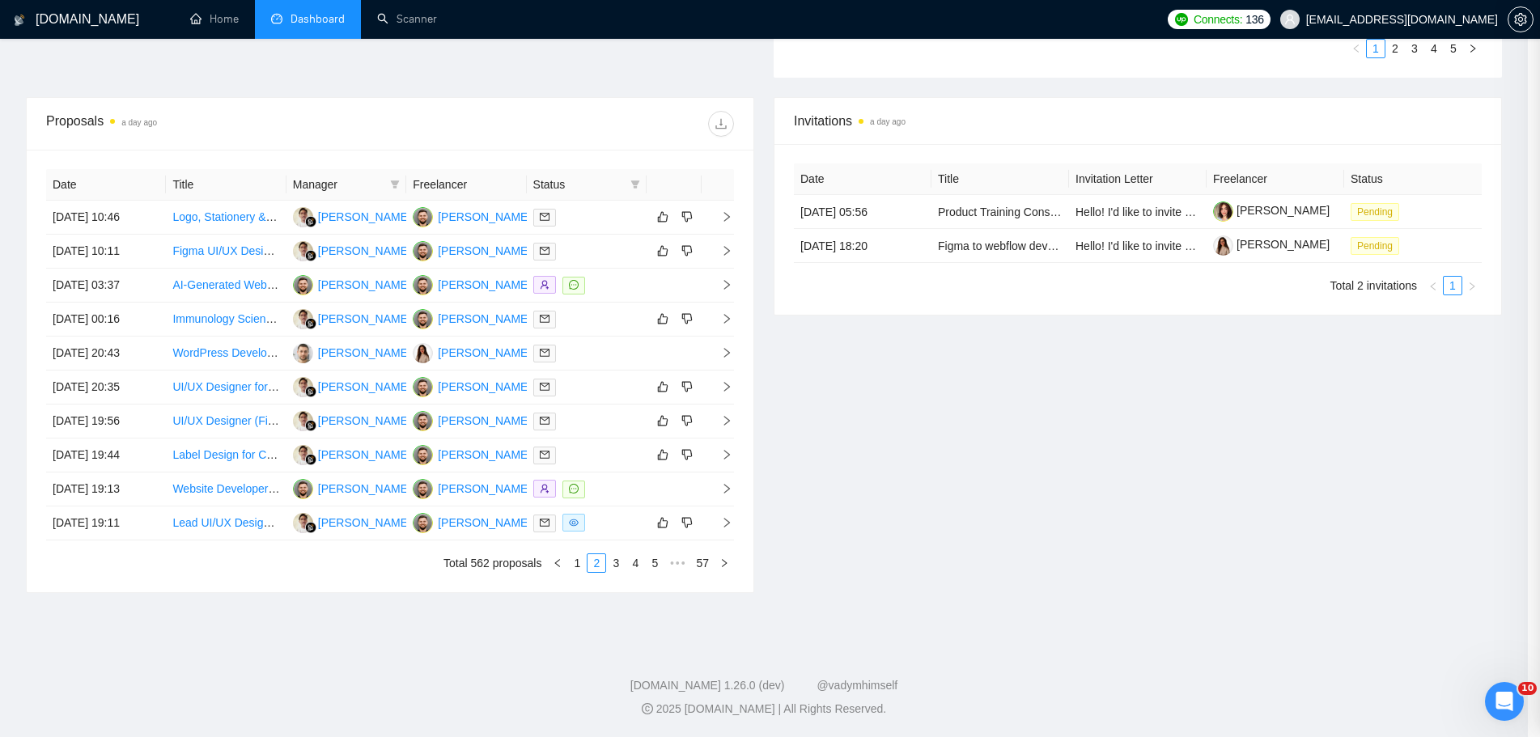
click at [108, 320] on td "[DATE] 00:16" at bounding box center [106, 320] width 120 height 34
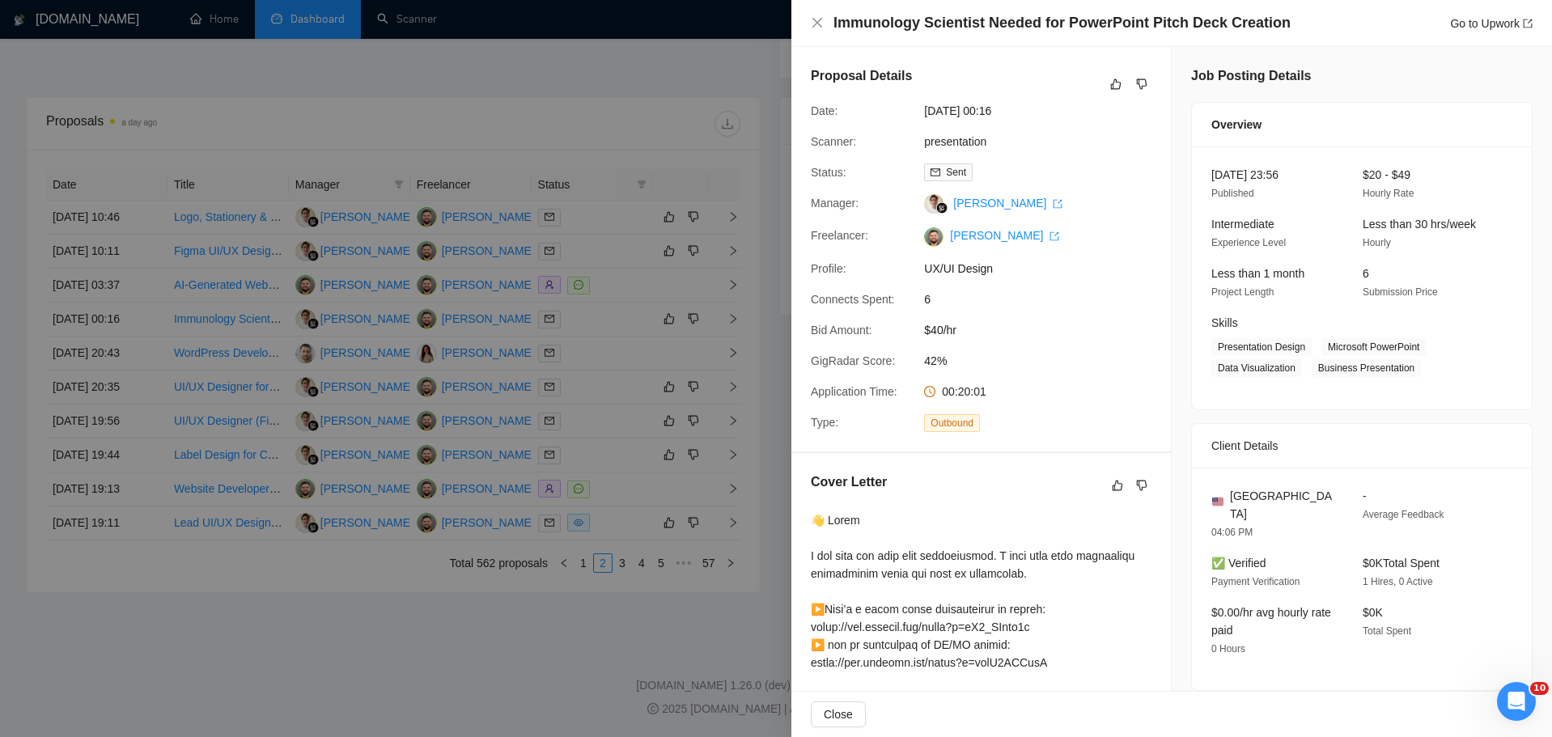
click at [108, 320] on div at bounding box center [776, 368] width 1552 height 737
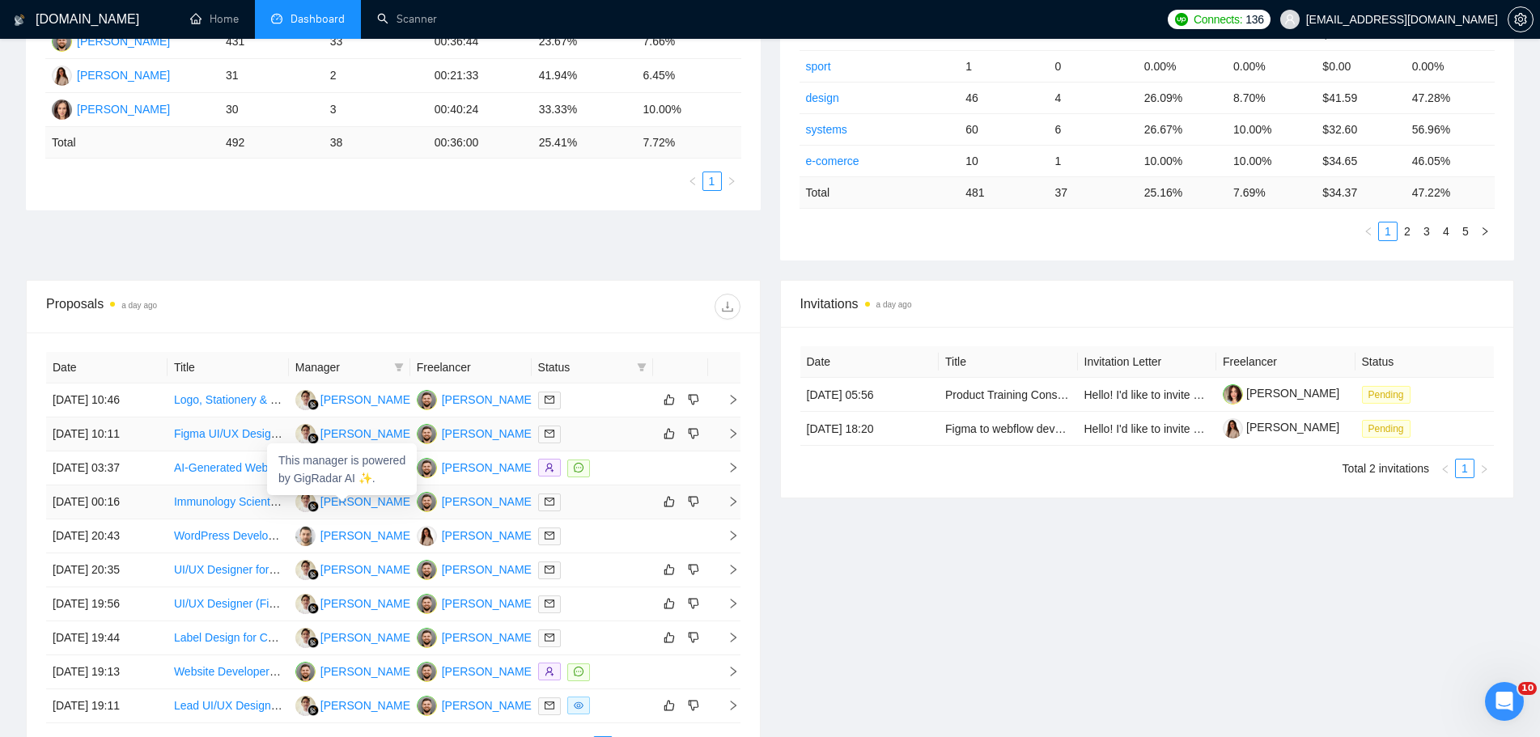
scroll to position [60, 0]
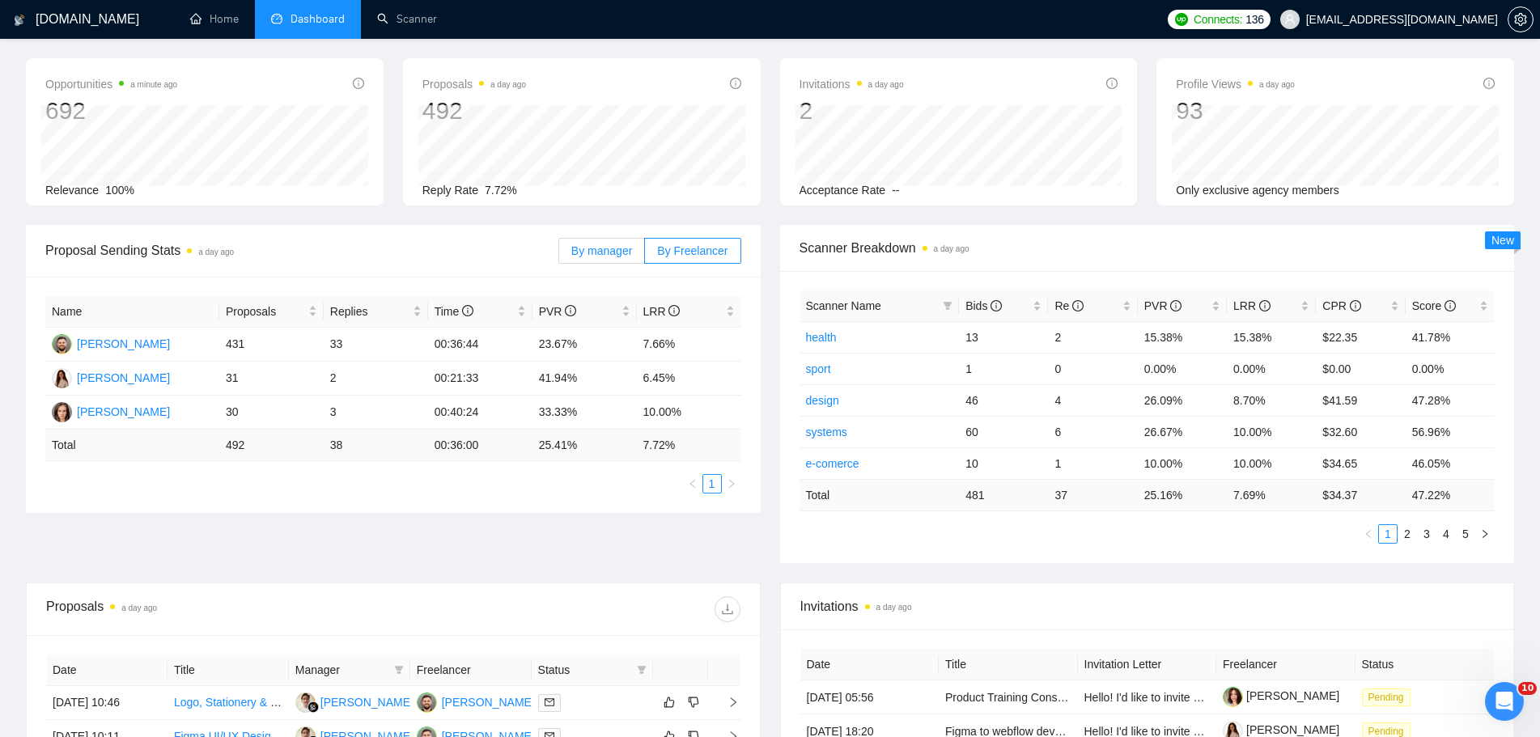
click at [616, 262] on label "By manager" at bounding box center [601, 251] width 87 height 26
click at [559, 255] on input "By manager" at bounding box center [559, 255] width 0 height 0
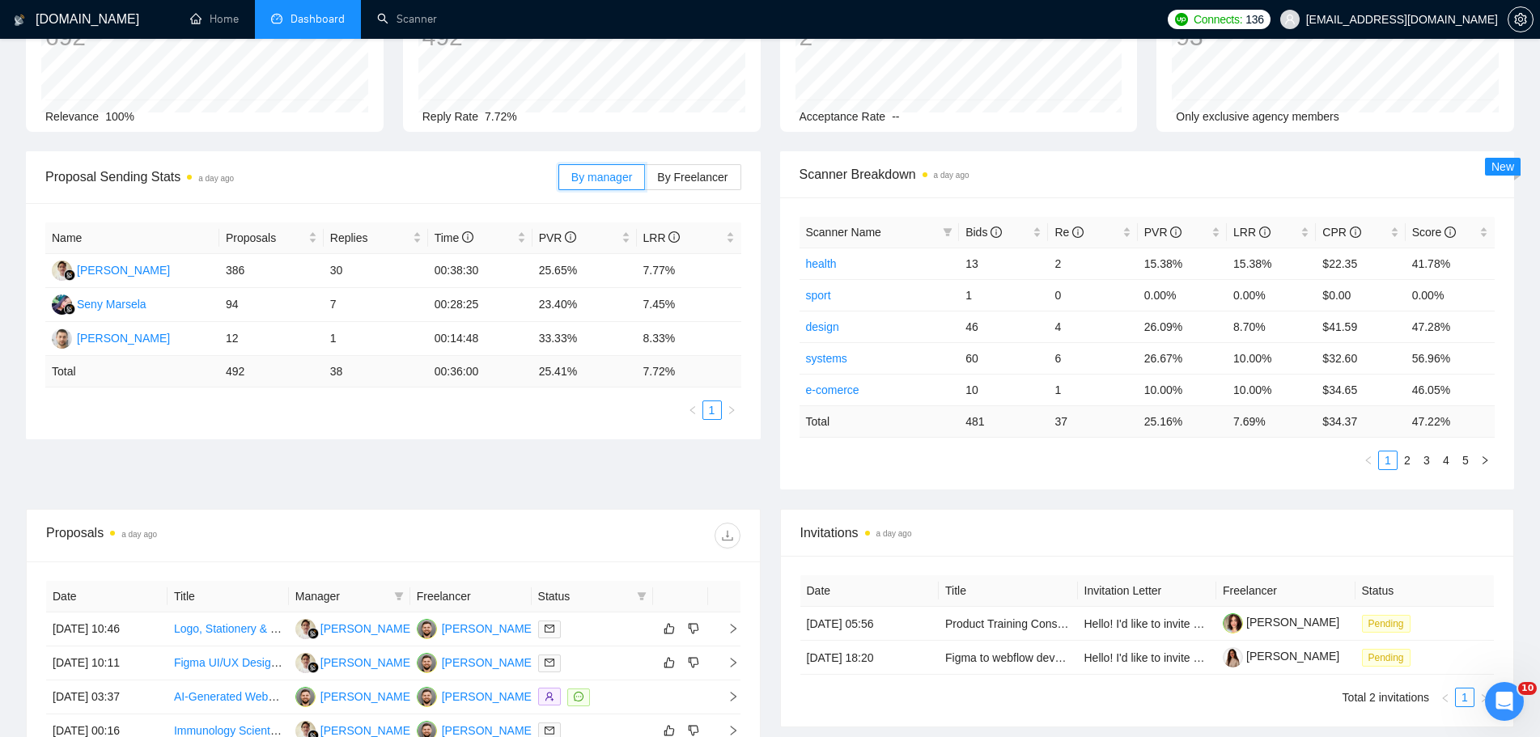
scroll to position [222, 0]
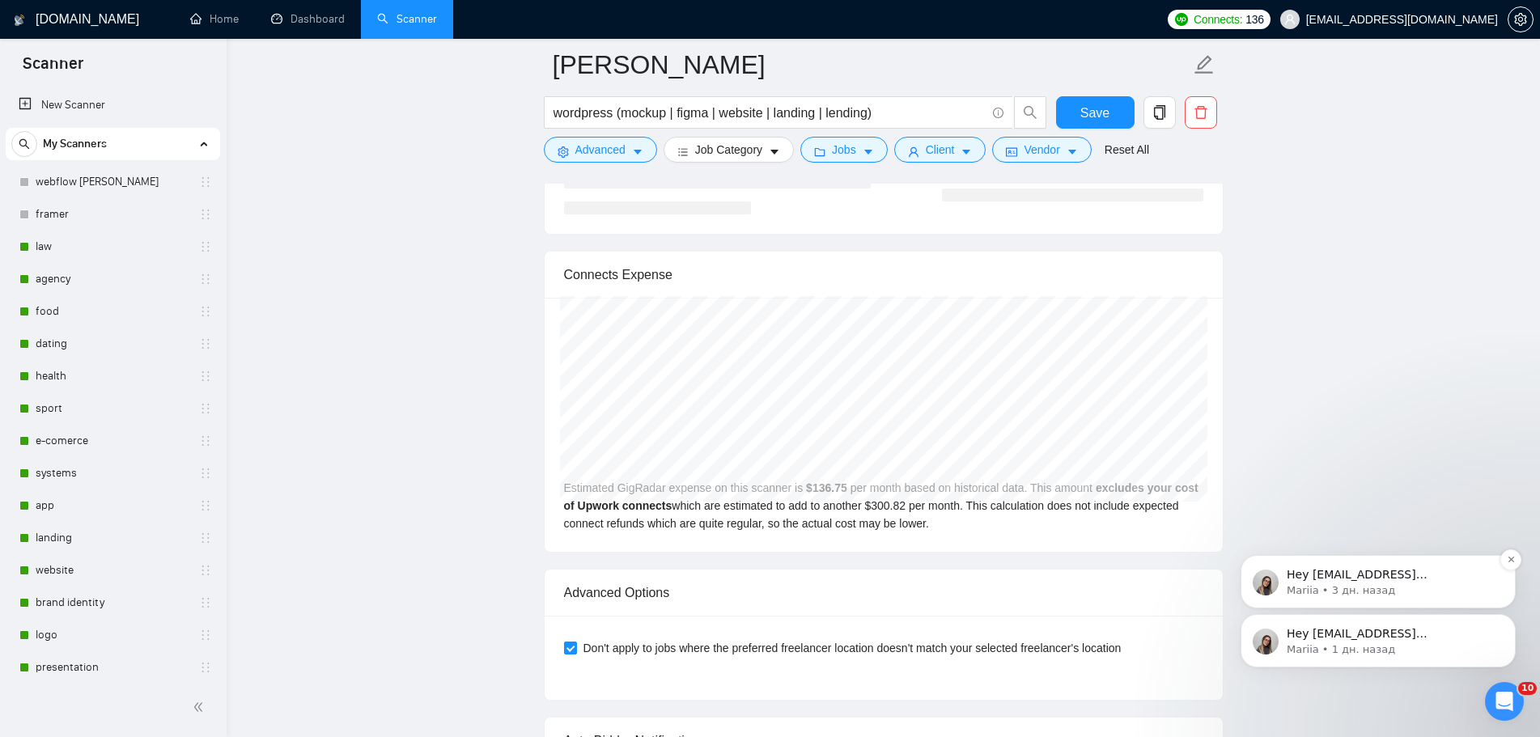
click at [1366, 587] on p "Mariia • 3 дн. назад" at bounding box center [1390, 590] width 209 height 15
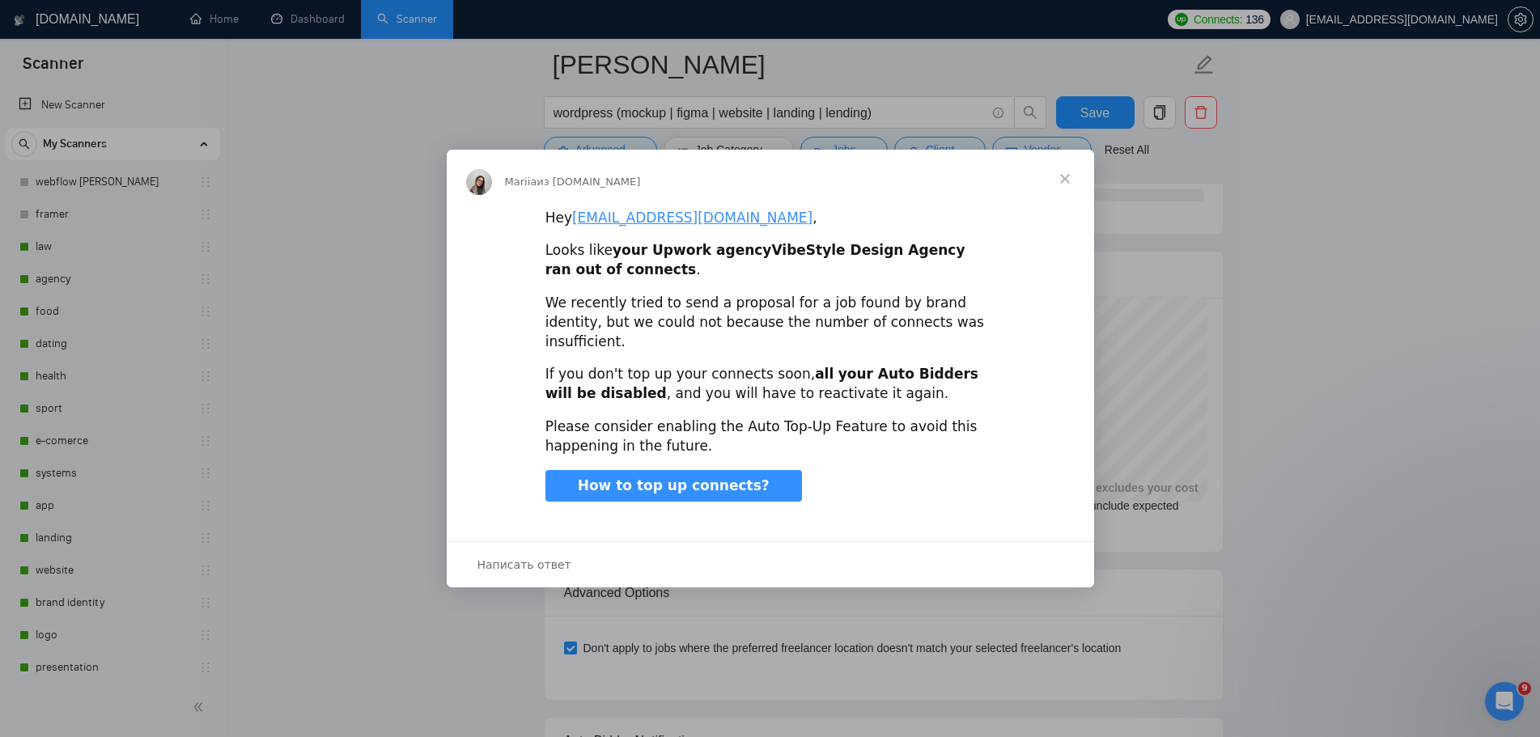
click at [1060, 183] on span "Закрыть" at bounding box center [1065, 179] width 58 height 58
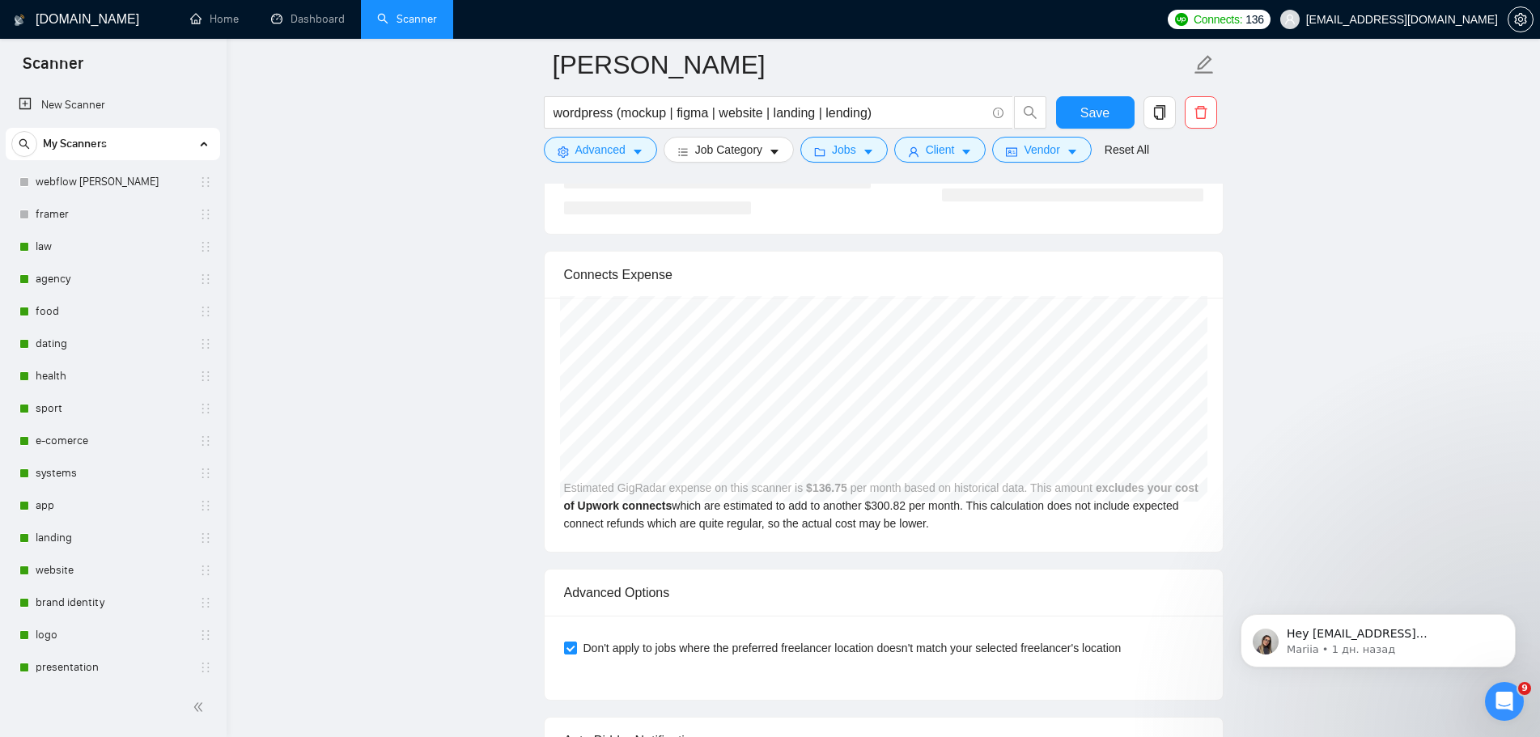
click at [1503, 702] on icon "Открыть службу сообщений Intercom" at bounding box center [1502, 699] width 27 height 27
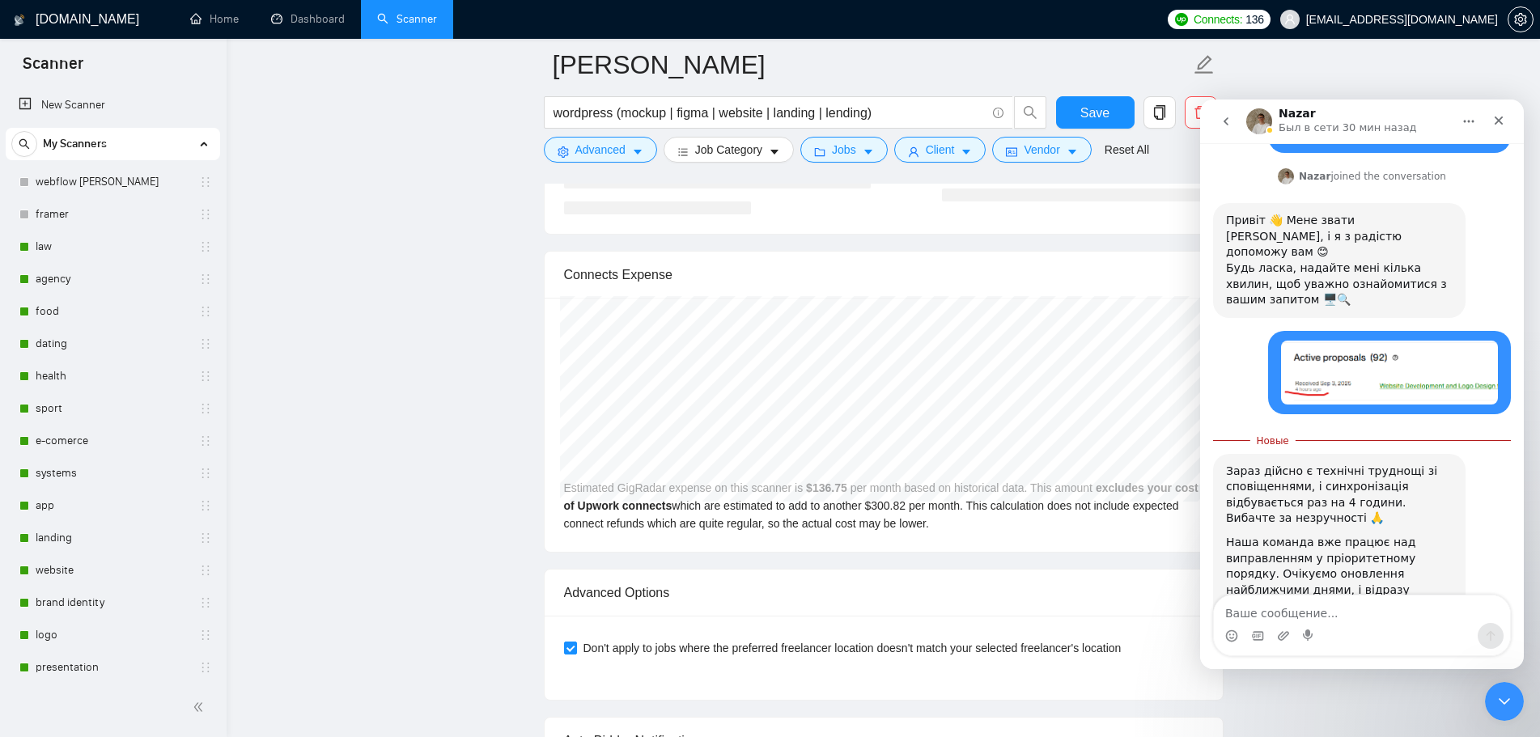
scroll to position [405, 0]
drag, startPoint x: 1496, startPoint y: 699, endPoint x: 2955, endPoint y: 1385, distance: 1612.6
click at [1495, 700] on icon "Закрыть службу сообщений Intercom" at bounding box center [1501, 698] width 19 height 19
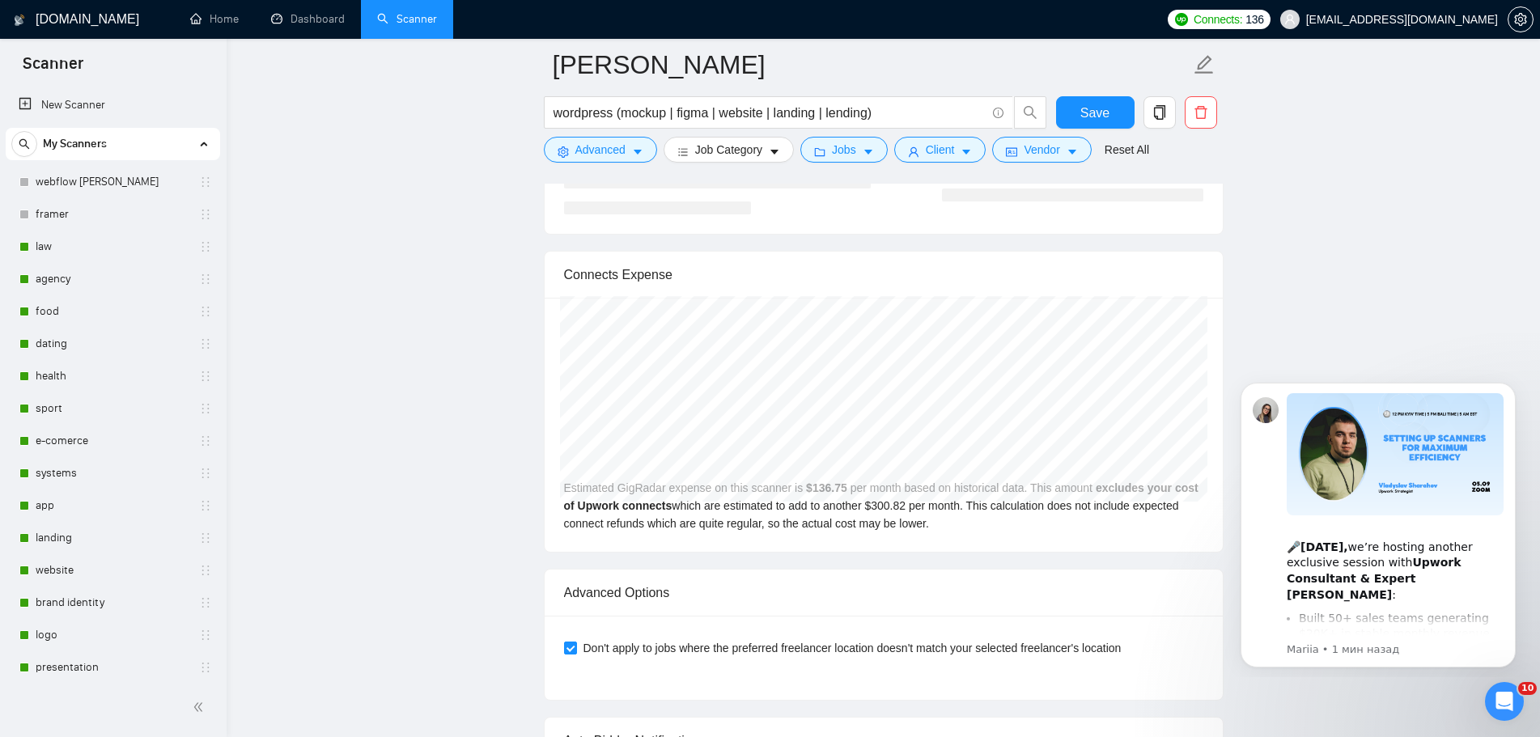
scroll to position [0, 0]
